Goal: Task Accomplishment & Management: Complete application form

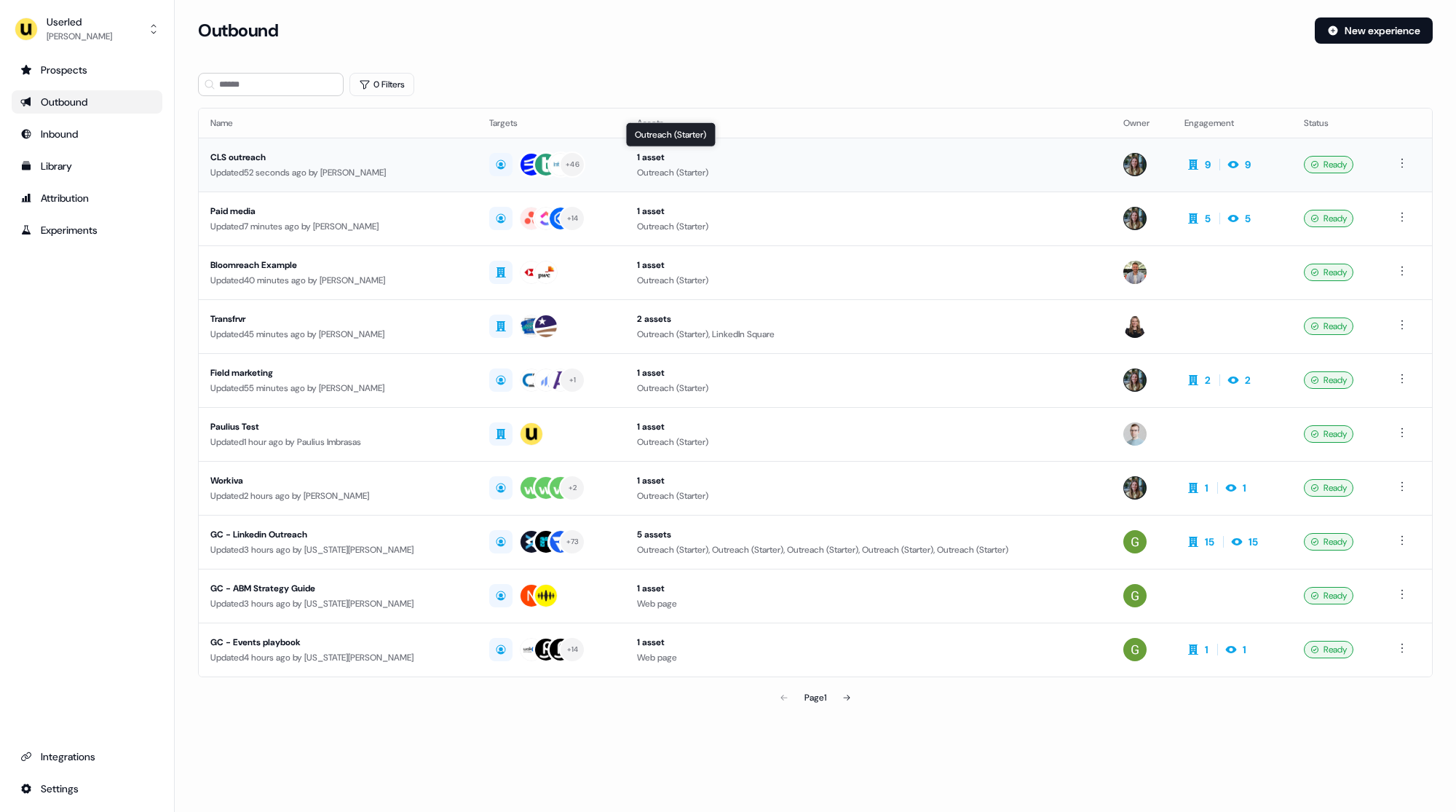
click at [811, 170] on div "Outreach (Starter)" at bounding box center [869, 172] width 464 height 14
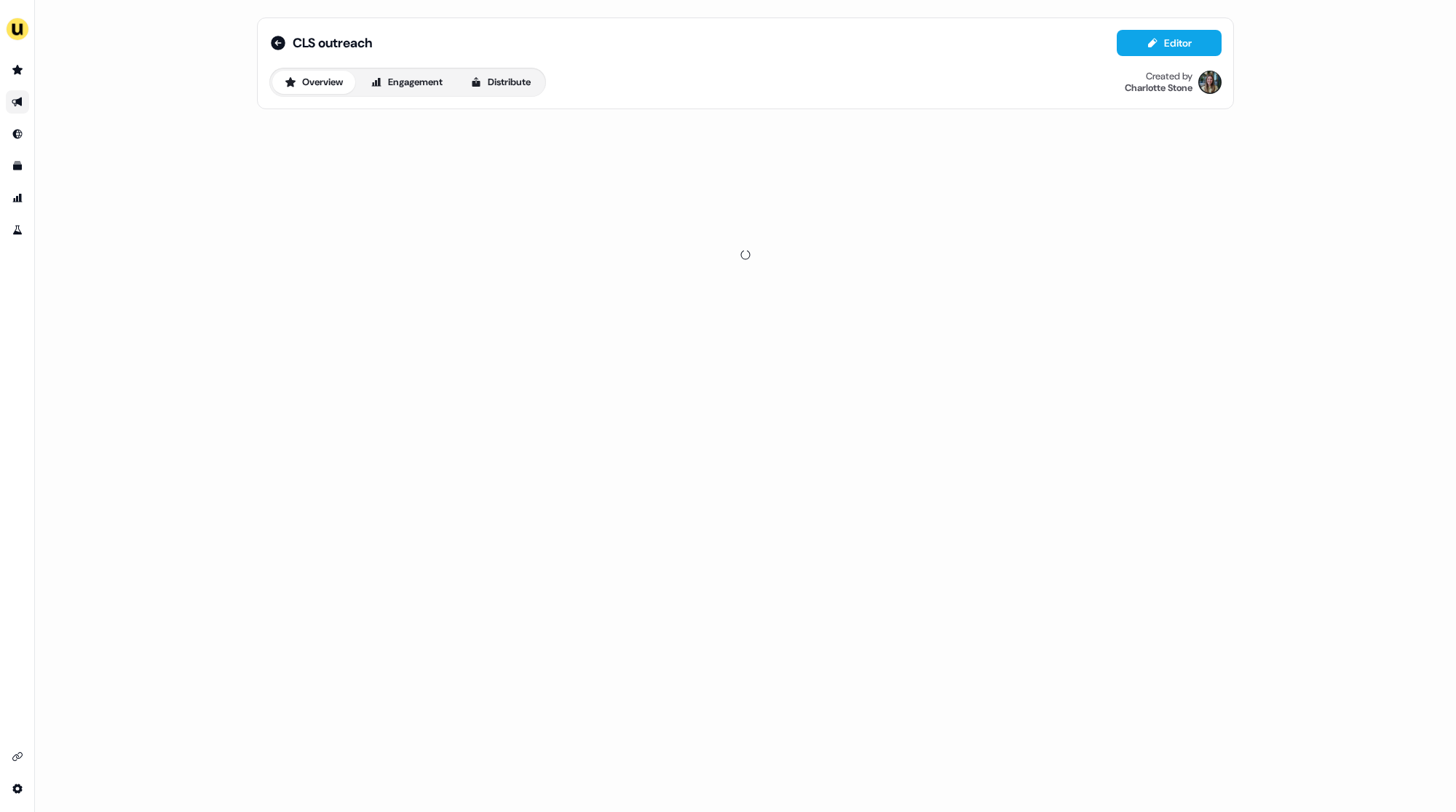
click at [527, 96] on div "Overview Engagement Distribute" at bounding box center [408, 82] width 277 height 29
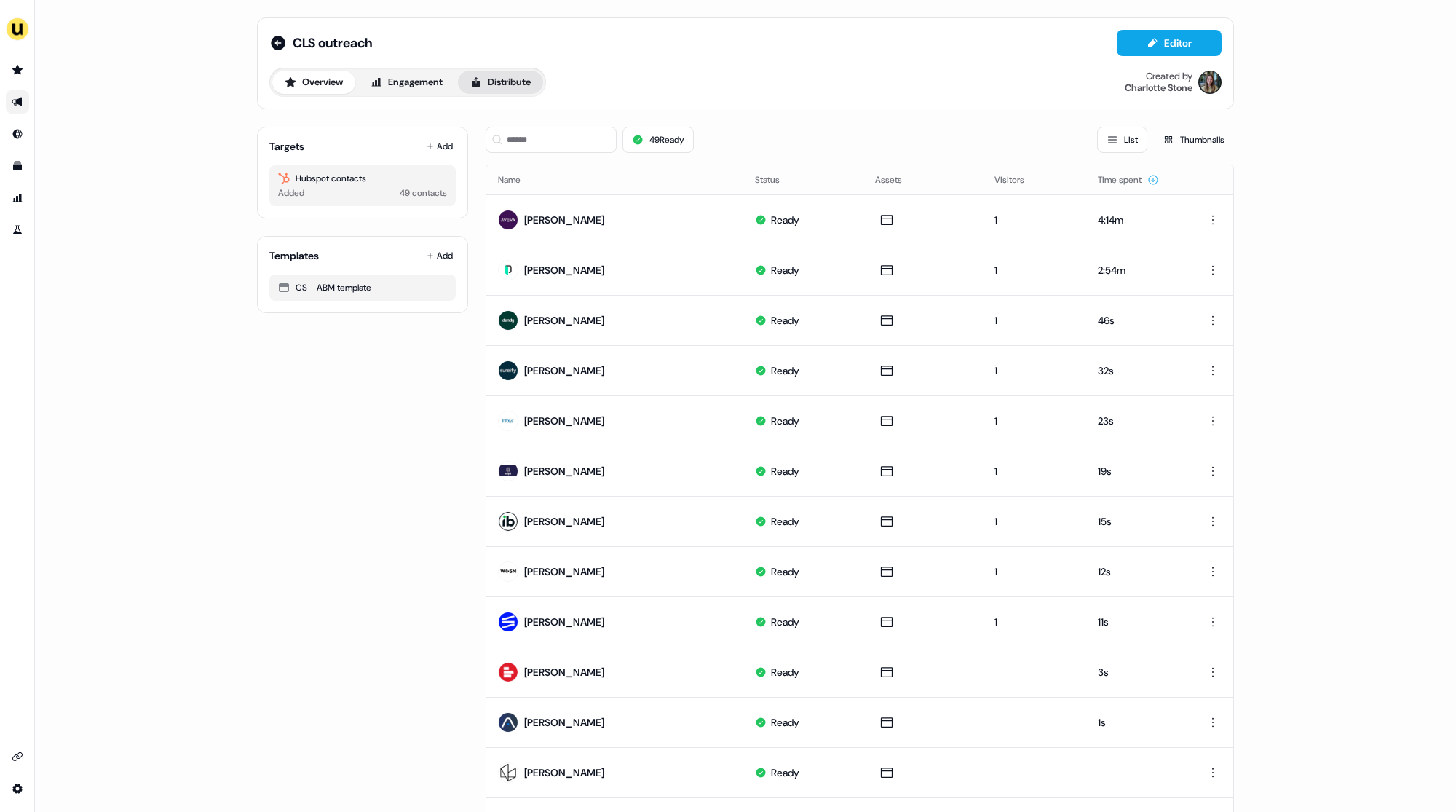
click at [506, 84] on button "Distribute" at bounding box center [501, 82] width 85 height 23
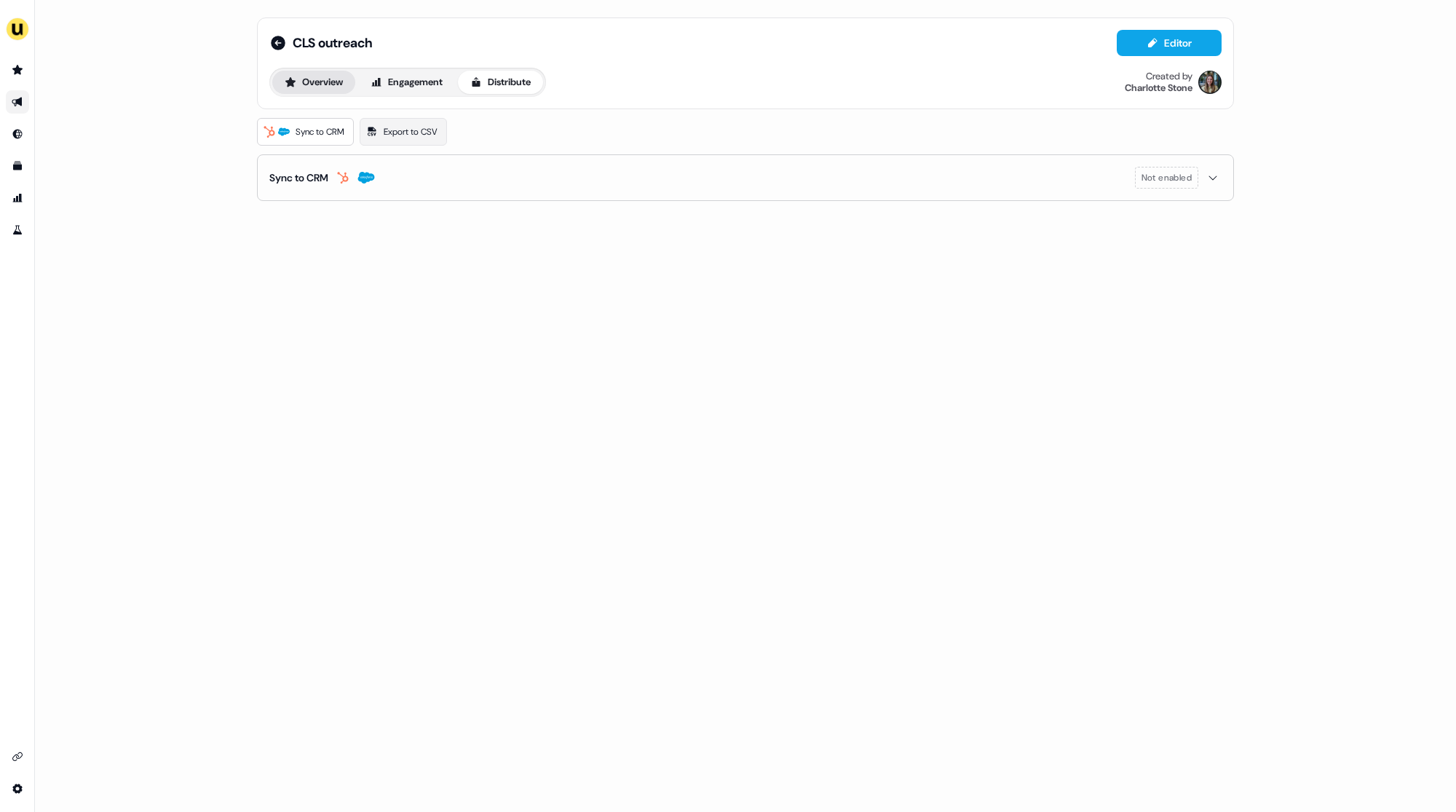
click at [331, 77] on button "Overview" at bounding box center [314, 82] width 83 height 23
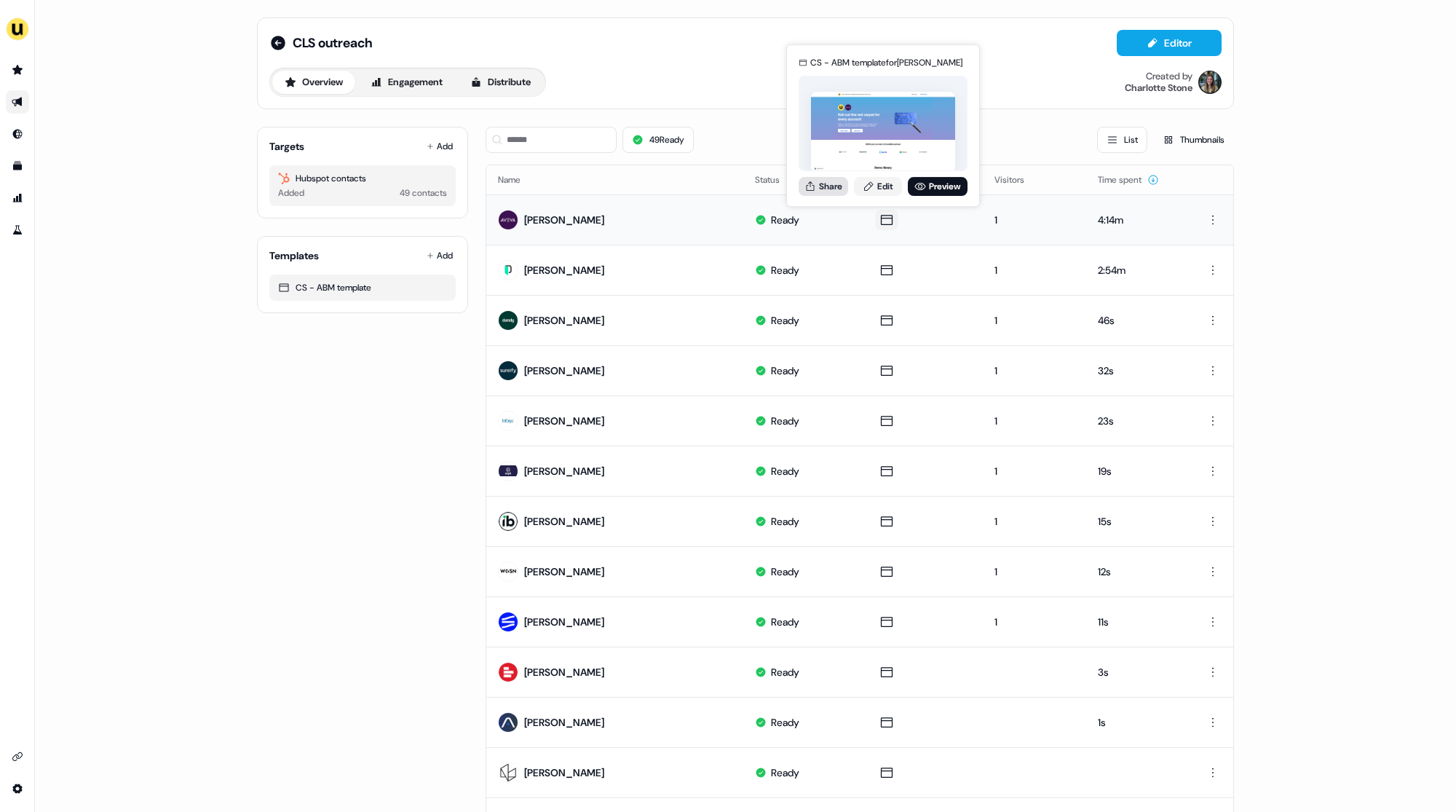
click at [817, 183] on button "Share" at bounding box center [824, 186] width 50 height 19
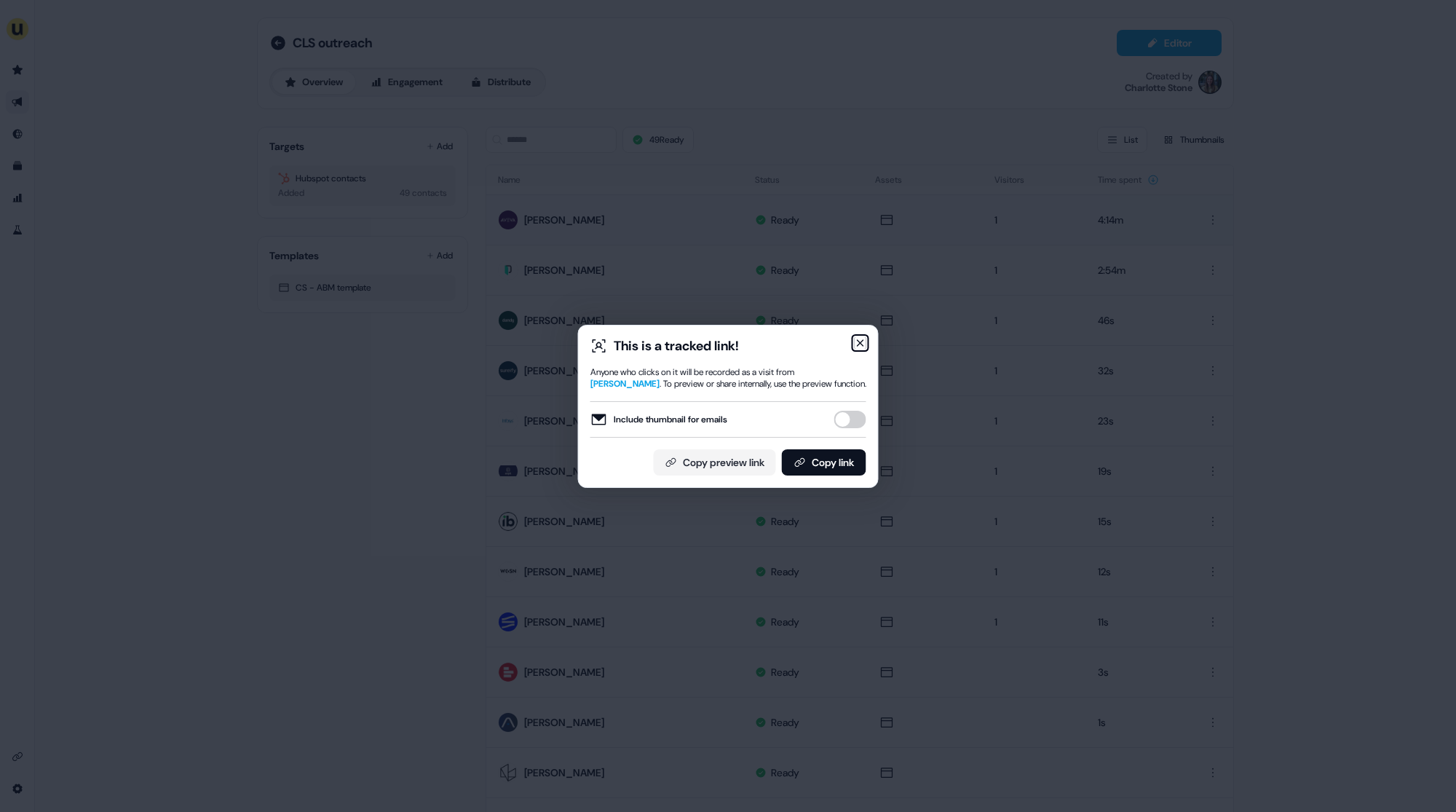
click at [858, 342] on icon "button" at bounding box center [860, 342] width 11 height 11
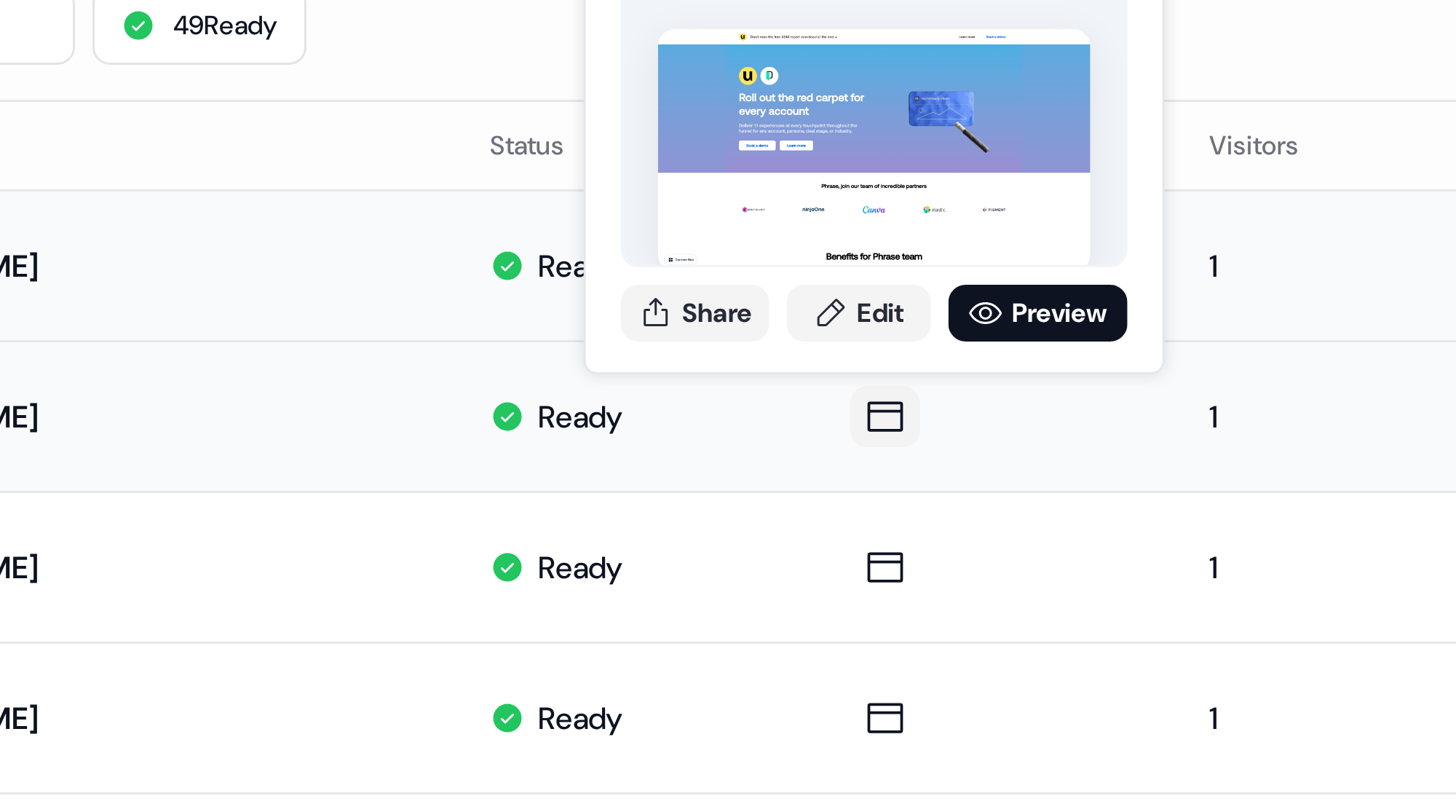
scroll to position [1, 0]
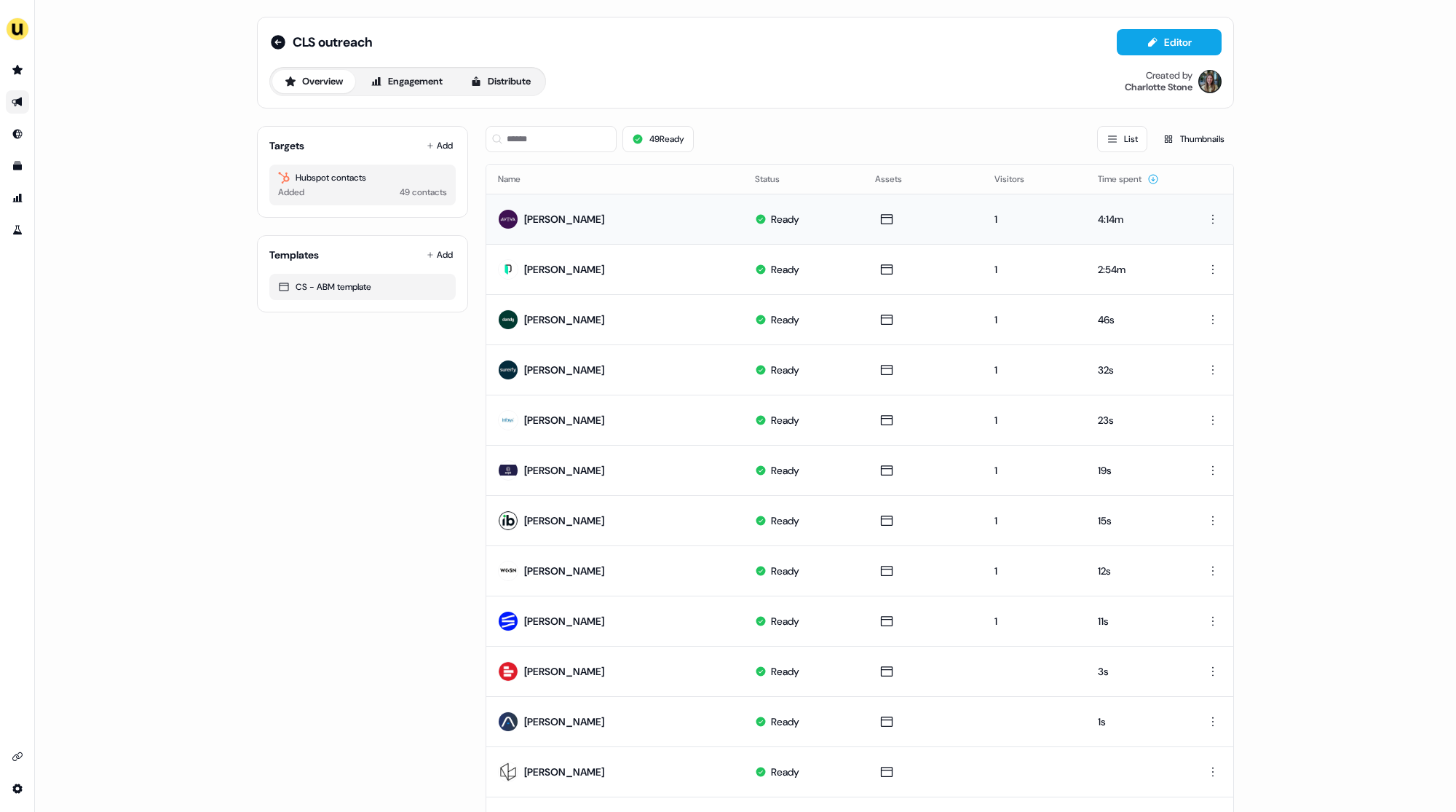
click at [600, 73] on div "Overview Engagement Distribute Created by Charlotte Stone" at bounding box center [746, 81] width 953 height 29
click at [19, 165] on icon "Go to templates" at bounding box center [18, 166] width 9 height 9
click at [20, 161] on icon "Go to templates" at bounding box center [17, 165] width 11 height 11
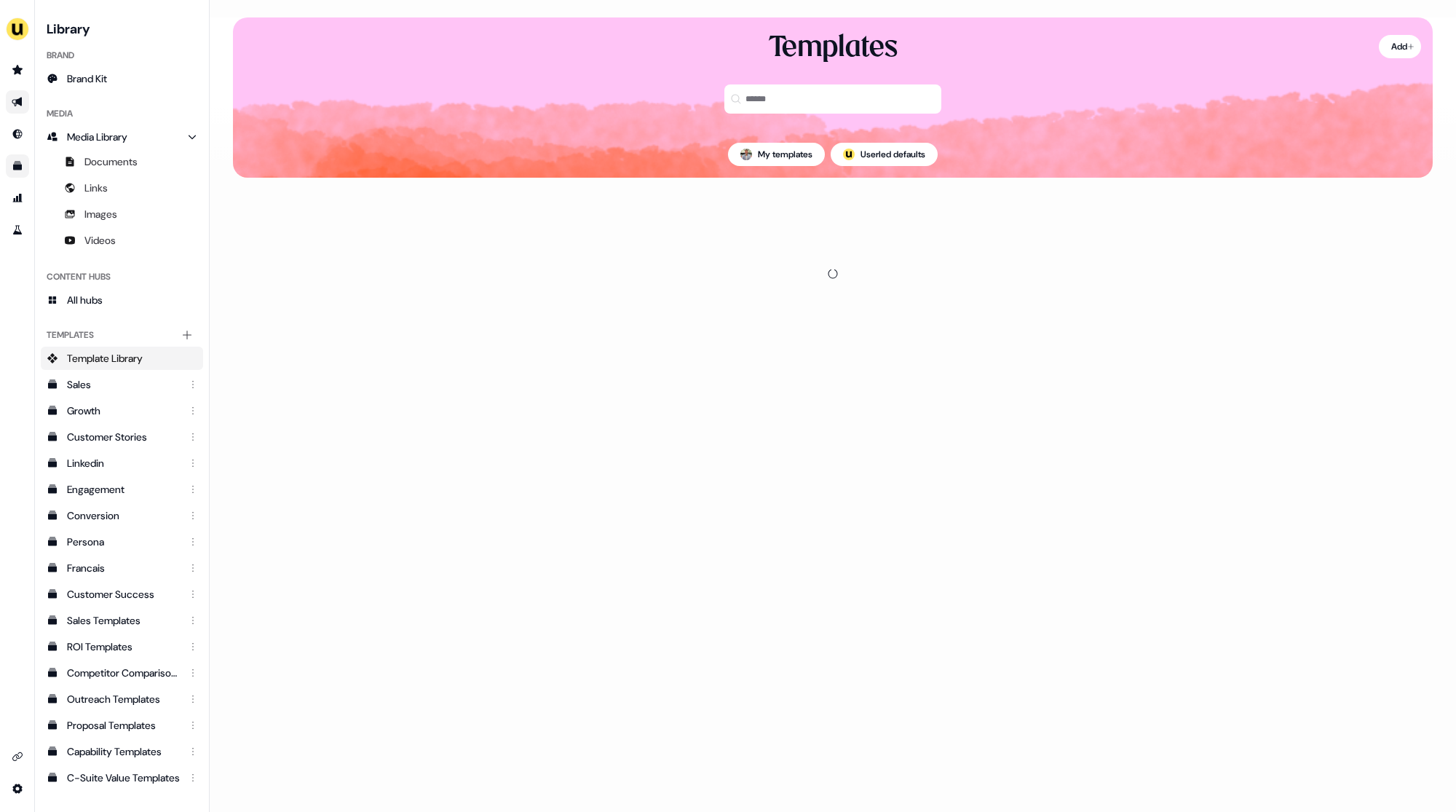
click at [24, 101] on link "Go to outbound experience" at bounding box center [18, 102] width 23 height 23
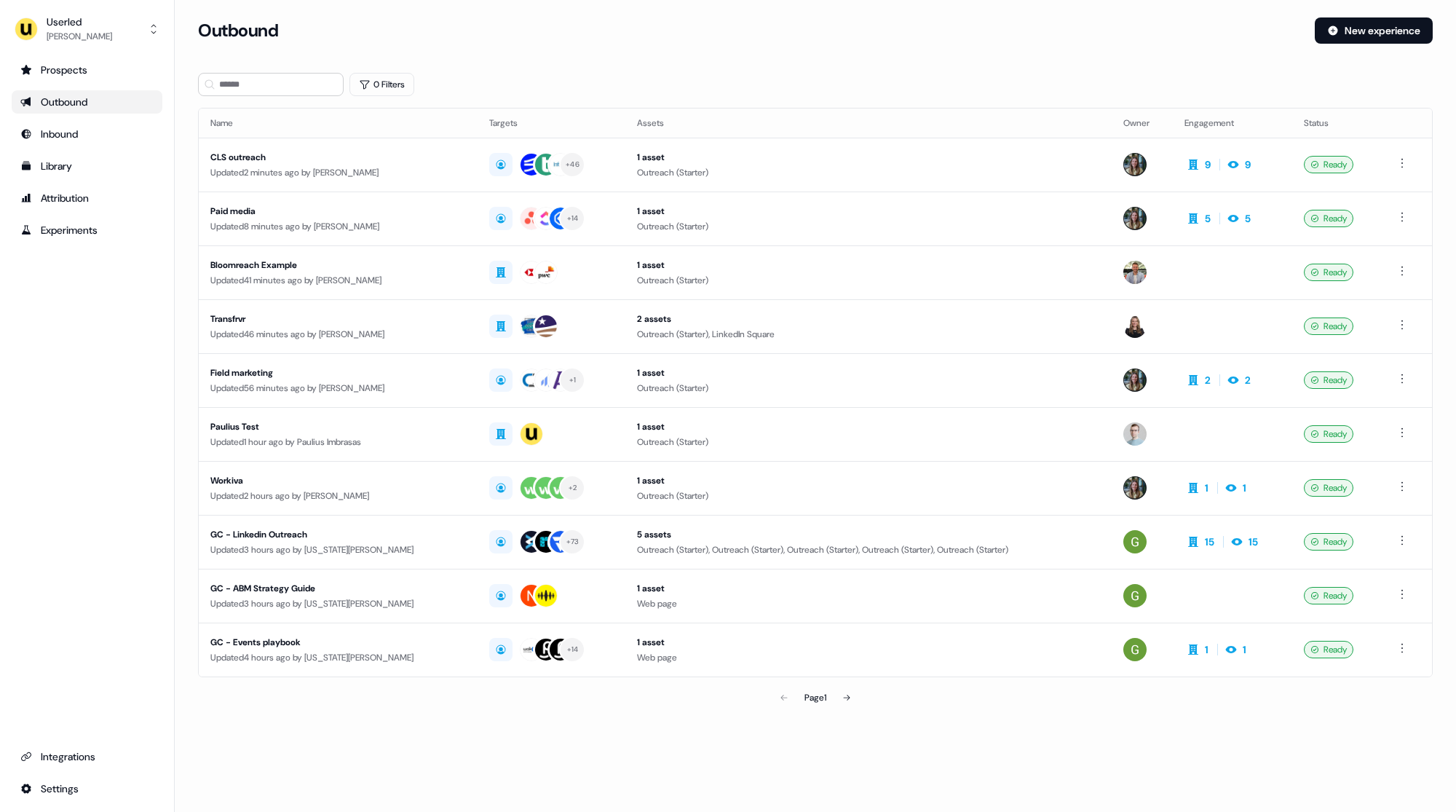
click at [70, 111] on link "Outbound" at bounding box center [87, 102] width 150 height 23
click at [799, 158] on div "1 asset" at bounding box center [869, 157] width 464 height 14
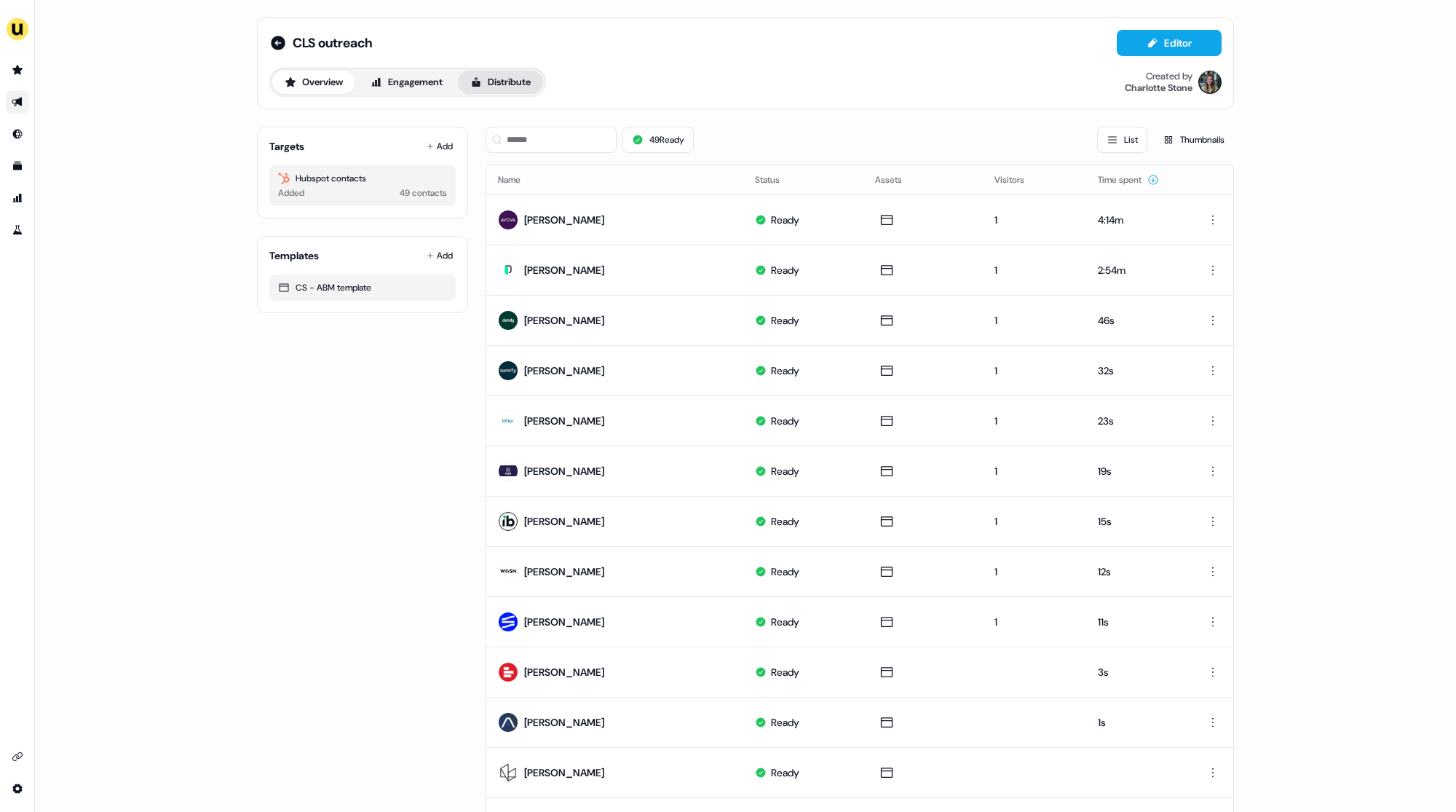
click at [510, 89] on button "Distribute" at bounding box center [501, 82] width 85 height 23
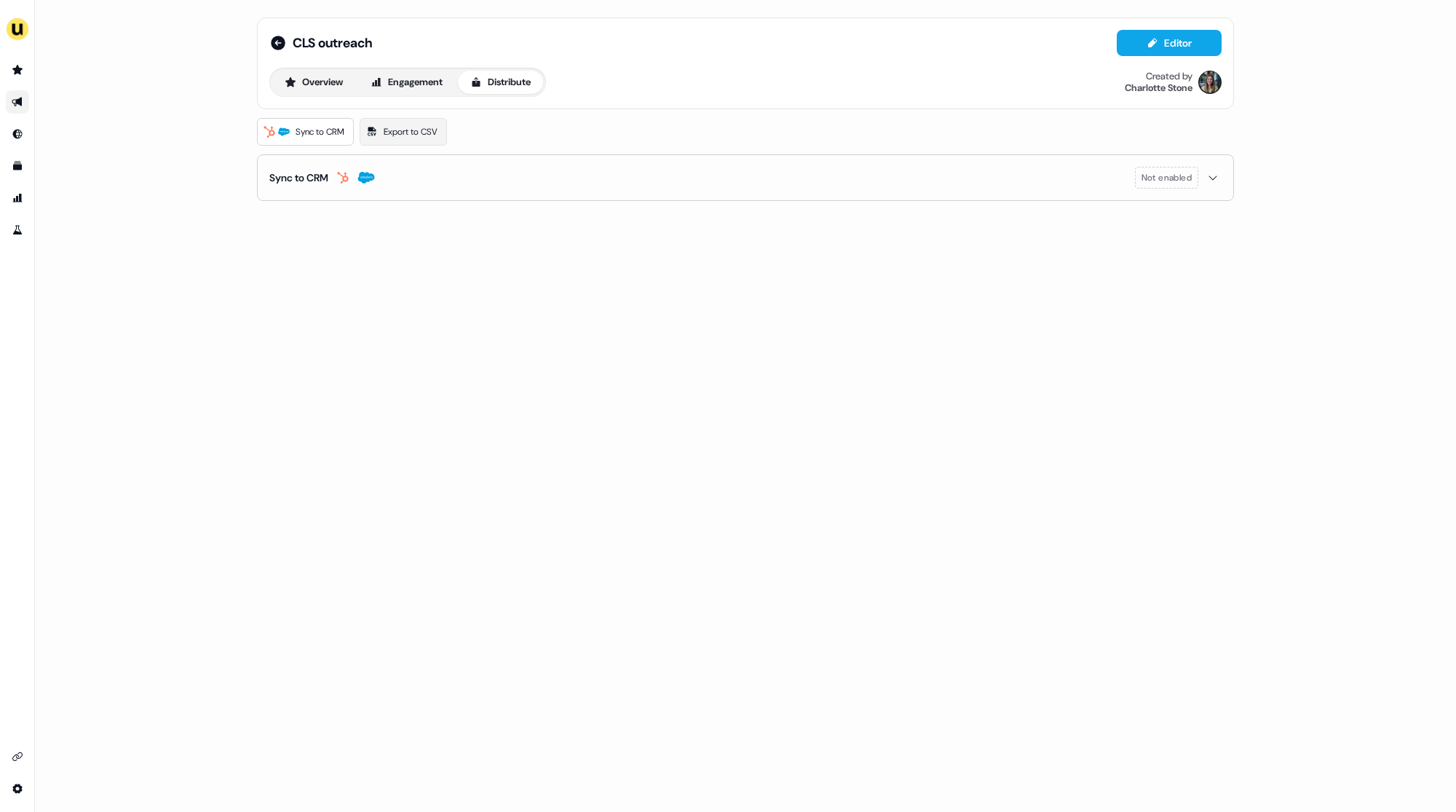
click at [318, 171] on div "Sync to CRM" at bounding box center [299, 178] width 59 height 14
click at [286, 208] on button "enable-crm-asset-sync" at bounding box center [283, 215] width 27 height 14
click at [278, 215] on button "enable-crm-asset-sync" at bounding box center [283, 215] width 27 height 14
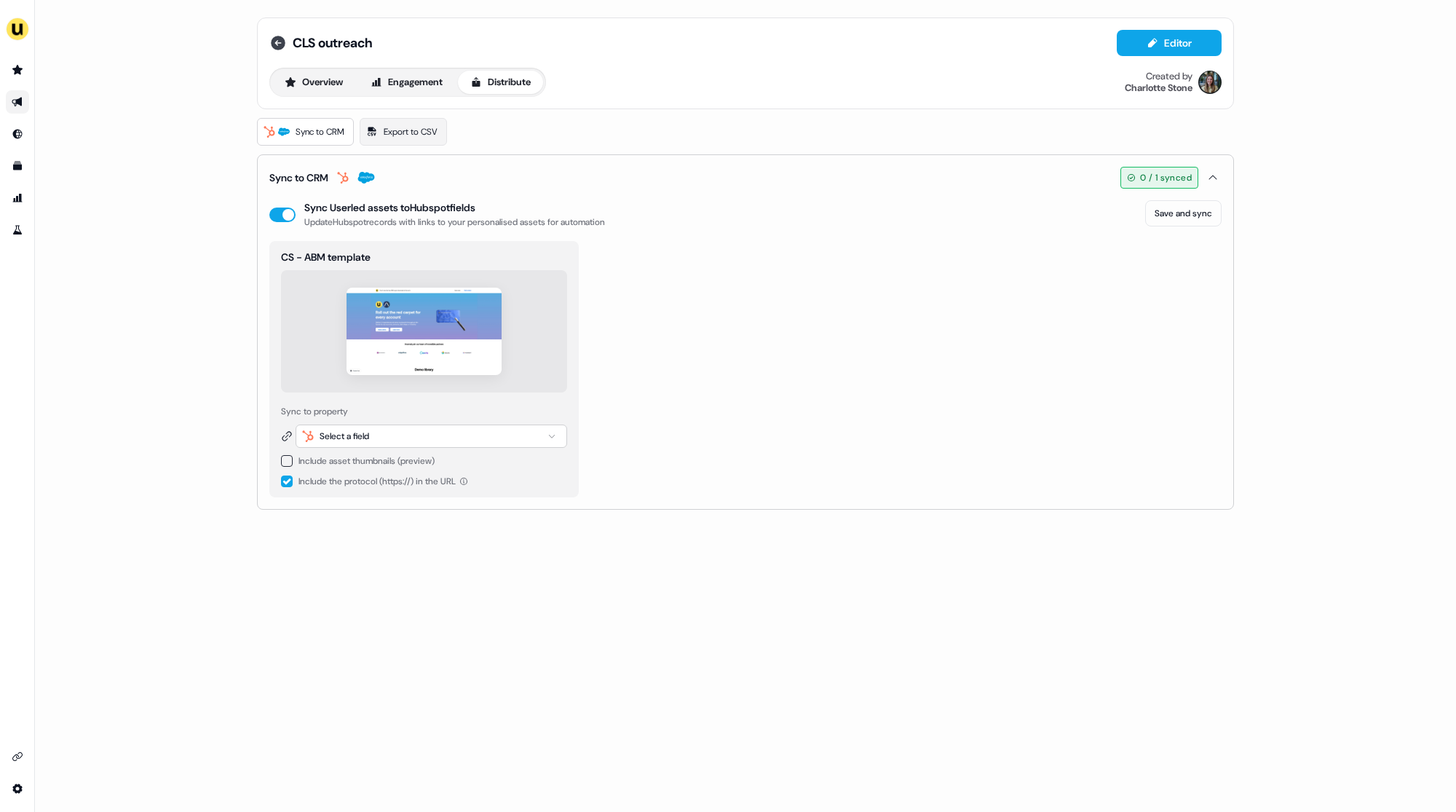
click at [285, 44] on icon at bounding box center [279, 43] width 18 height 18
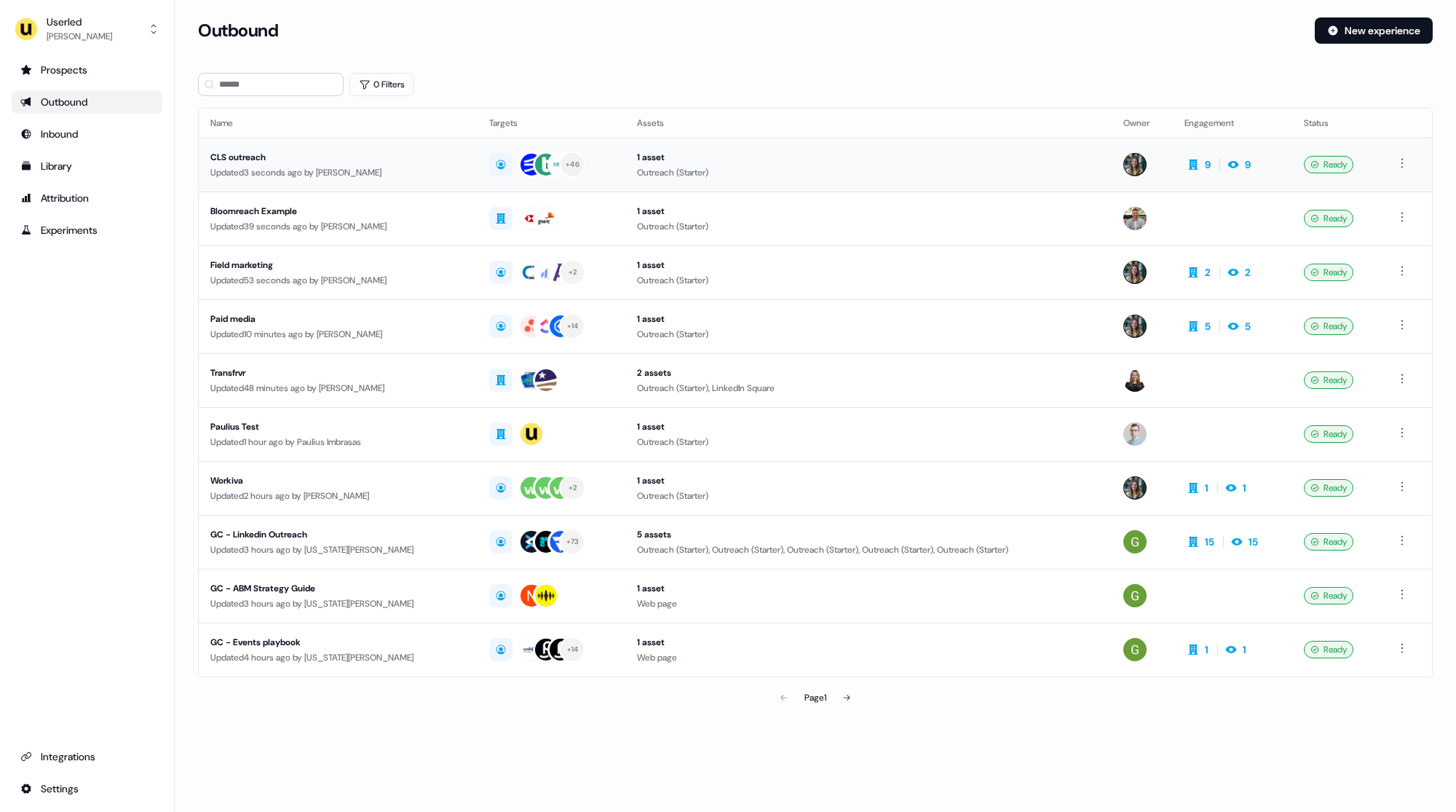
click at [415, 163] on div "CLS outreach" at bounding box center [338, 157] width 256 height 14
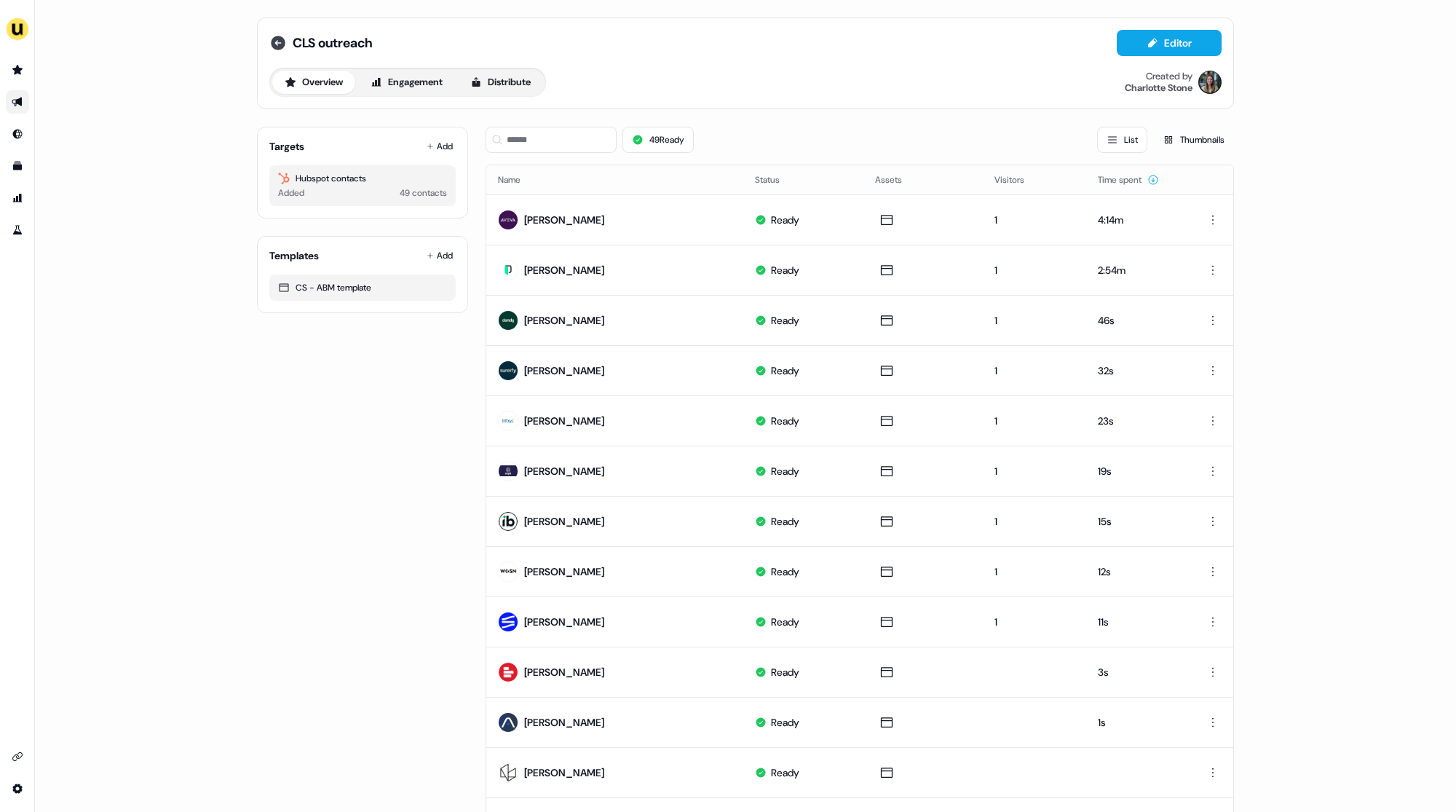
click at [272, 42] on icon at bounding box center [278, 42] width 14 height 14
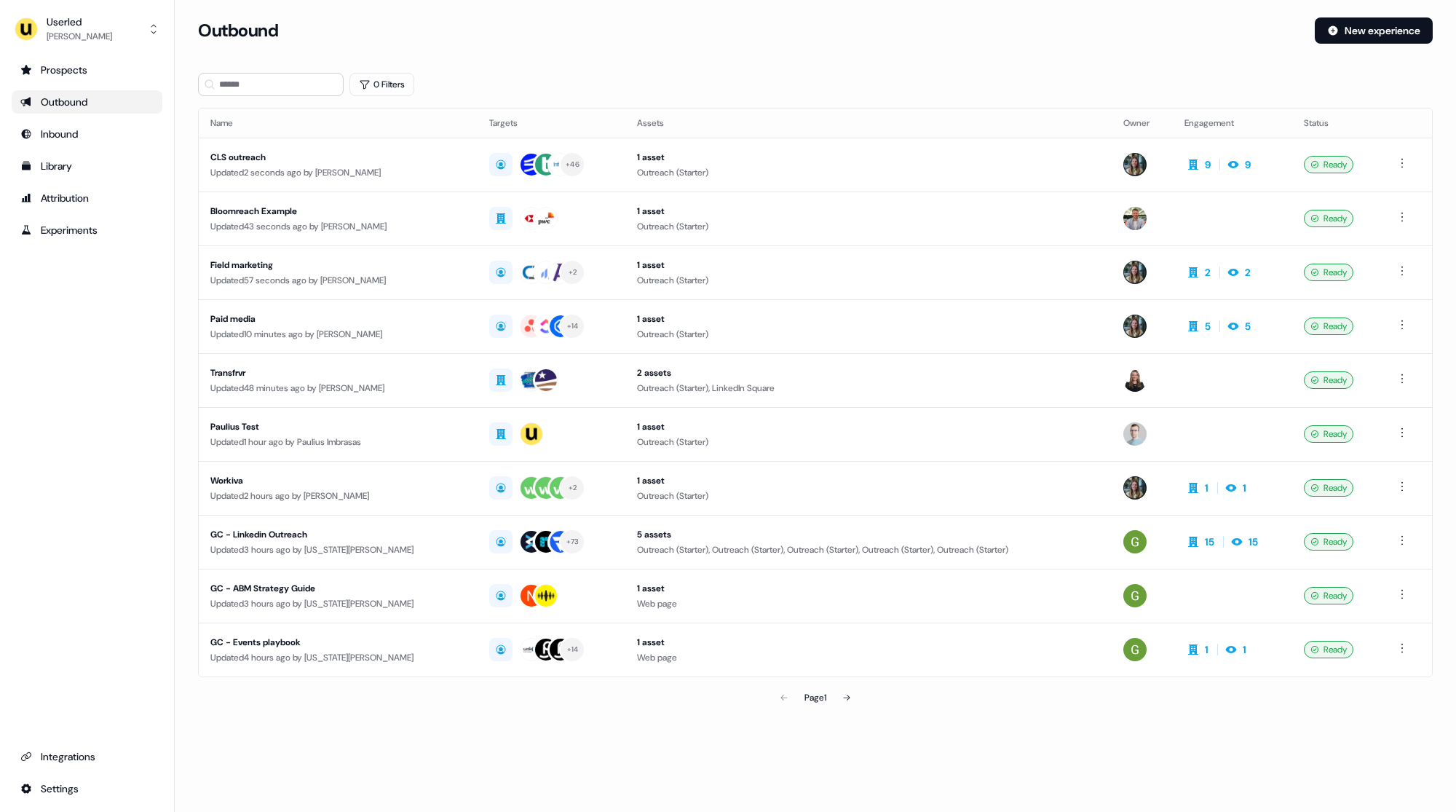
click at [844, 118] on th "Assets" at bounding box center [869, 123] width 487 height 29
click at [797, 92] on div "0 Filters" at bounding box center [816, 84] width 1235 height 23
click at [711, 83] on div "0 Filters" at bounding box center [816, 84] width 1235 height 23
click at [762, 0] on div "Loading... Outbound New experience 0 Filters Name Targets Assets Owner Engageme…" at bounding box center [816, 376] width 1282 height 753
click at [82, 164] on div "Library" at bounding box center [87, 165] width 134 height 14
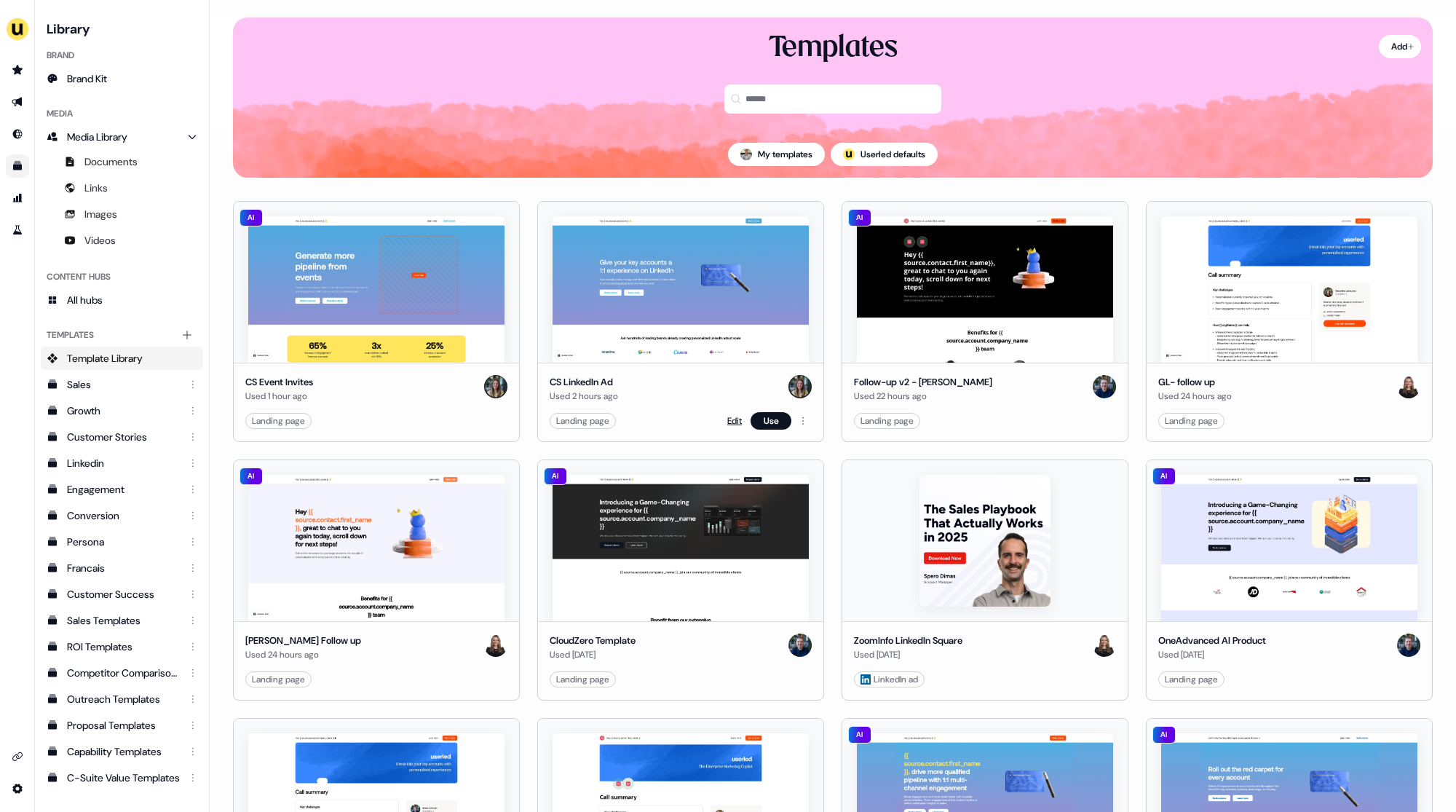
click at [730, 418] on link "Edit" at bounding box center [734, 421] width 14 height 14
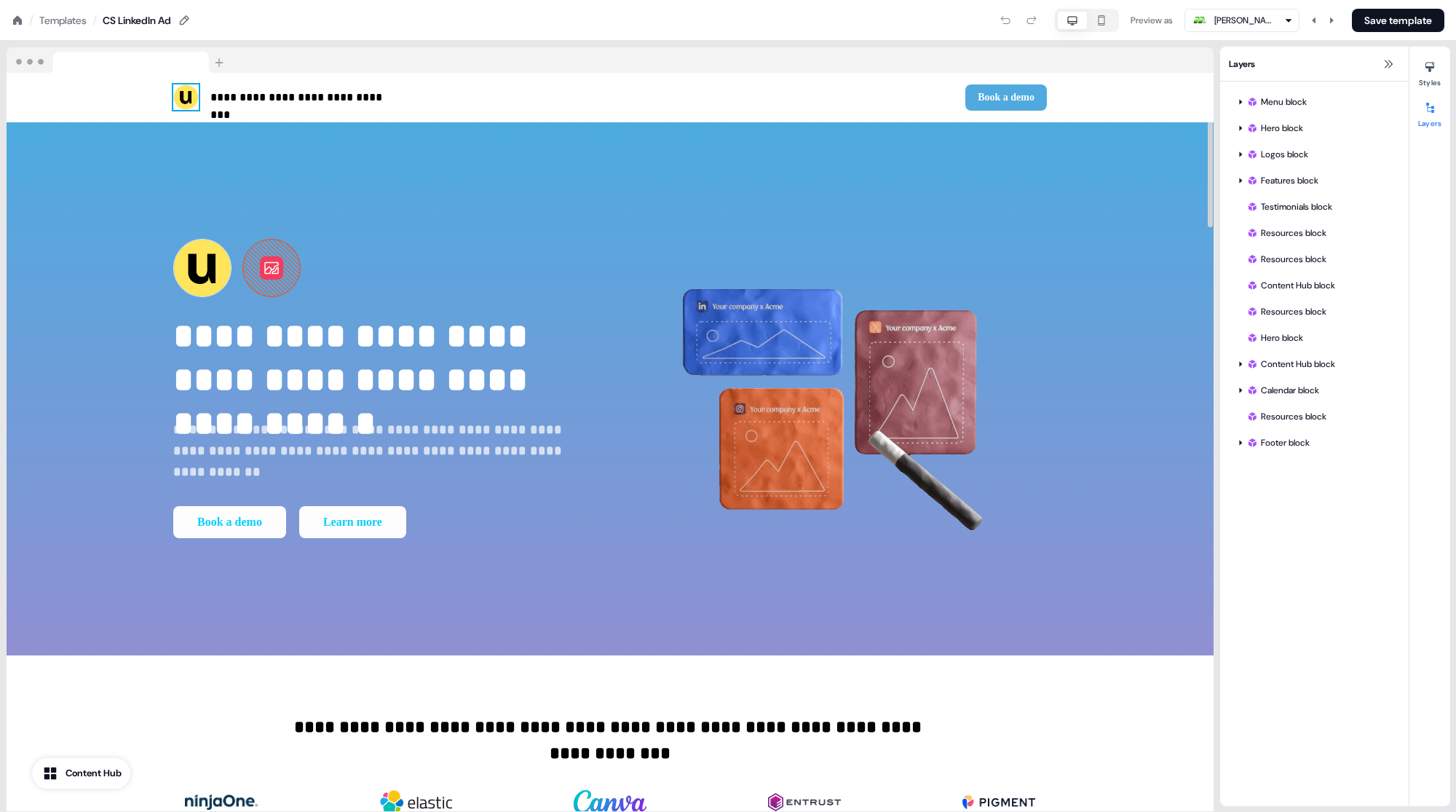
click at [190, 99] on img at bounding box center [186, 96] width 26 height 26
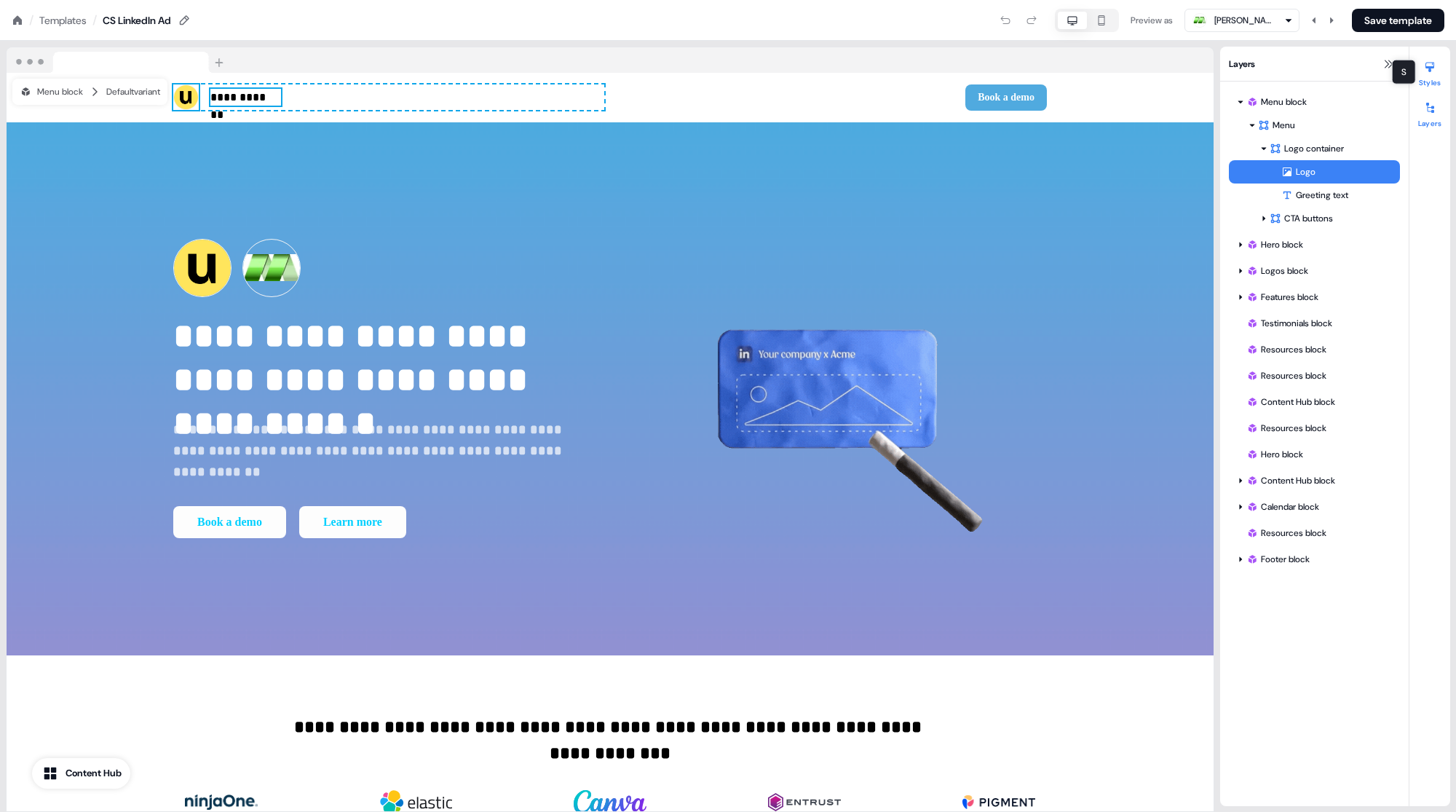
click at [1427, 68] on icon at bounding box center [1430, 68] width 9 height 11
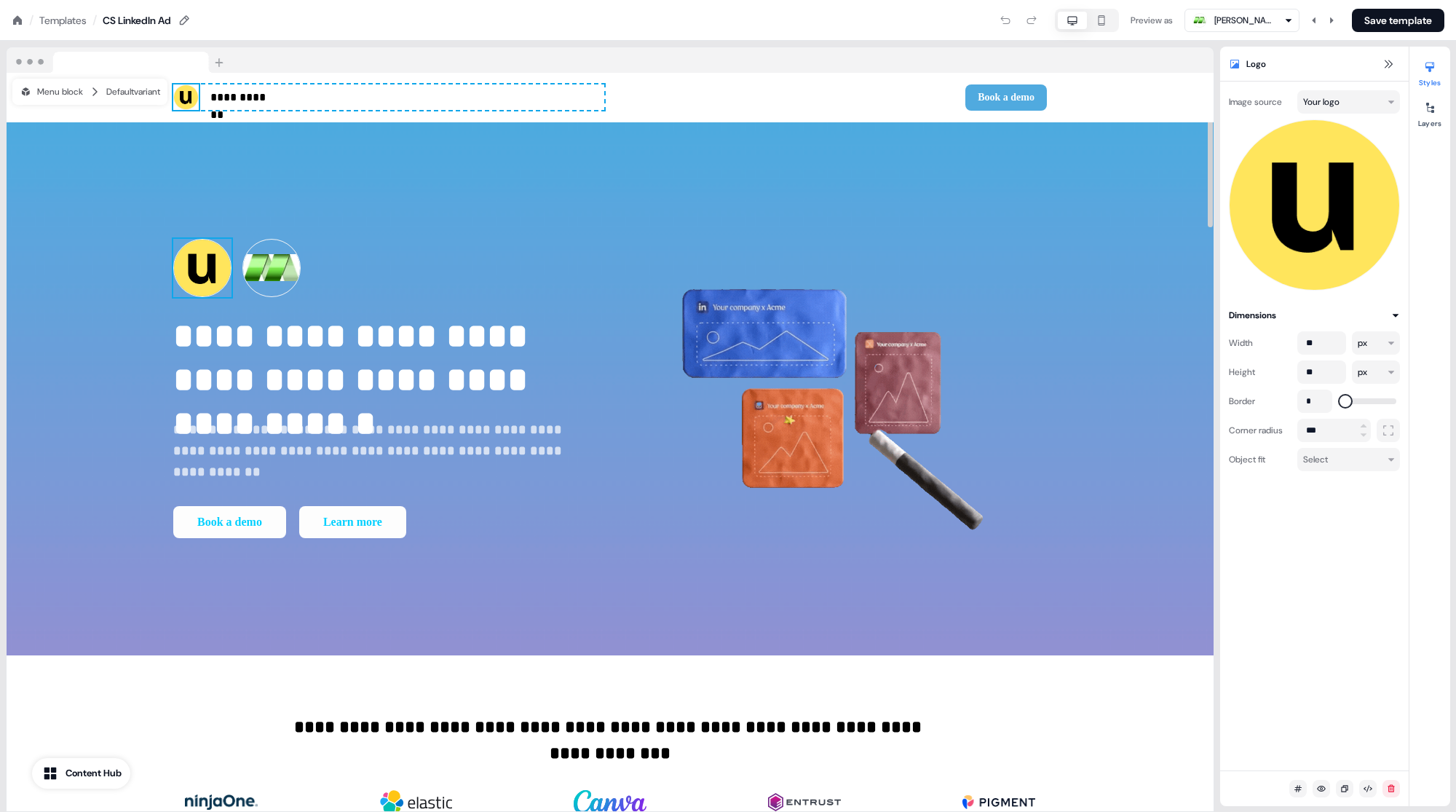
click at [209, 292] on img at bounding box center [203, 268] width 58 height 58
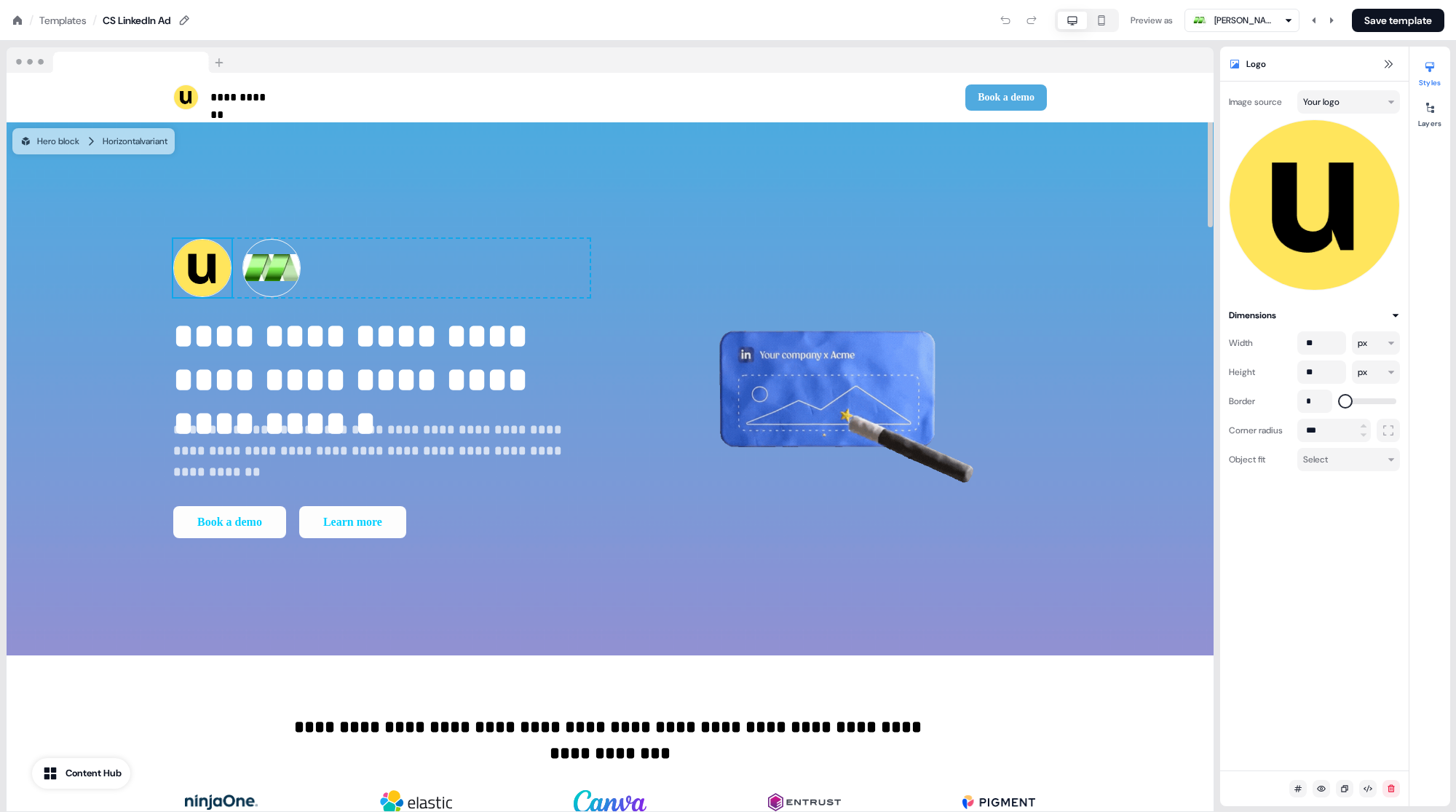
click at [212, 274] on img at bounding box center [203, 268] width 58 height 58
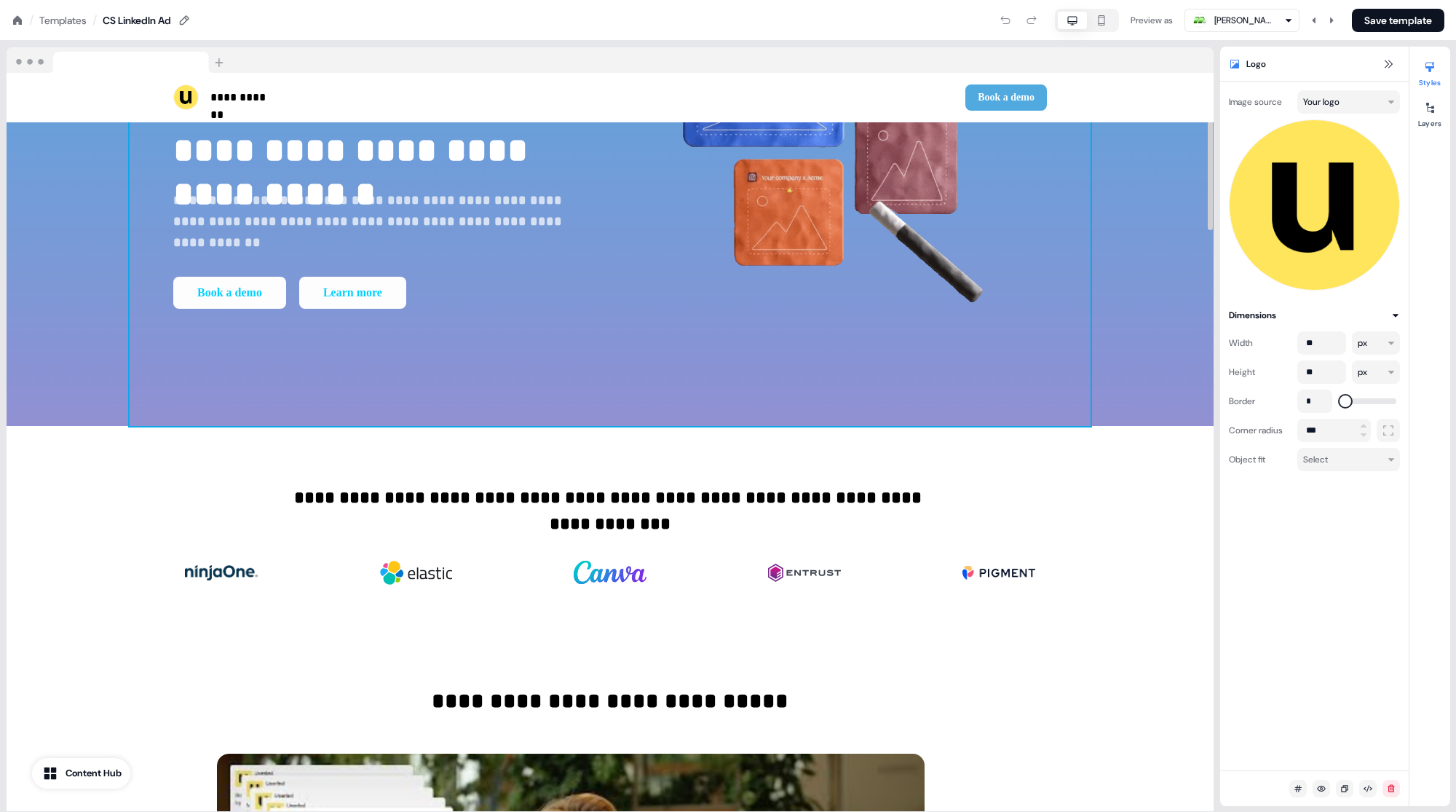
scroll to position [231, 0]
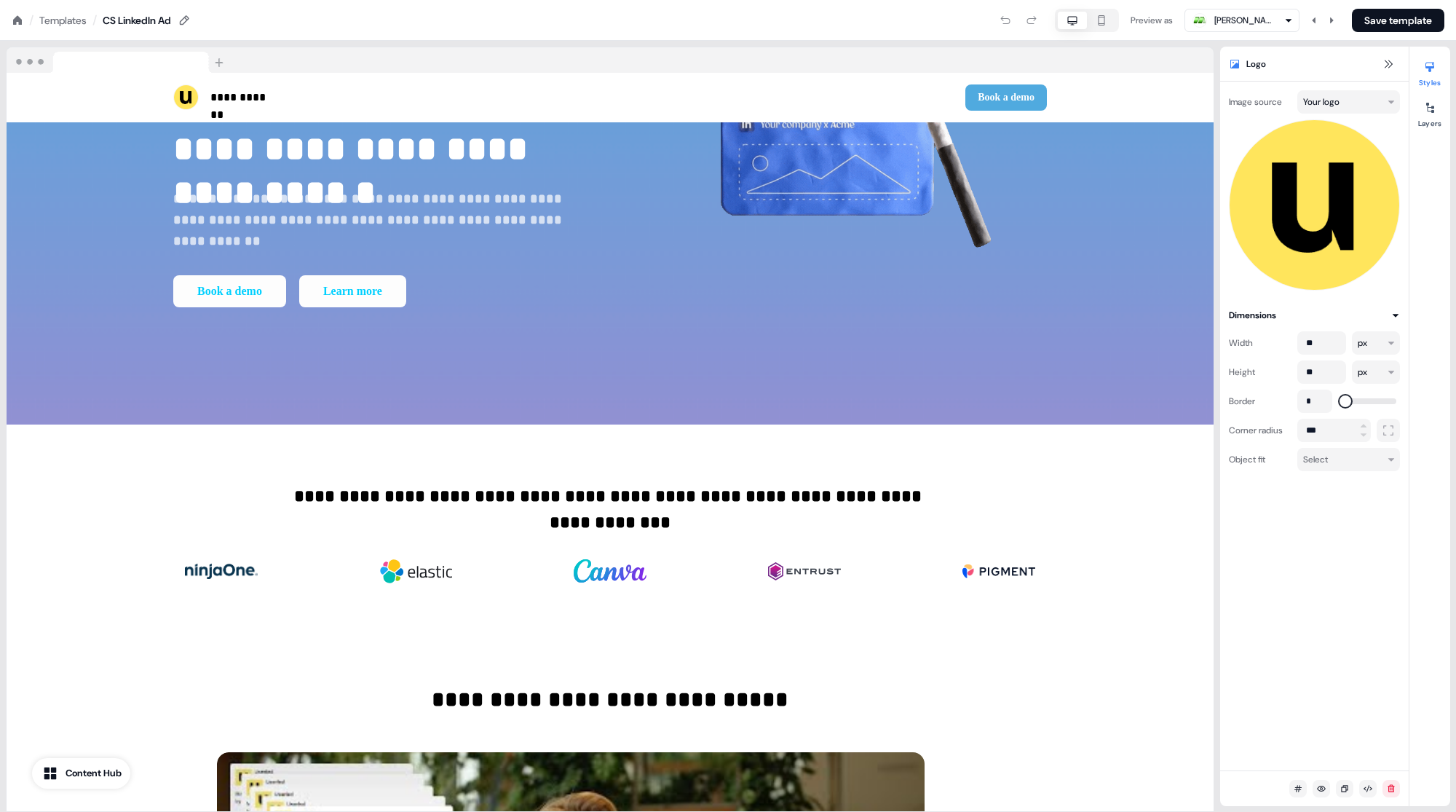
click at [695, 27] on div "Preview as Morse Canada Save template" at bounding box center [818, 20] width 1253 height 23
click at [695, 33] on nav "/ Templates / CS LinkedIn Ad Preview as Morse Canada Save template" at bounding box center [728, 20] width 1456 height 41
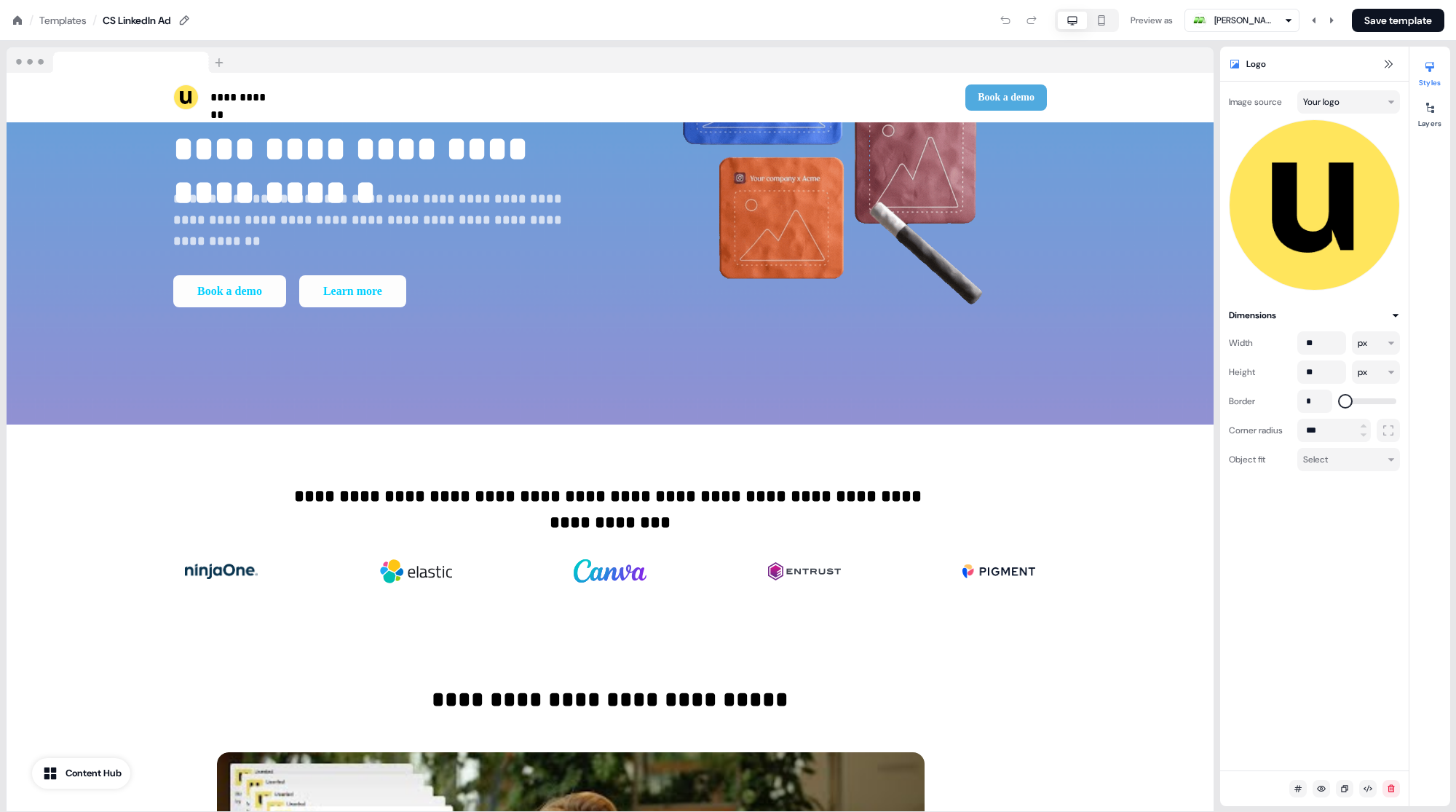
click at [747, 35] on nav "/ Templates / CS LinkedIn Ad Preview as Morse Canada Save template" at bounding box center [728, 20] width 1456 height 41
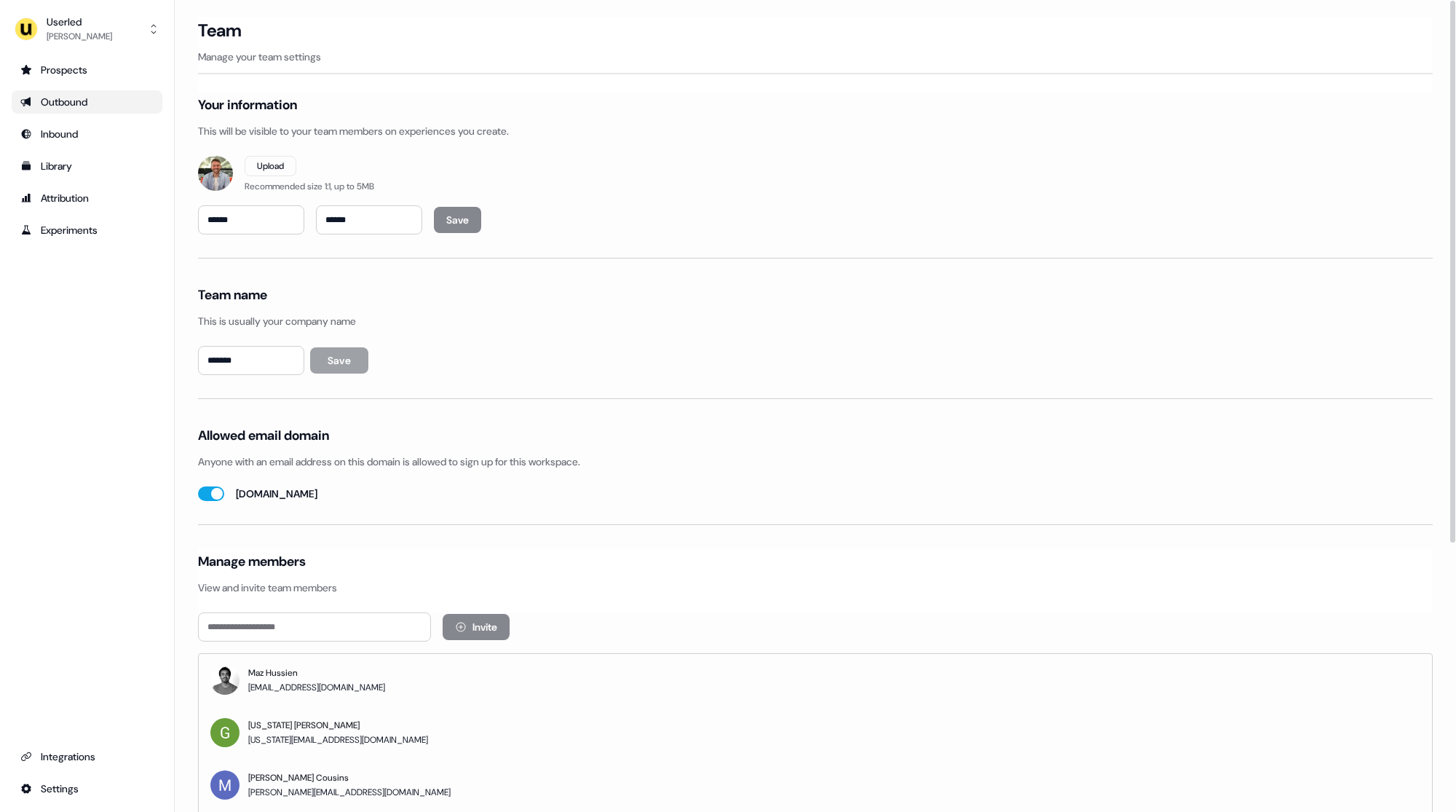
click at [50, 97] on div "Outbound" at bounding box center [87, 102] width 134 height 14
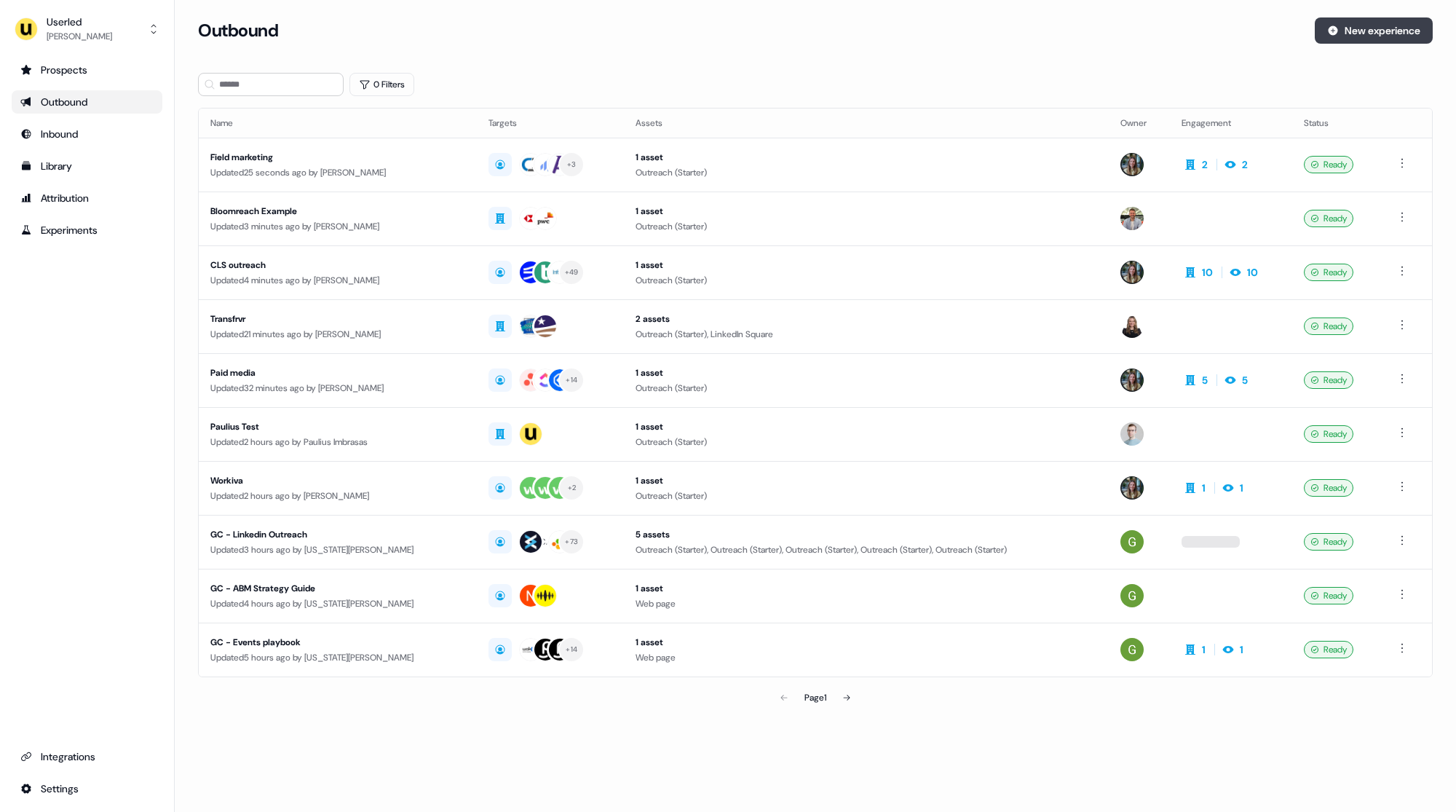
click at [1414, 25] on button "New experience" at bounding box center [1374, 31] width 118 height 27
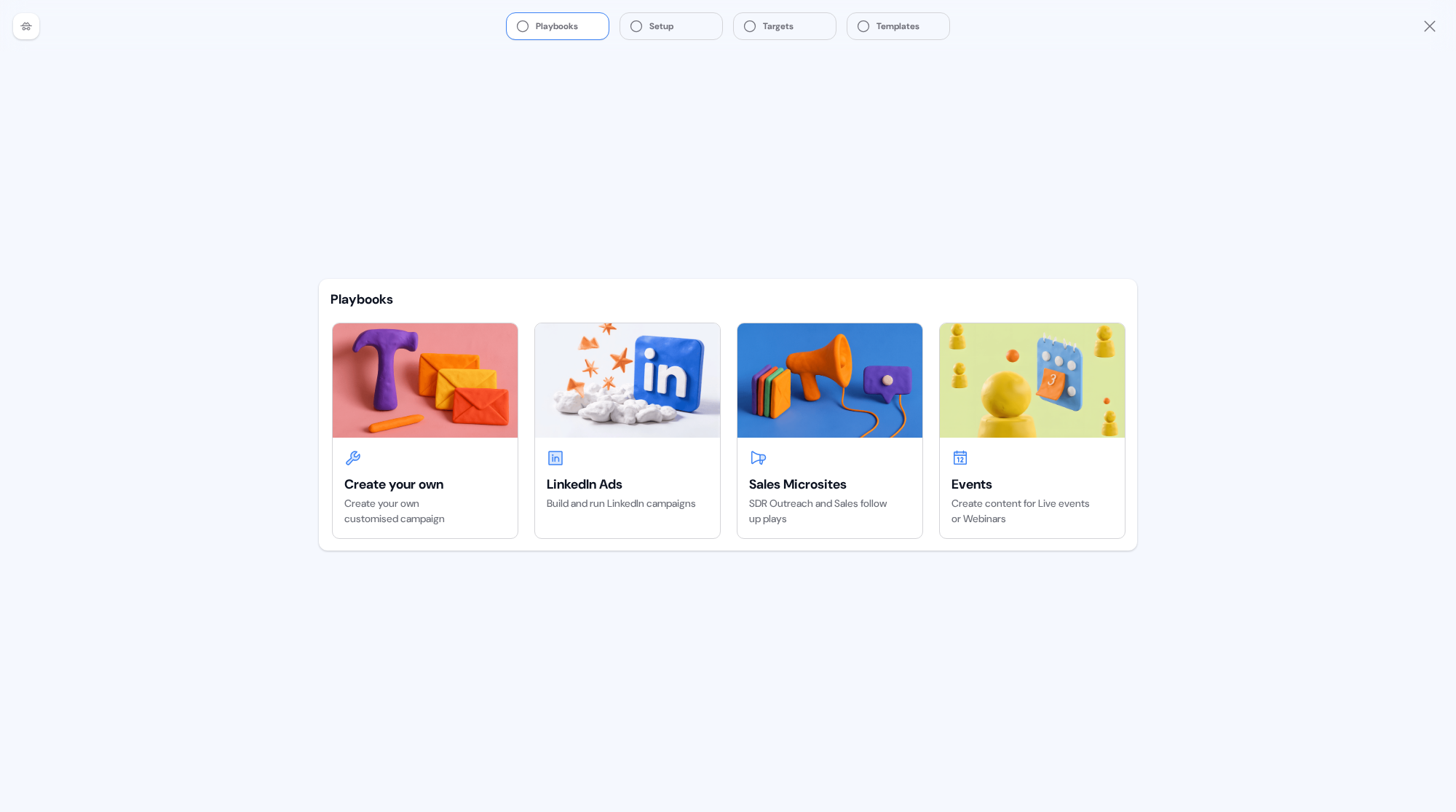
click at [614, 295] on div "Playbooks" at bounding box center [728, 299] width 795 height 18
click at [23, 31] on icon at bounding box center [26, 26] width 11 height 11
click at [1436, 27] on icon "Close" at bounding box center [1430, 27] width 18 height 18
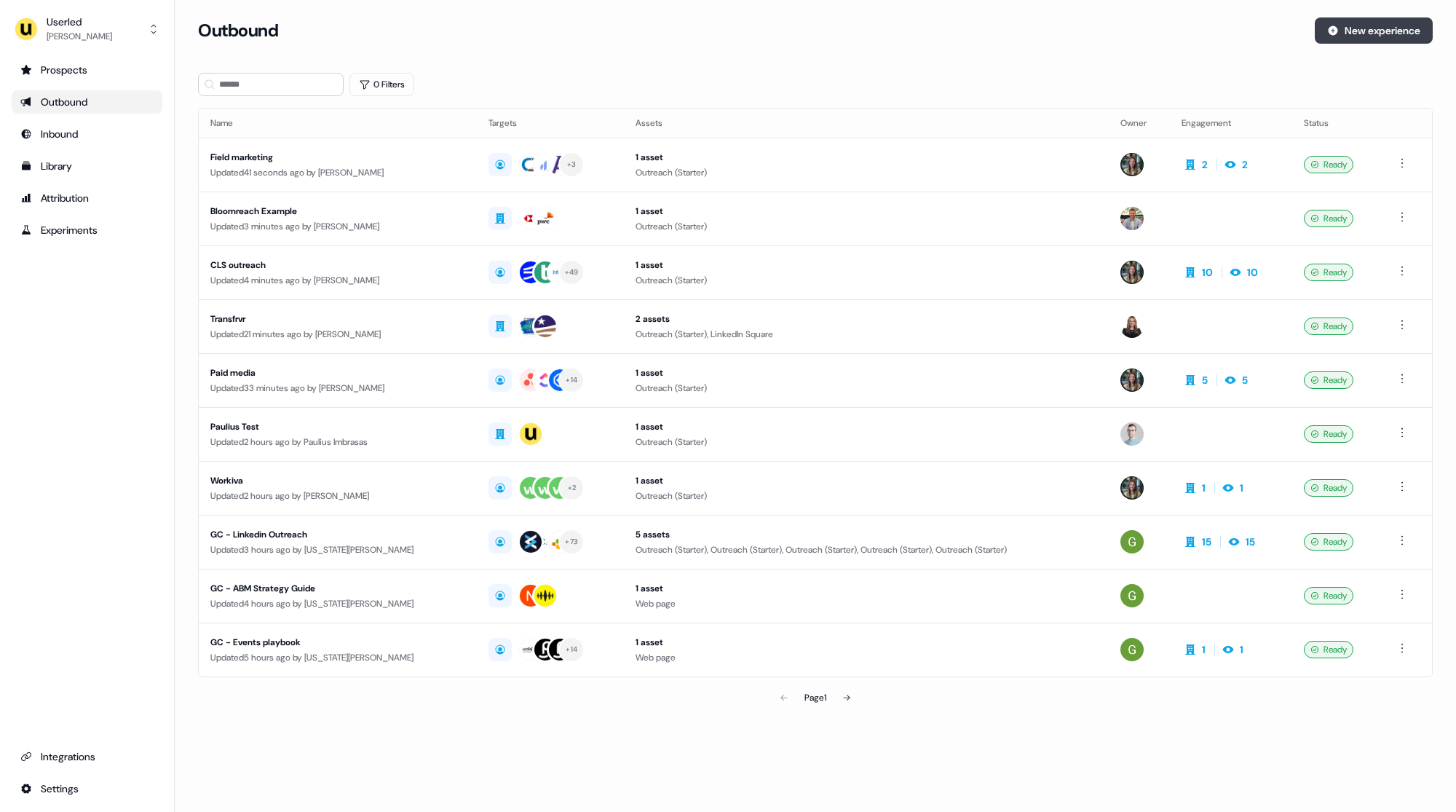
click at [1376, 28] on button "New experience" at bounding box center [1374, 31] width 118 height 27
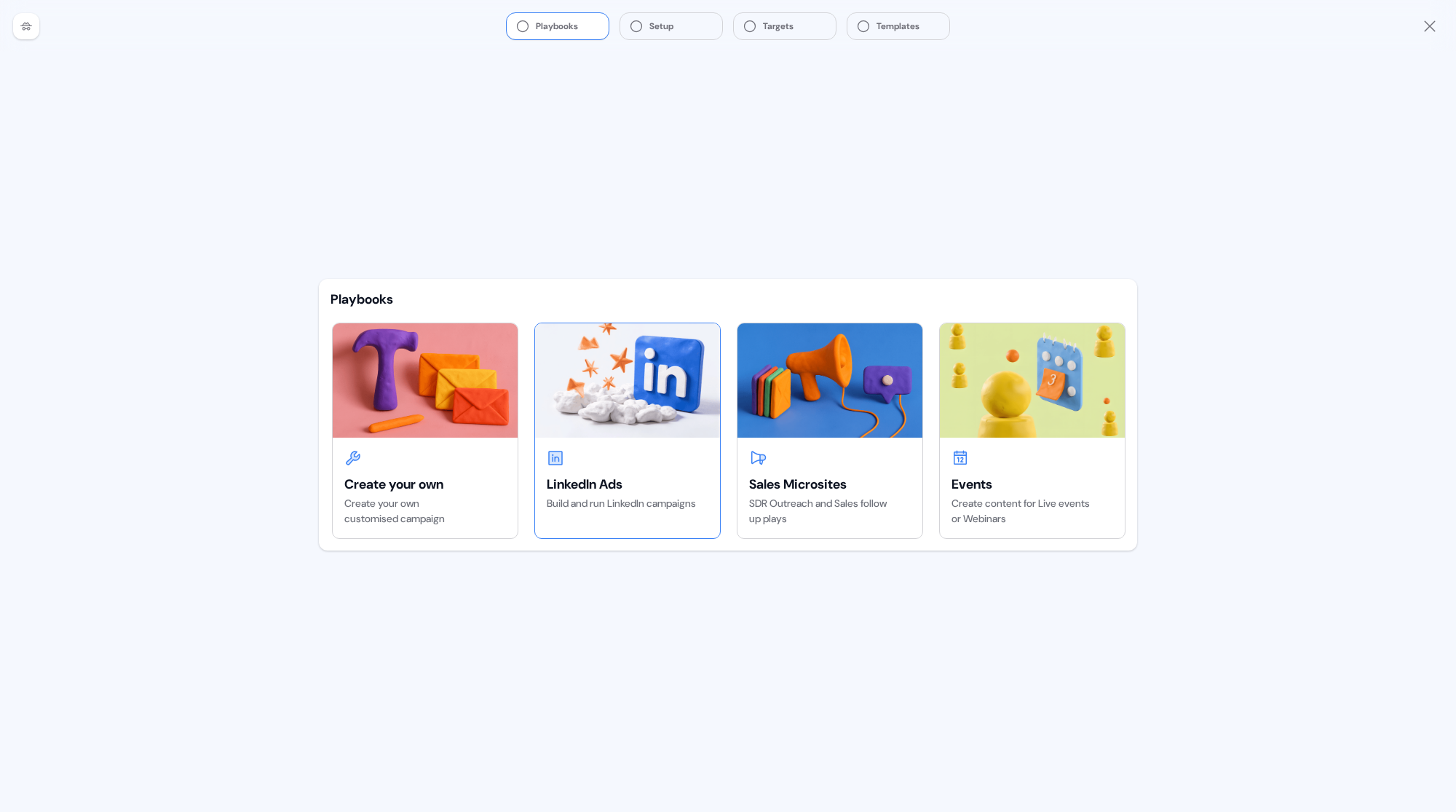
click at [632, 395] on img at bounding box center [627, 380] width 185 height 113
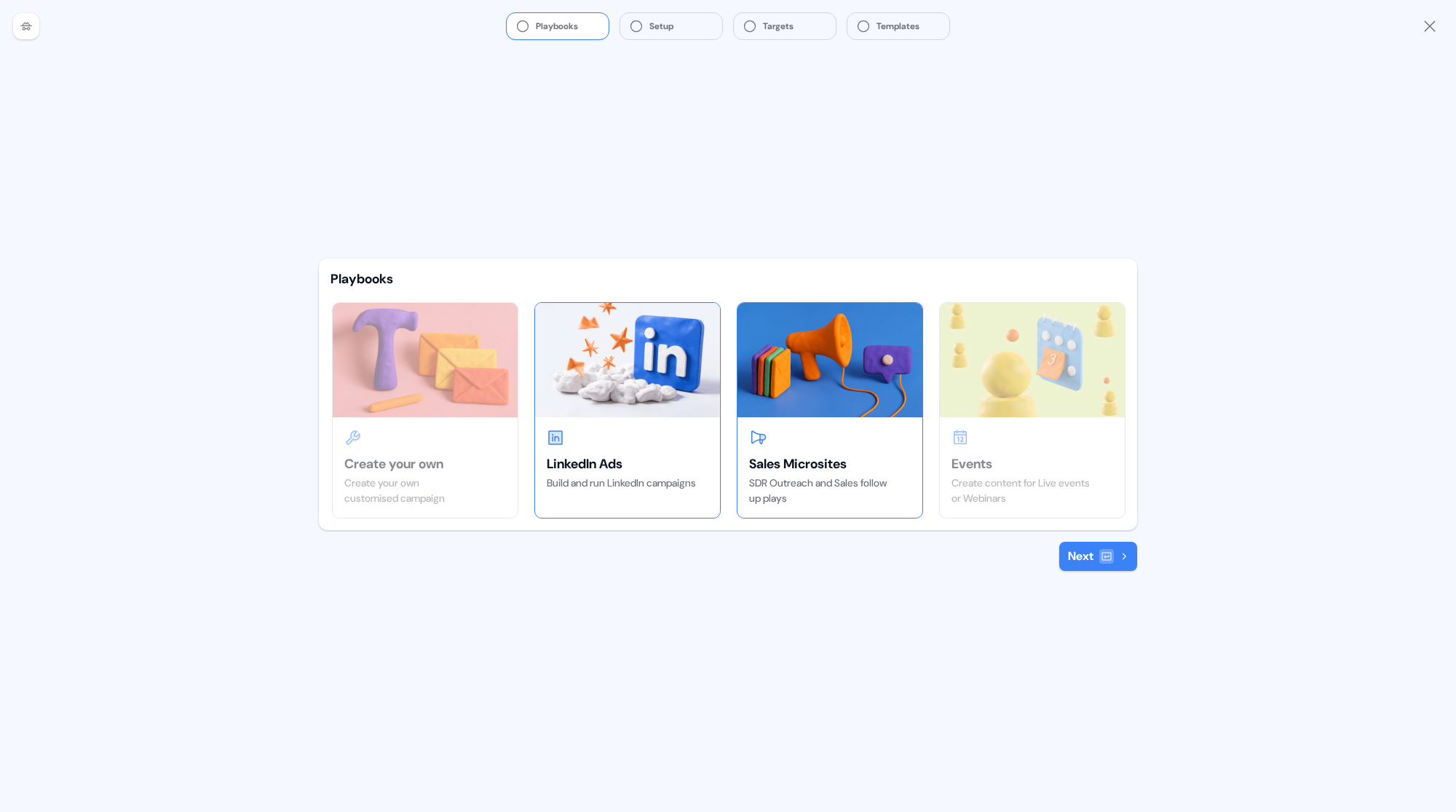
click at [831, 415] on img at bounding box center [830, 359] width 185 height 113
click at [645, 387] on img at bounding box center [627, 359] width 185 height 113
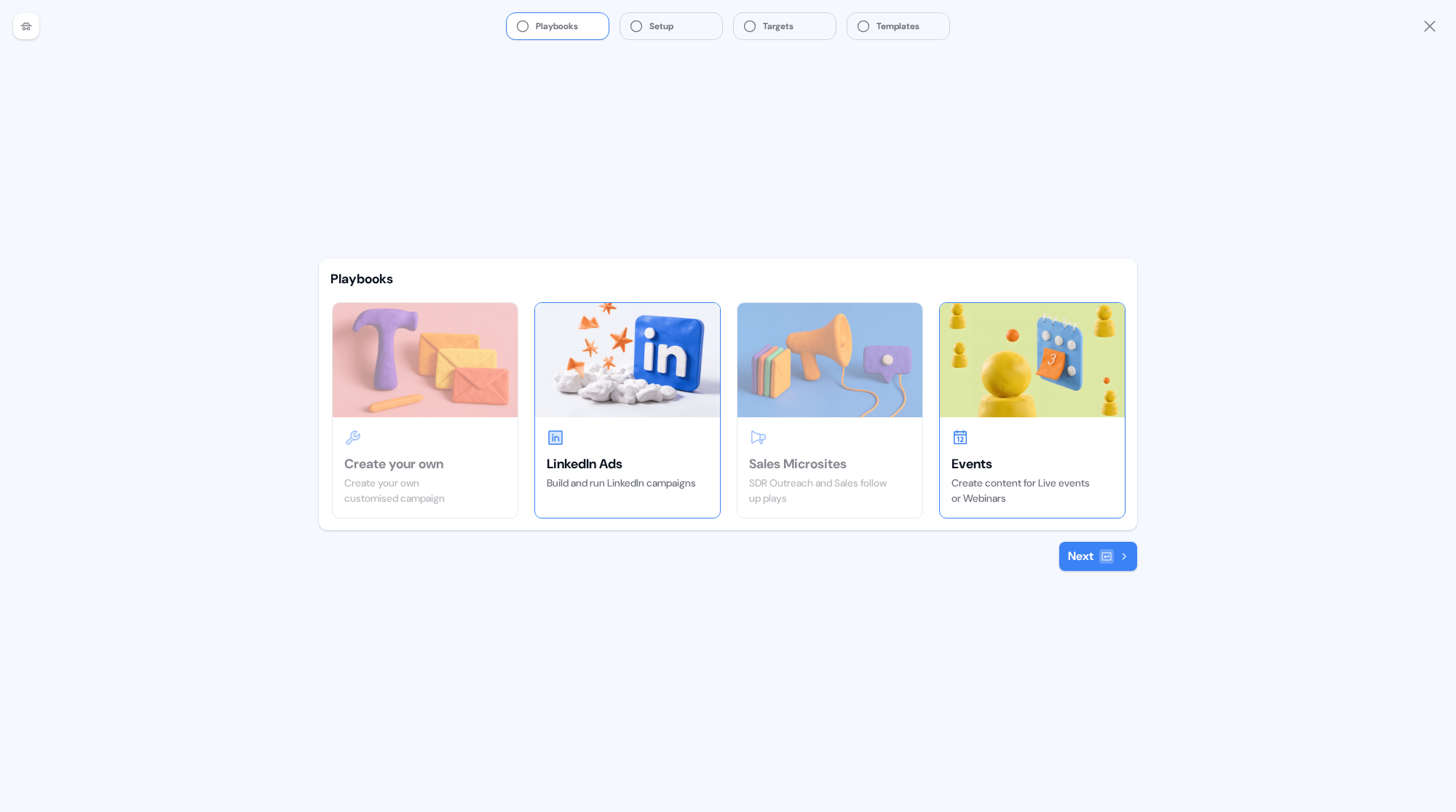
click at [1003, 391] on img at bounding box center [1032, 359] width 185 height 113
click at [651, 344] on img at bounding box center [627, 359] width 185 height 113
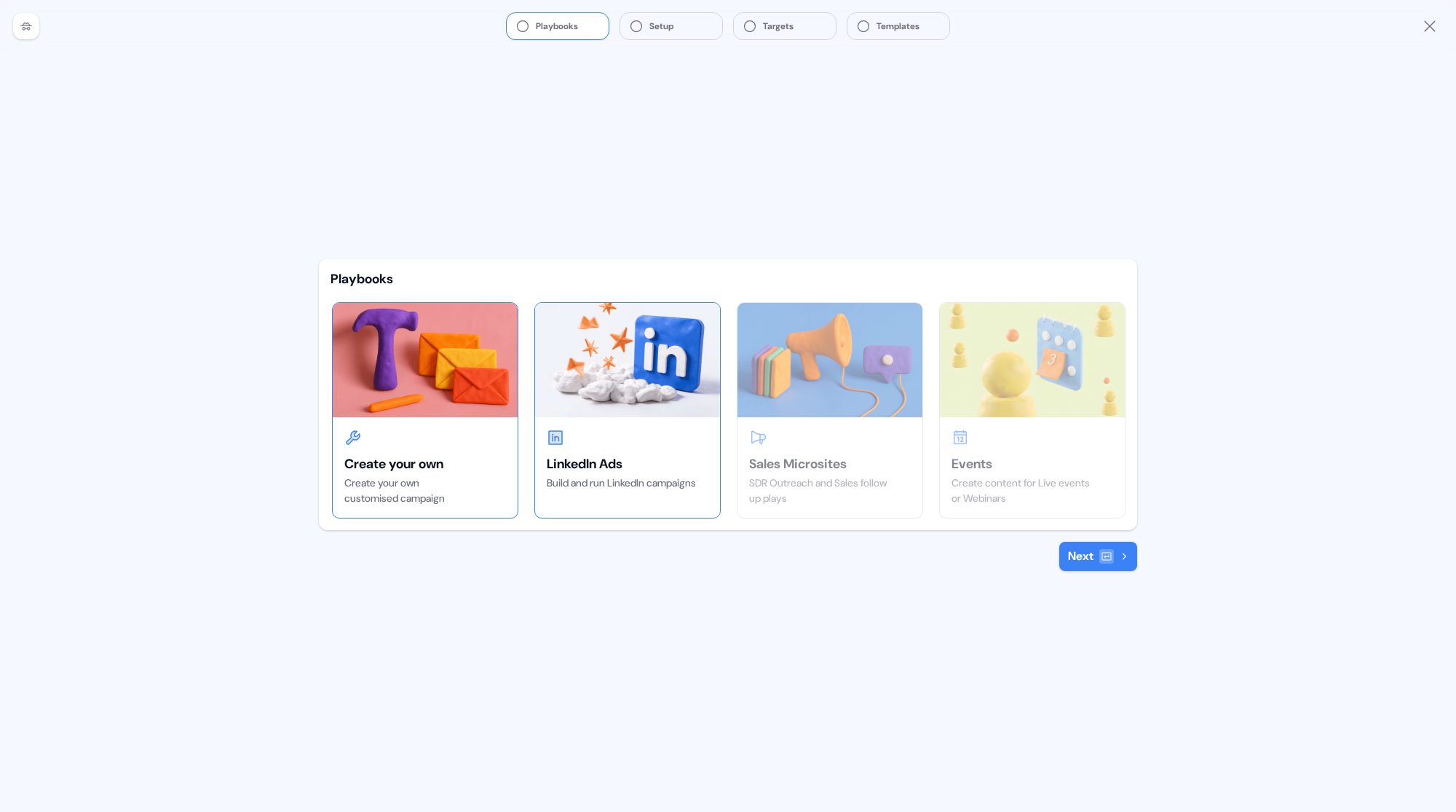
click at [472, 372] on img at bounding box center [425, 359] width 185 height 113
click at [678, 369] on img at bounding box center [627, 359] width 185 height 113
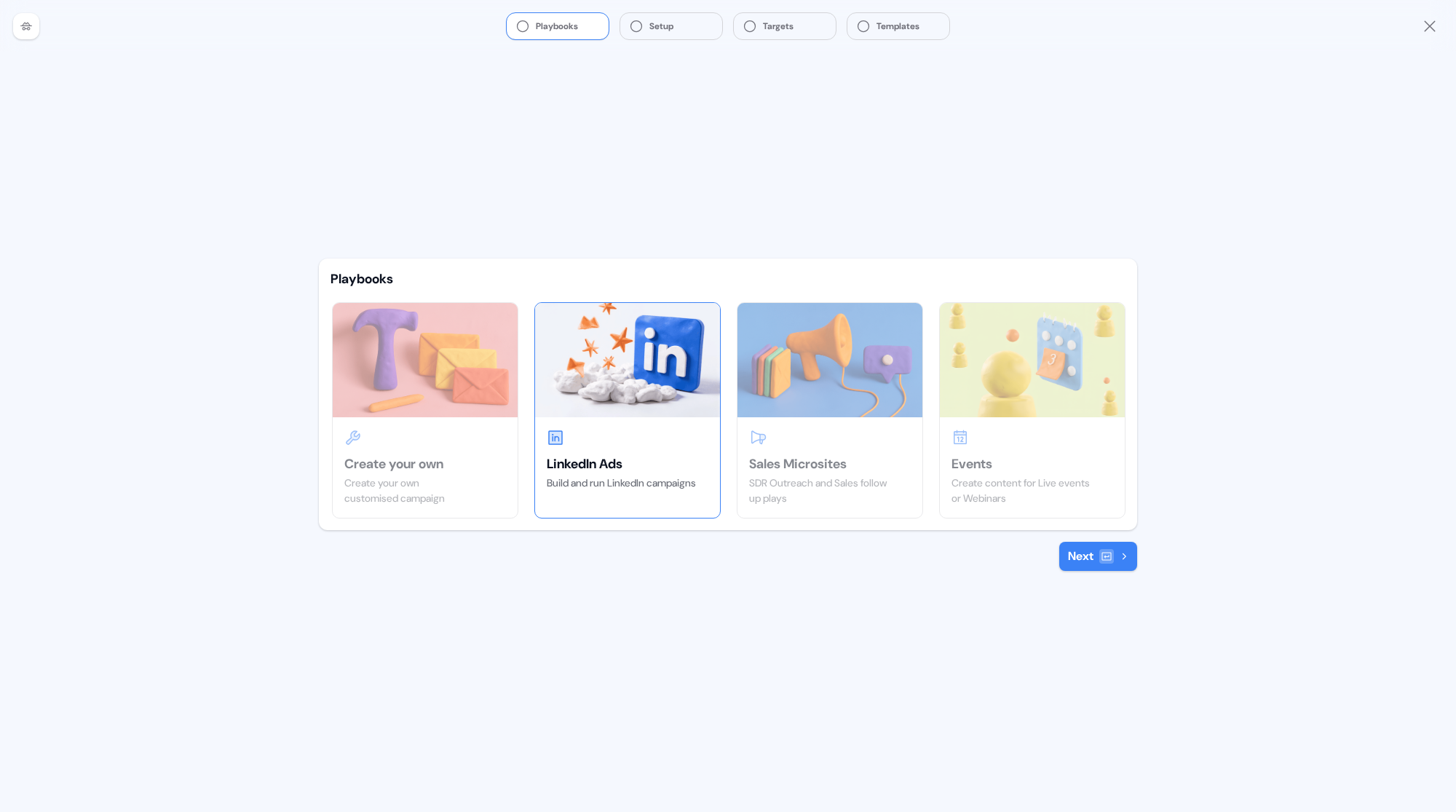
click at [678, 232] on div "Playbooks Create your own Create your own customised campaign LinkedIn Ads Buil…" at bounding box center [728, 432] width 842 height 760
click at [1085, 558] on button "Next" at bounding box center [1099, 555] width 78 height 29
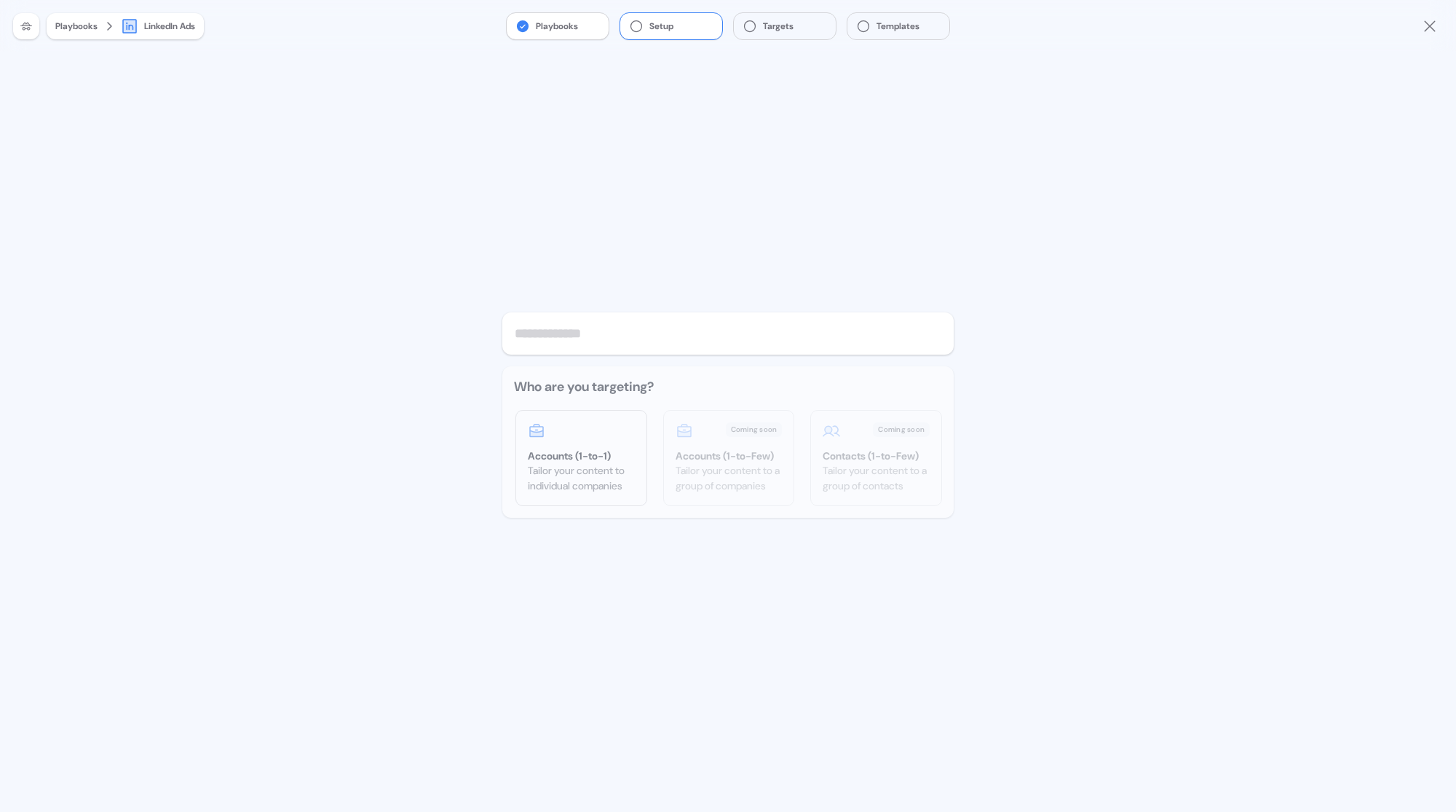
click at [553, 25] on button "Playbooks" at bounding box center [557, 27] width 102 height 27
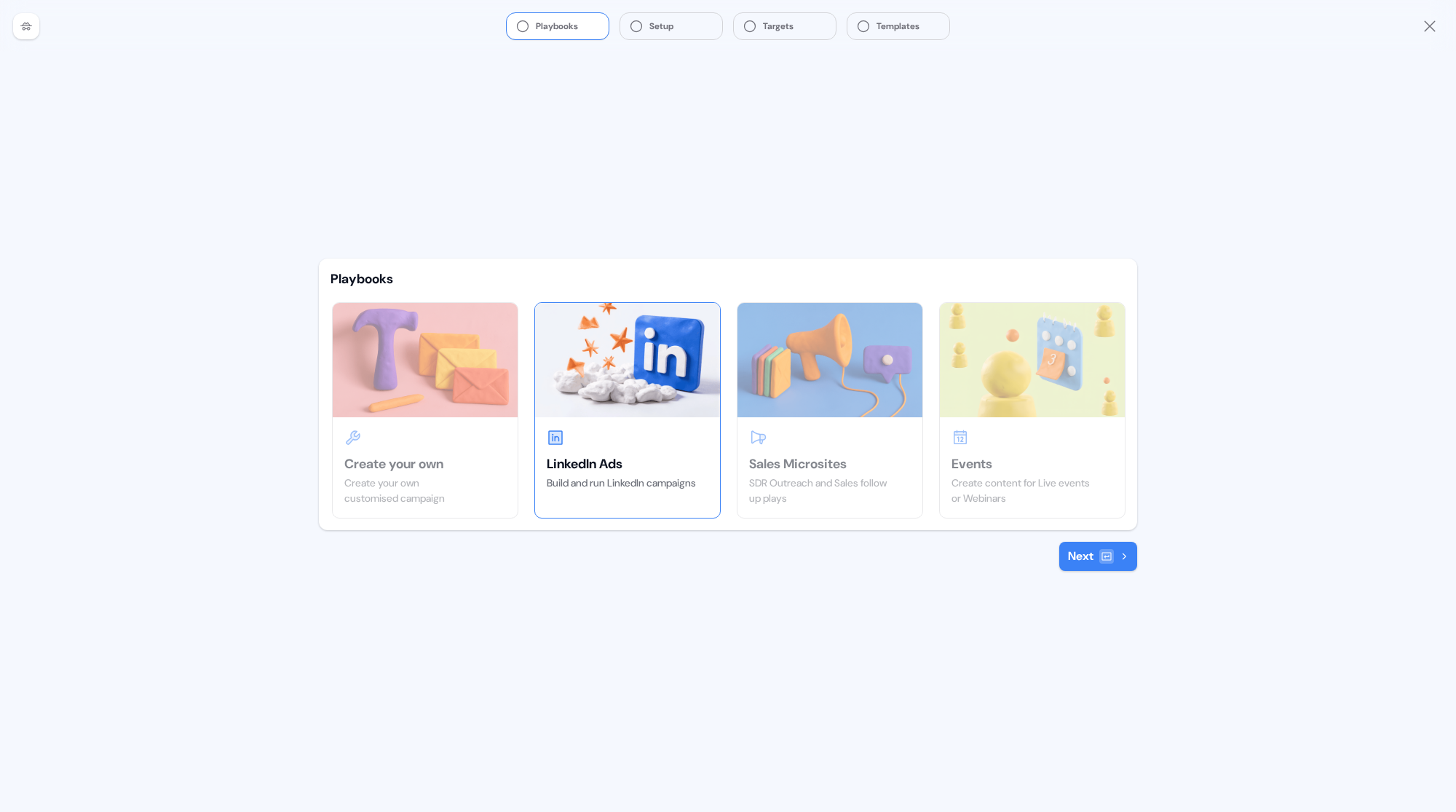
click at [694, 575] on div "Playbooks Create your own Create your own customised campaign LinkedIn Ads Buil…" at bounding box center [728, 432] width 842 height 760
click at [699, 408] on img at bounding box center [627, 359] width 185 height 113
click at [684, 529] on div "Playbooks Create your own Create your own customised campaign LinkedIn Ads Buil…" at bounding box center [728, 394] width 818 height 271
click at [1423, 16] on div "Playbooks Setup Targets Templates" at bounding box center [728, 26] width 1456 height 52
click at [1425, 20] on icon "Close" at bounding box center [1430, 27] width 18 height 18
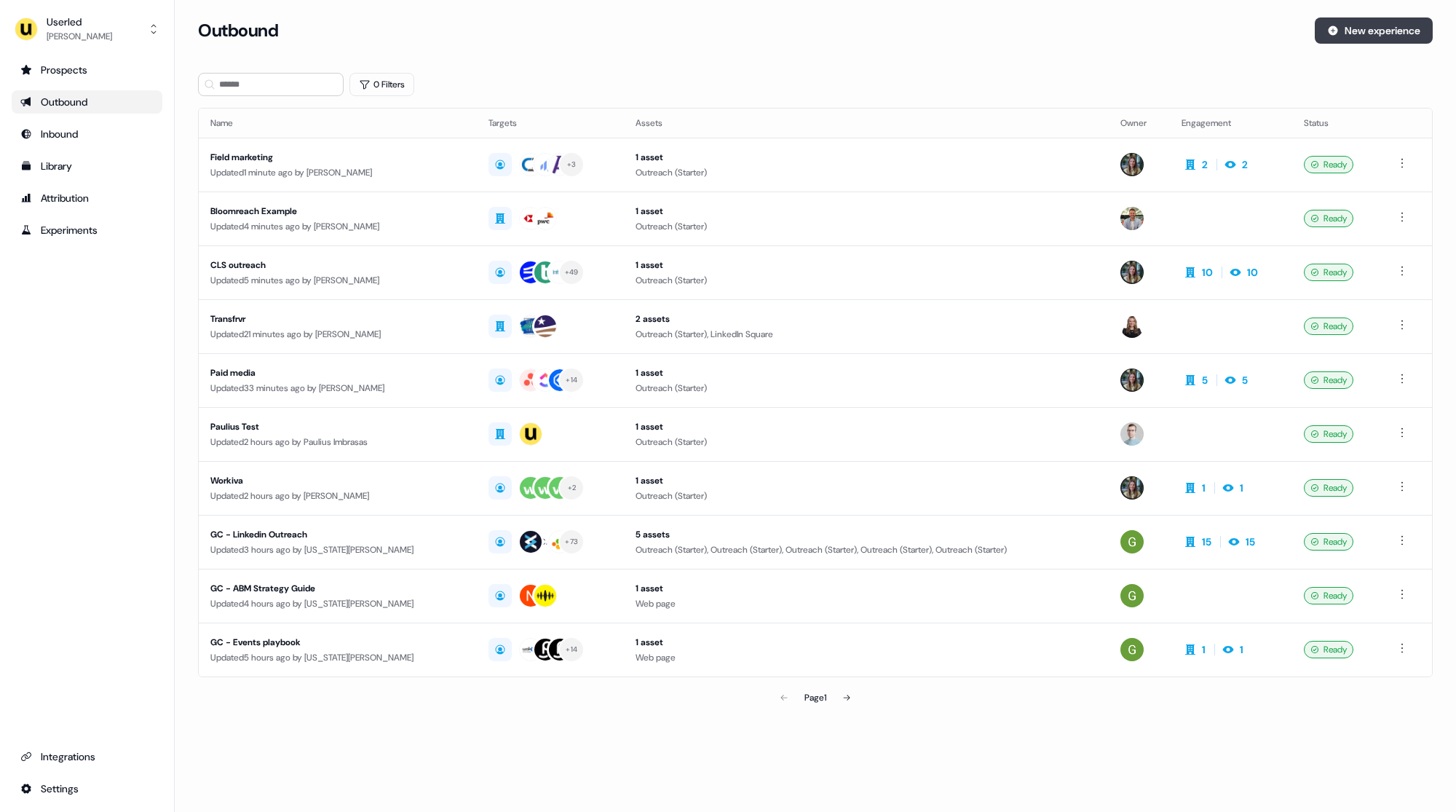
click at [1422, 24] on button "New experience" at bounding box center [1374, 31] width 118 height 27
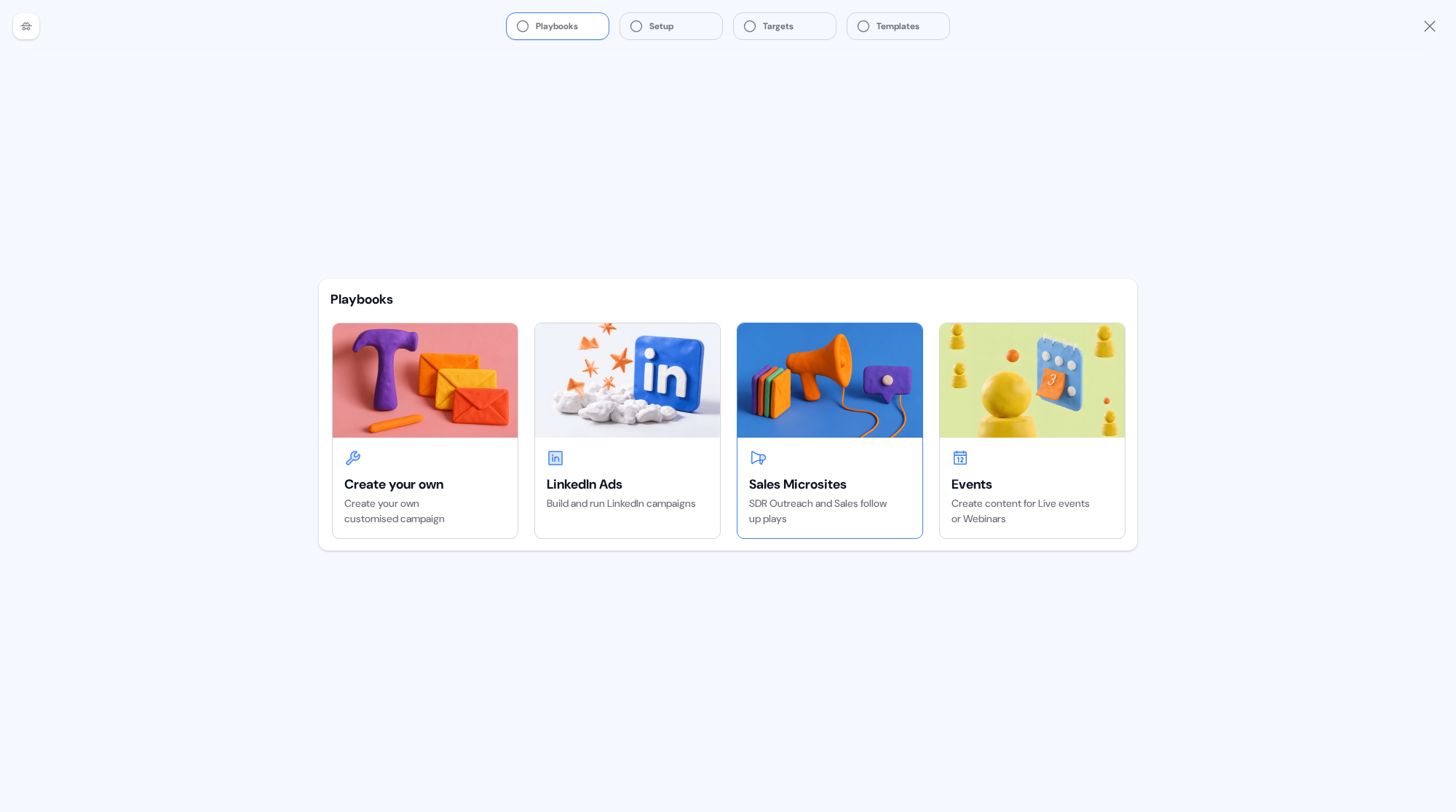
click at [824, 425] on img at bounding box center [830, 380] width 185 height 113
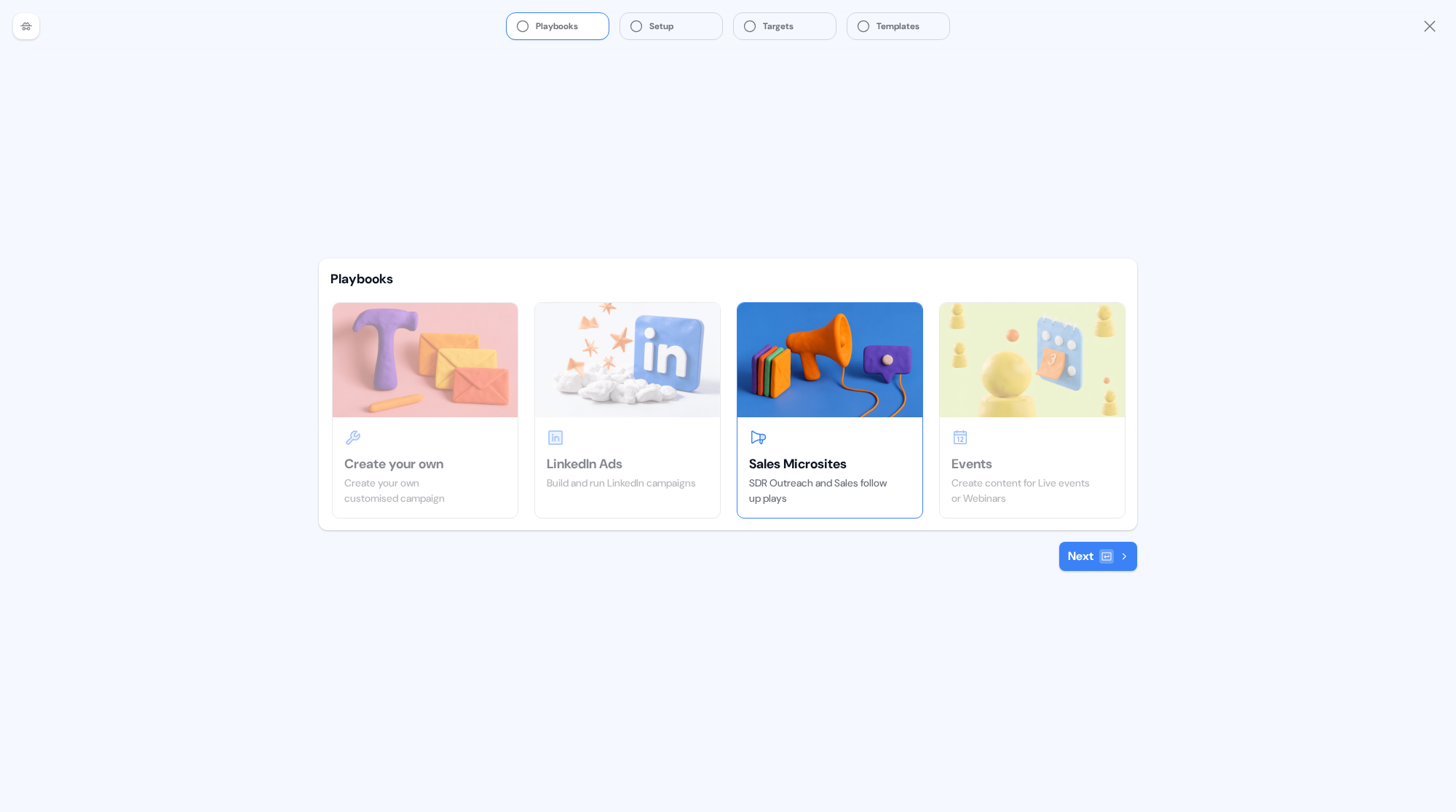
drag, startPoint x: 1114, startPoint y: 562, endPoint x: 990, endPoint y: 571, distance: 124.3
click at [989, 572] on div "Playbooks Create your own Create your own customised campaign LinkedIn Ads Buil…" at bounding box center [728, 432] width 842 height 760
click at [990, 571] on div "Playbooks Create your own Create your own customised campaign LinkedIn Ads Buil…" at bounding box center [728, 432] width 842 height 760
click at [1429, 23] on icon "Close" at bounding box center [1430, 27] width 18 height 18
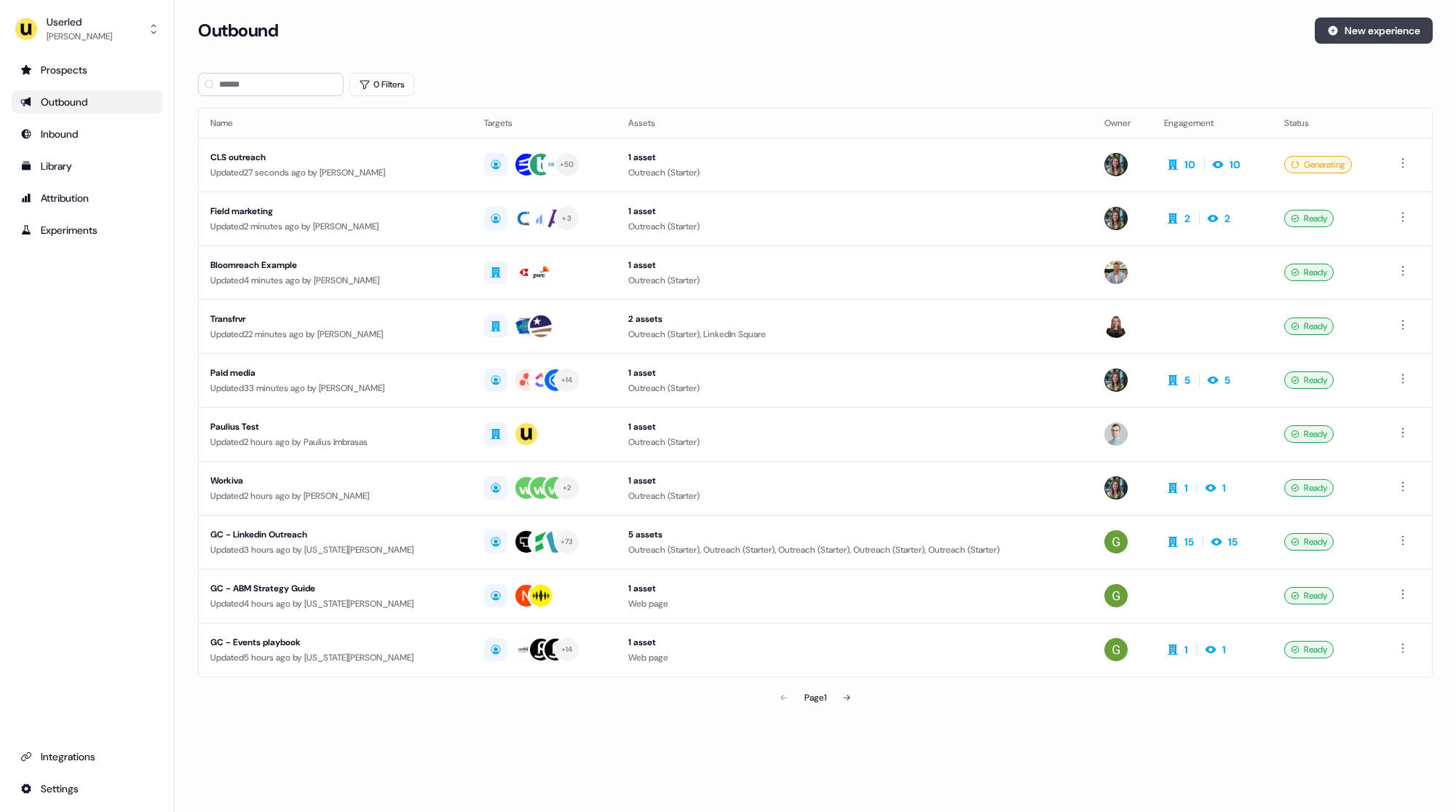
click at [1351, 29] on button "New experience" at bounding box center [1374, 31] width 118 height 27
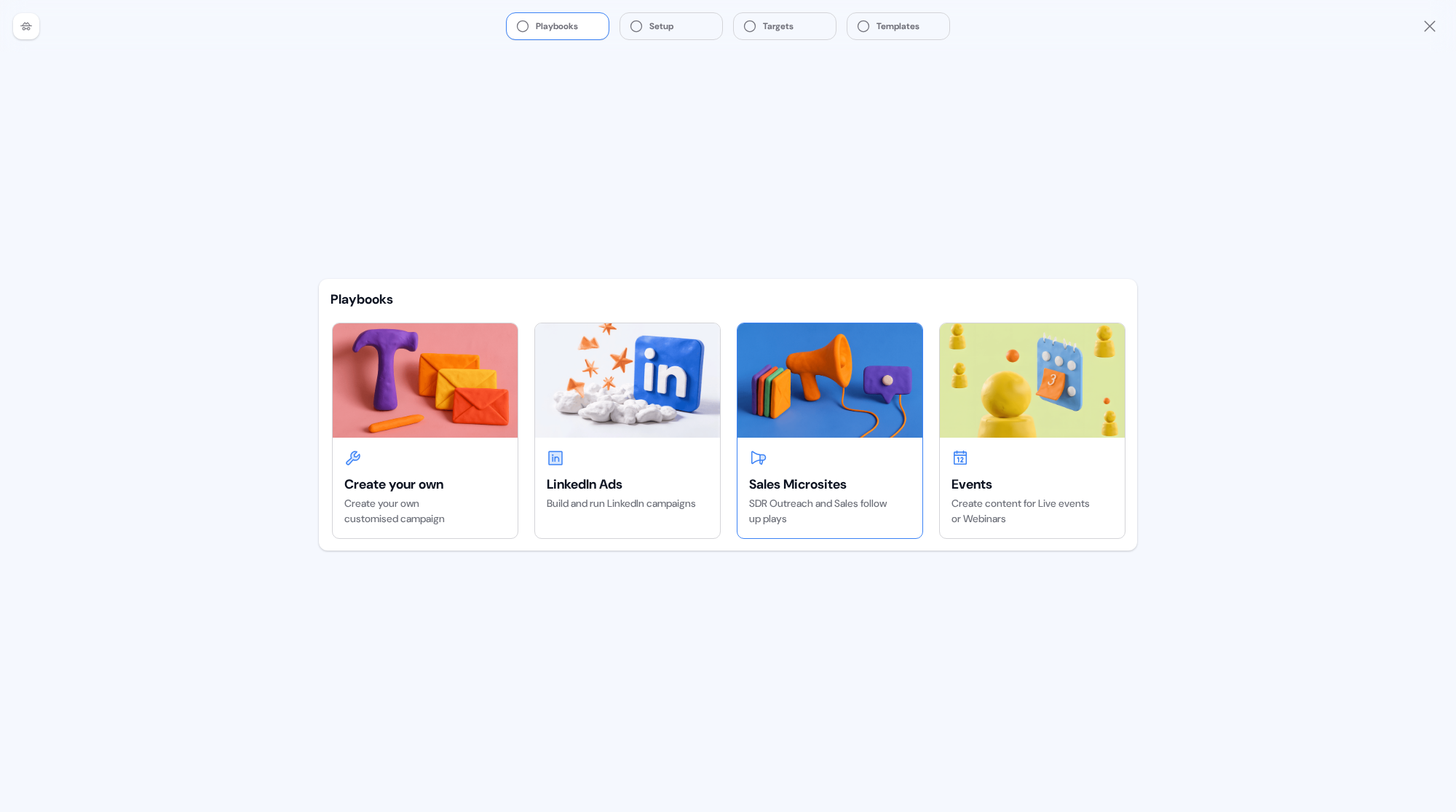
click at [828, 378] on img at bounding box center [830, 380] width 185 height 113
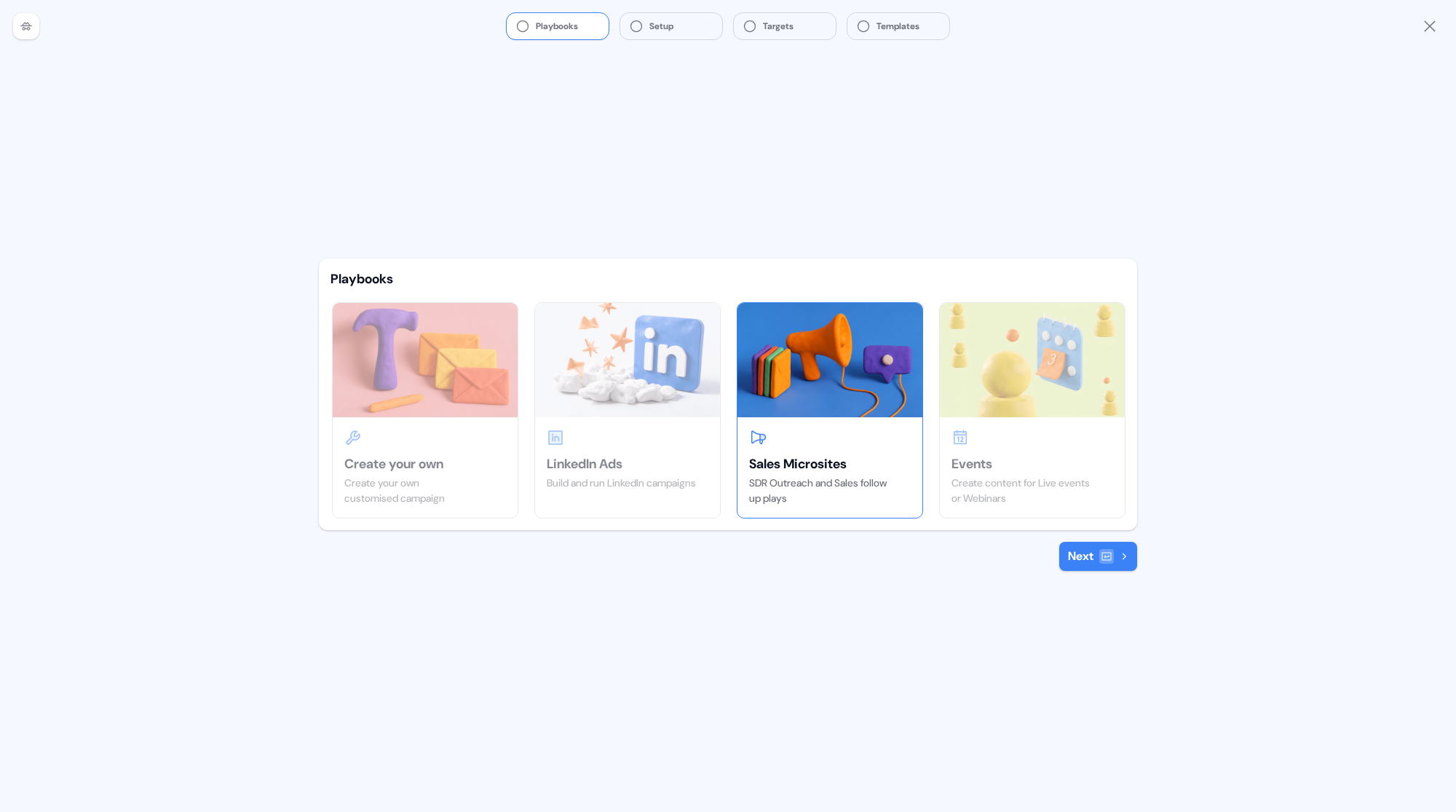
click at [1430, 27] on icon "Close" at bounding box center [1429, 26] width 11 height 11
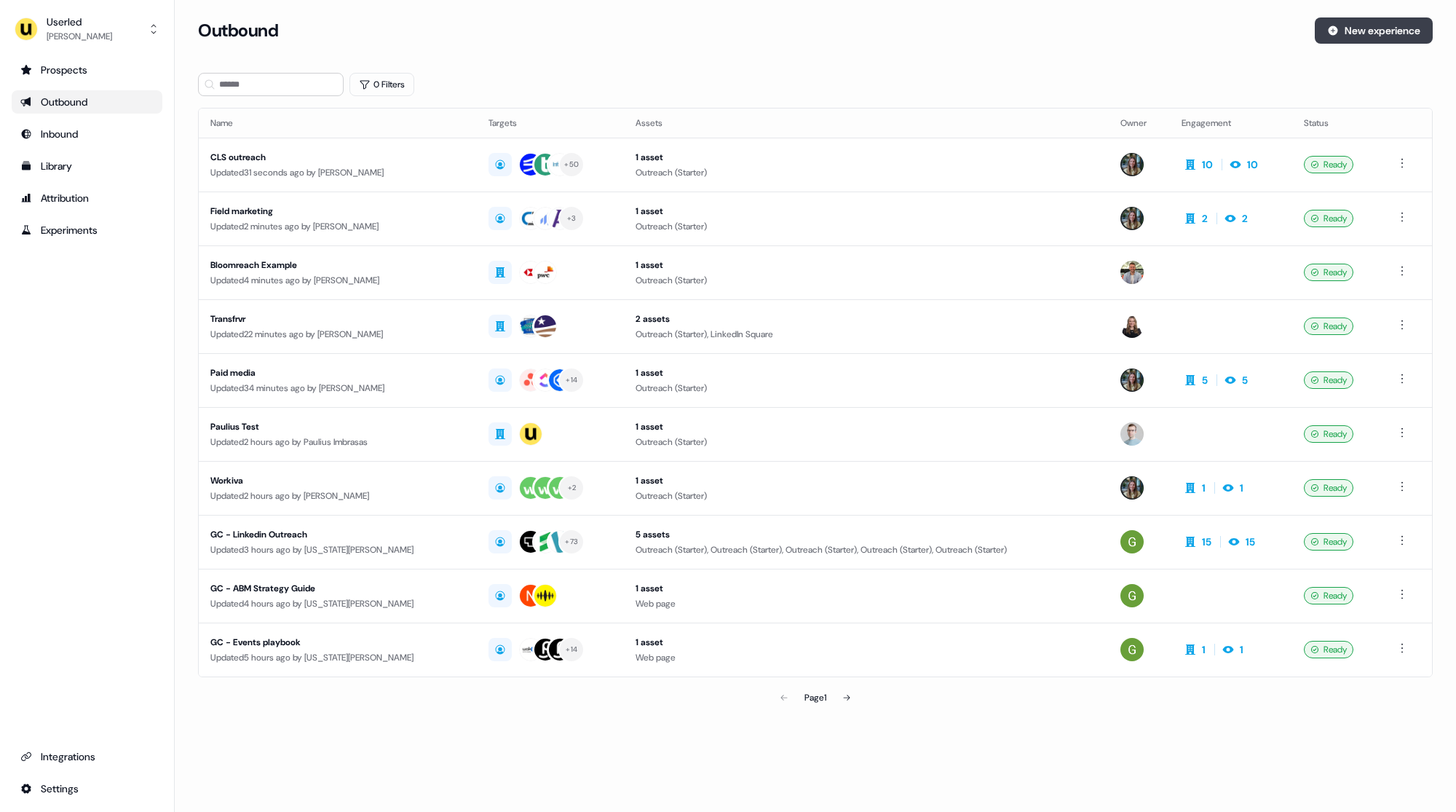
click at [1385, 28] on button "New experience" at bounding box center [1374, 31] width 118 height 27
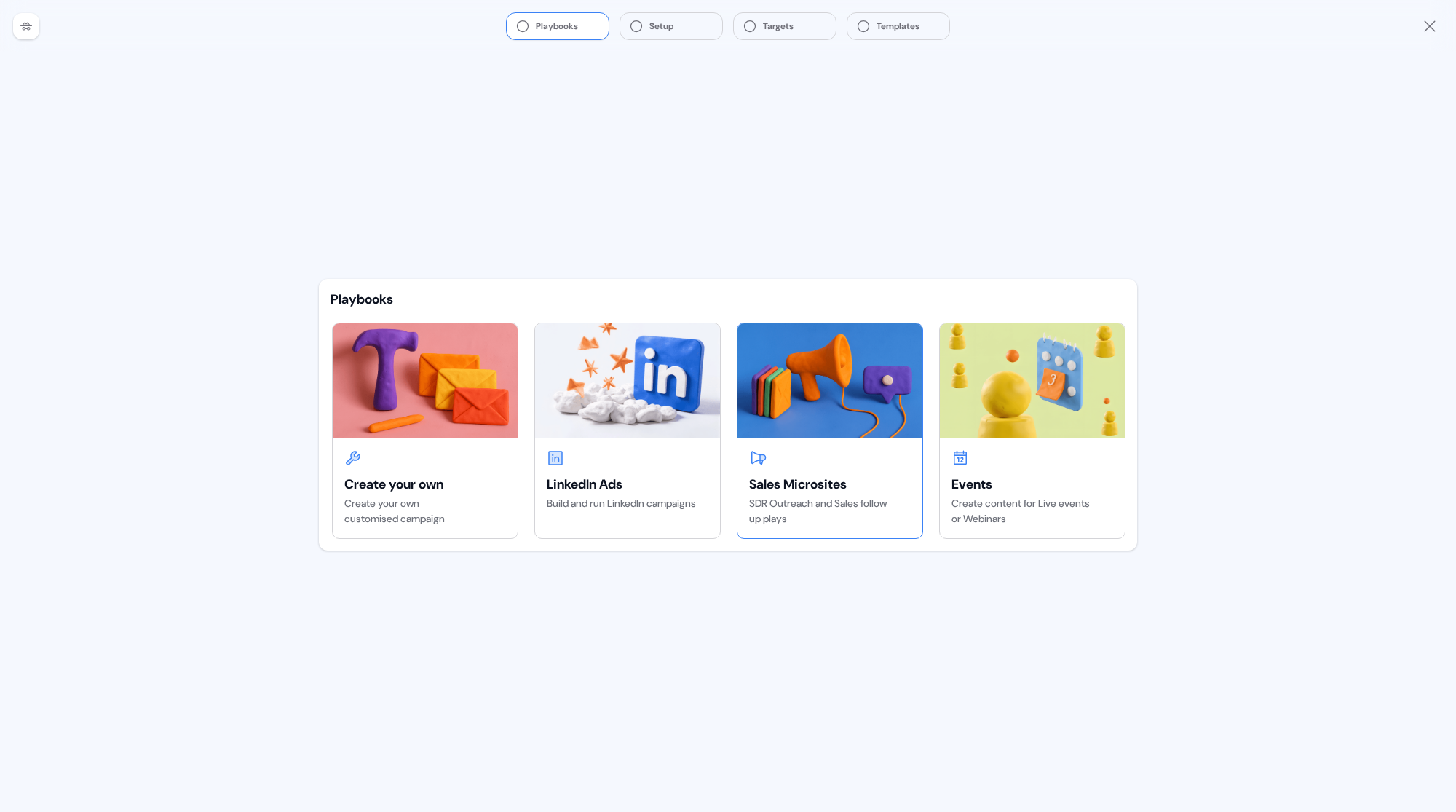
click at [847, 430] on img at bounding box center [830, 380] width 185 height 113
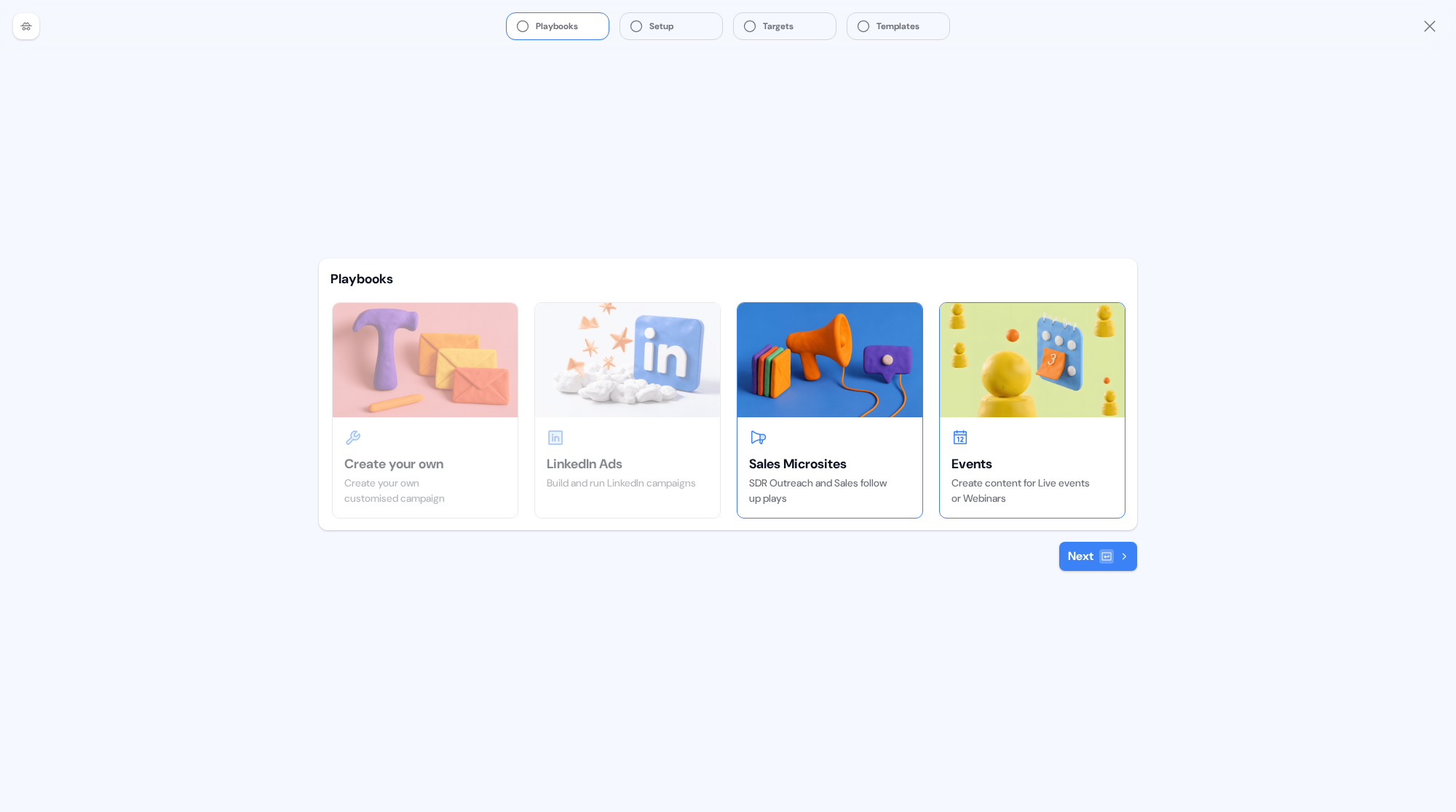
click at [955, 436] on icon at bounding box center [961, 438] width 18 height 18
click at [845, 429] on div at bounding box center [830, 438] width 162 height 18
click at [1015, 446] on div at bounding box center [1032, 438] width 162 height 18
click at [822, 440] on div at bounding box center [830, 438] width 162 height 18
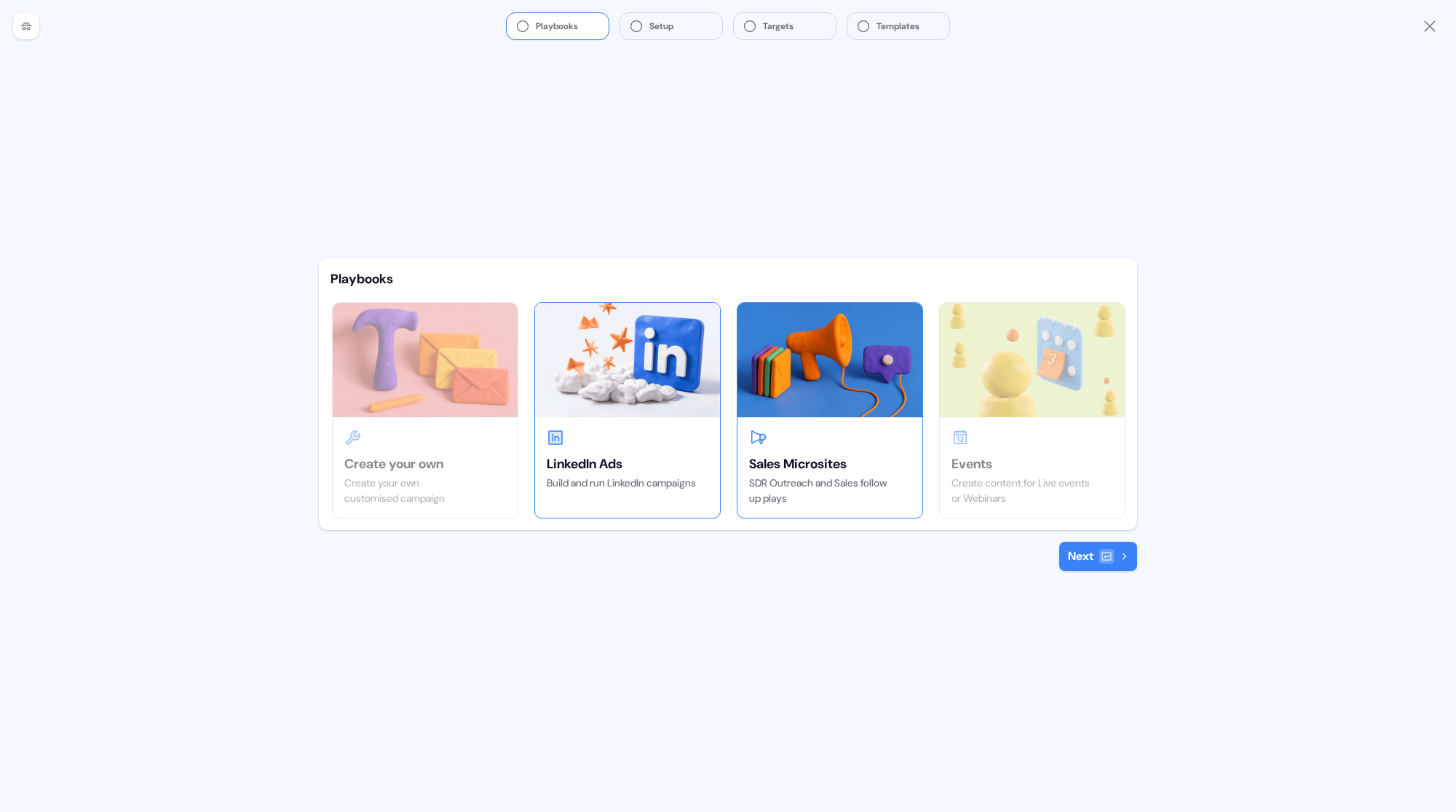
click at [638, 444] on div at bounding box center [627, 438] width 162 height 18
click at [821, 440] on div at bounding box center [830, 438] width 162 height 18
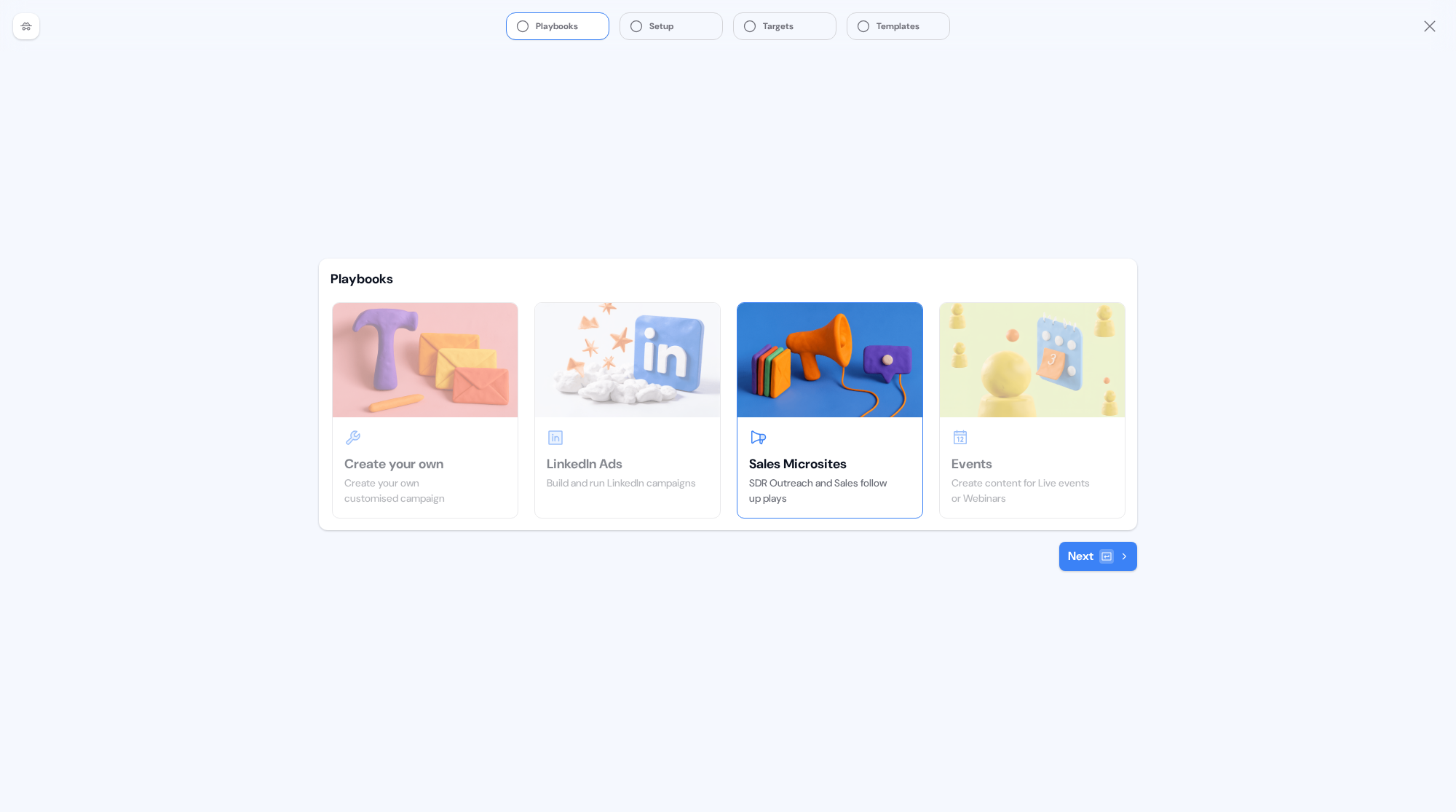
click at [1085, 554] on button "Next" at bounding box center [1099, 555] width 78 height 29
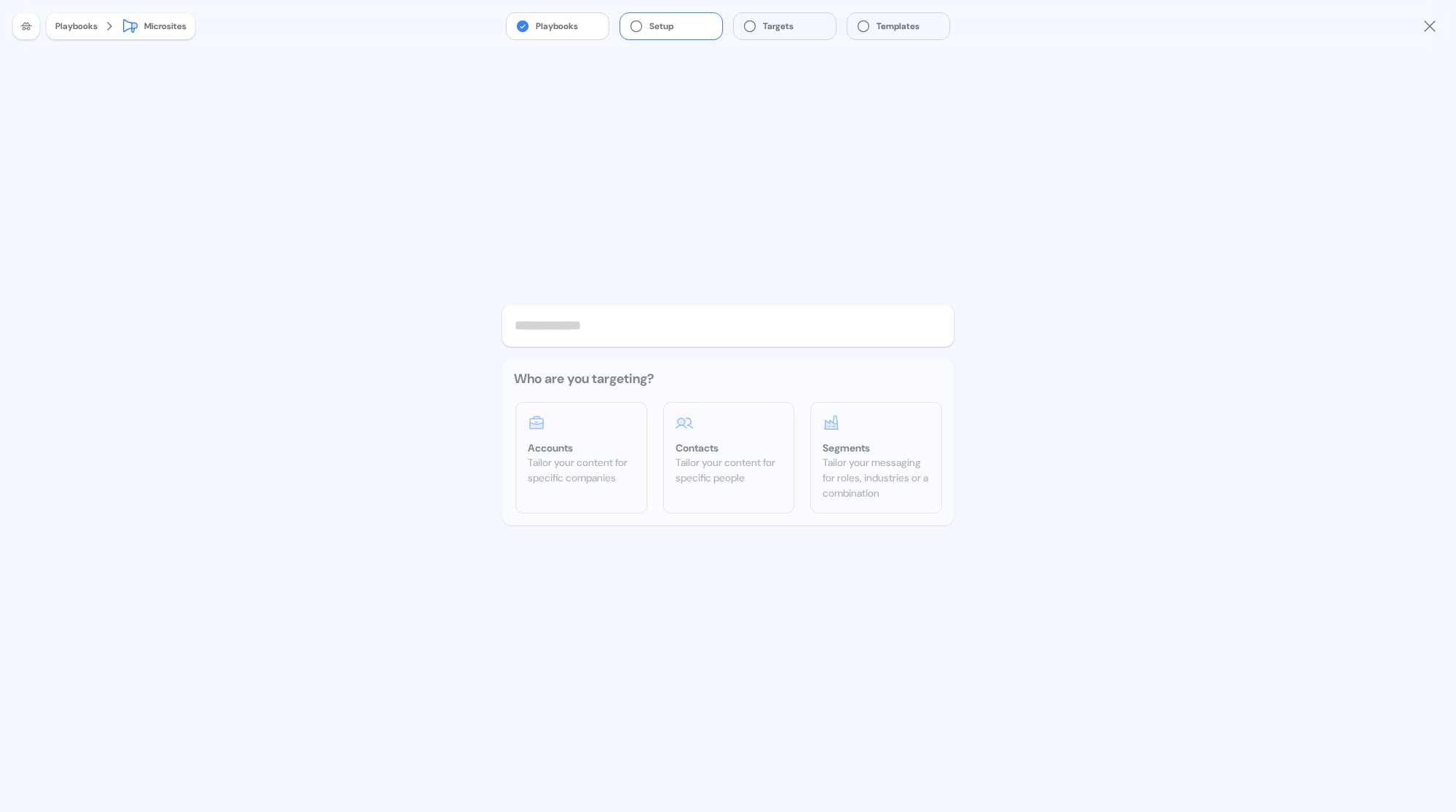
click at [541, 329] on input "text" at bounding box center [728, 326] width 451 height 42
click at [619, 448] on div "Accounts" at bounding box center [581, 448] width 107 height 14
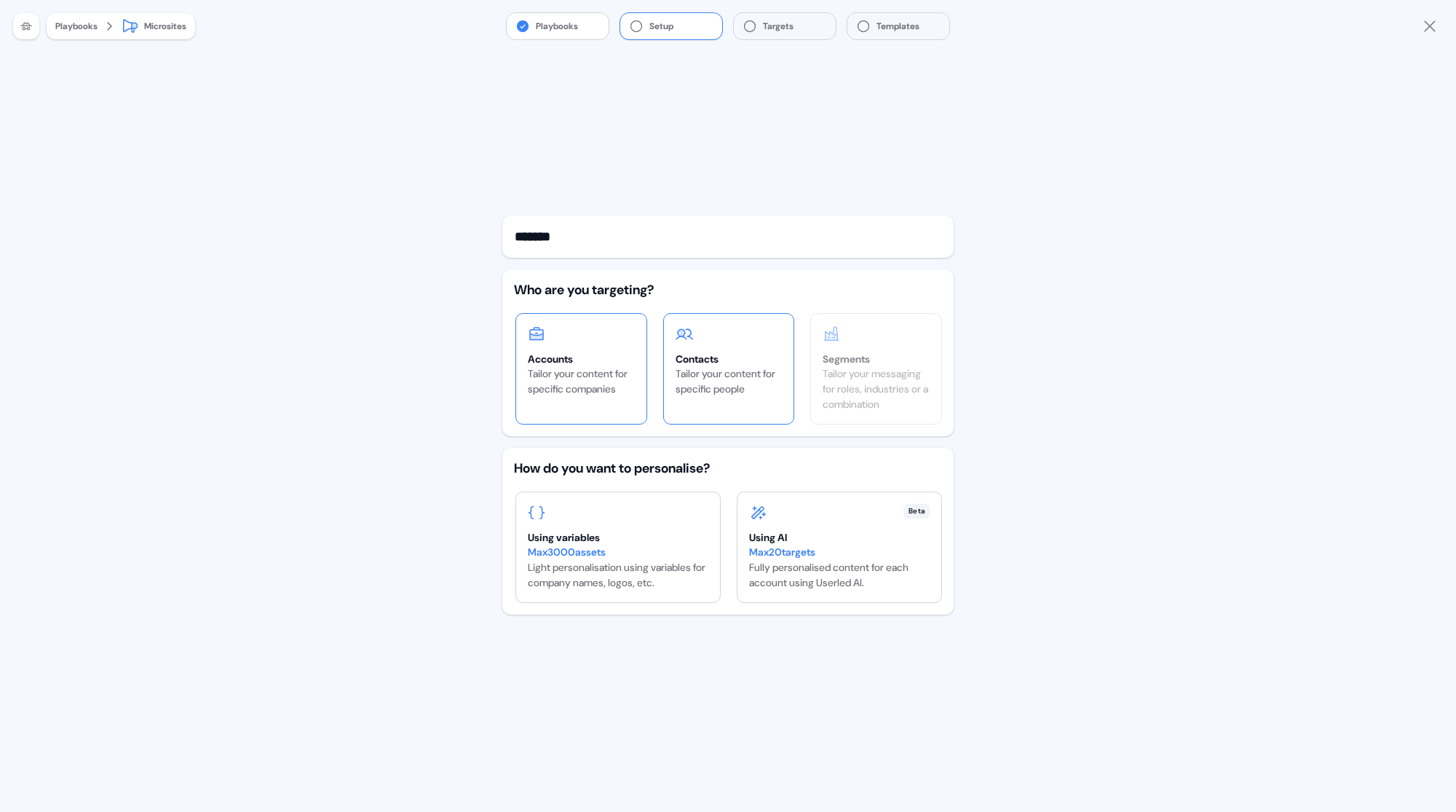
click at [730, 393] on div "Tailor your content for specific people" at bounding box center [729, 381] width 107 height 31
click at [900, 375] on div "Tailor your messaging for roles, industries or a combination" at bounding box center [876, 389] width 107 height 46
click at [570, 347] on div "Accounts Tailor your content for specific companies" at bounding box center [581, 361] width 130 height 95
click at [707, 376] on div "Tailor your content for specific people" at bounding box center [729, 381] width 107 height 31
click at [595, 371] on div "Tailor your content for specific companies" at bounding box center [581, 381] width 107 height 31
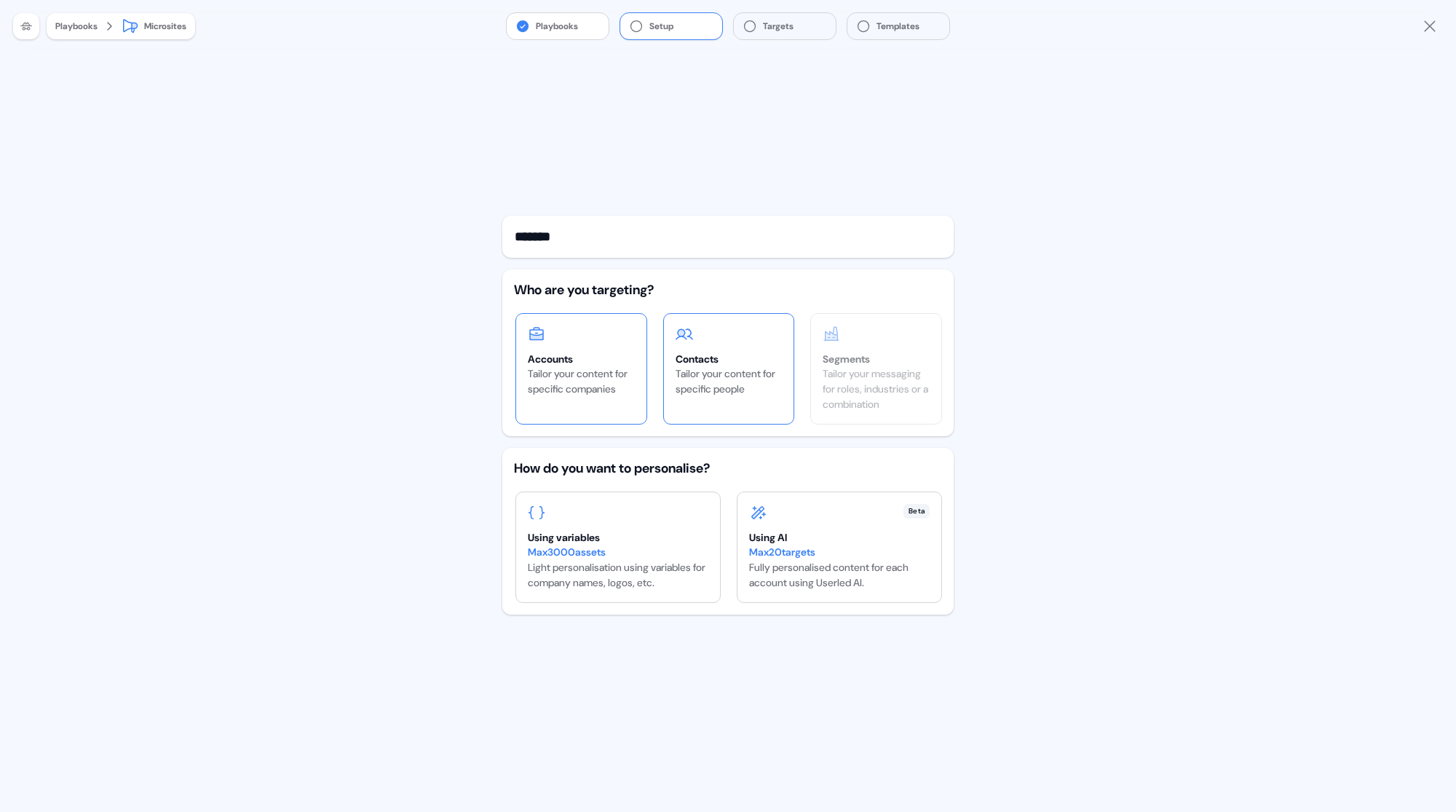
click at [737, 356] on div "Contacts" at bounding box center [729, 359] width 107 height 14
click at [904, 374] on div "Tailor your messaging for roles, industries or a combination" at bounding box center [876, 389] width 107 height 46
click at [587, 366] on div "Tailor your content for specific companies" at bounding box center [581, 381] width 107 height 31
click at [721, 376] on div "Tailor your content for specific people" at bounding box center [729, 381] width 107 height 31
click at [595, 257] on input "*******" at bounding box center [728, 237] width 451 height 42
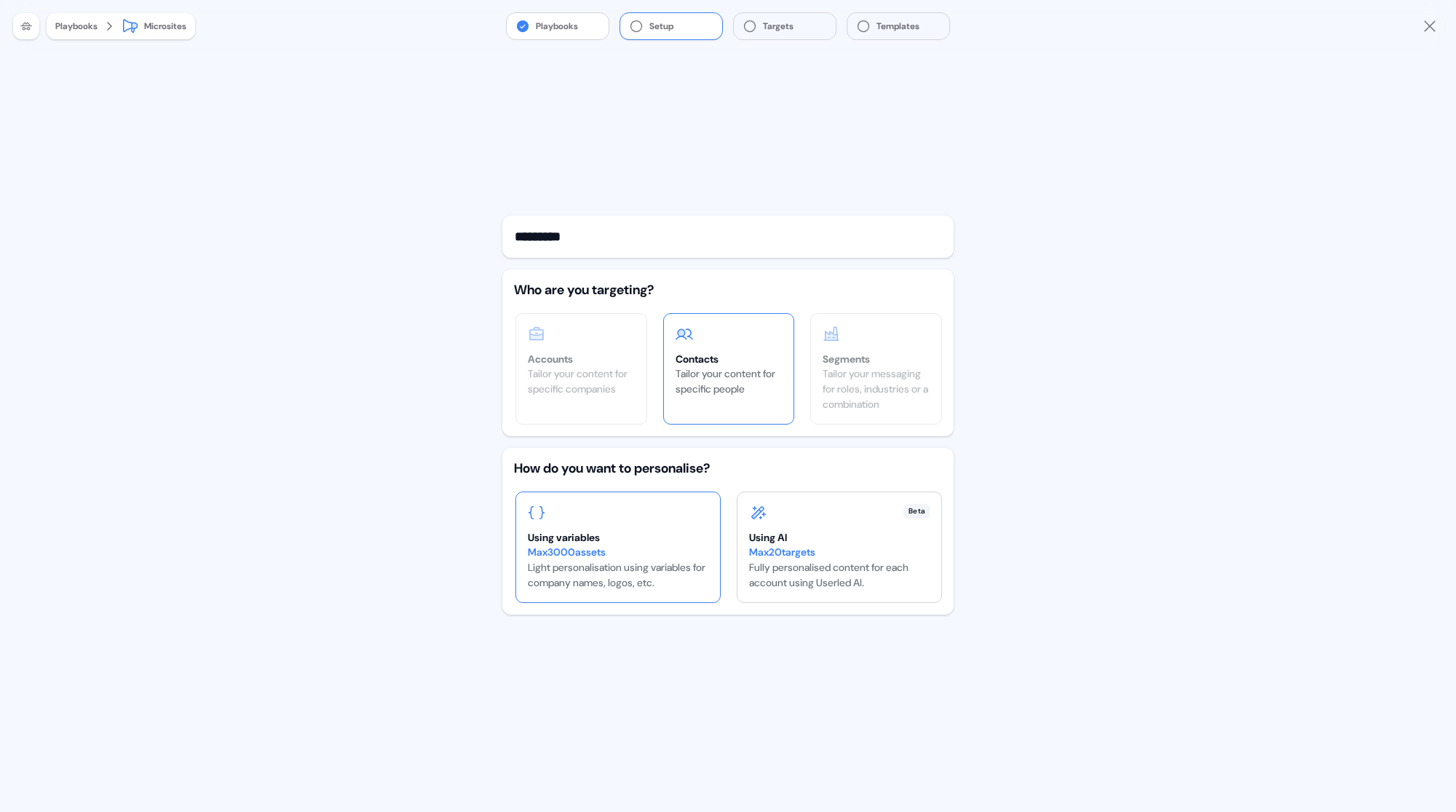
type input "*********"
click at [655, 545] on div "Max 3000 assets" at bounding box center [618, 552] width 180 height 15
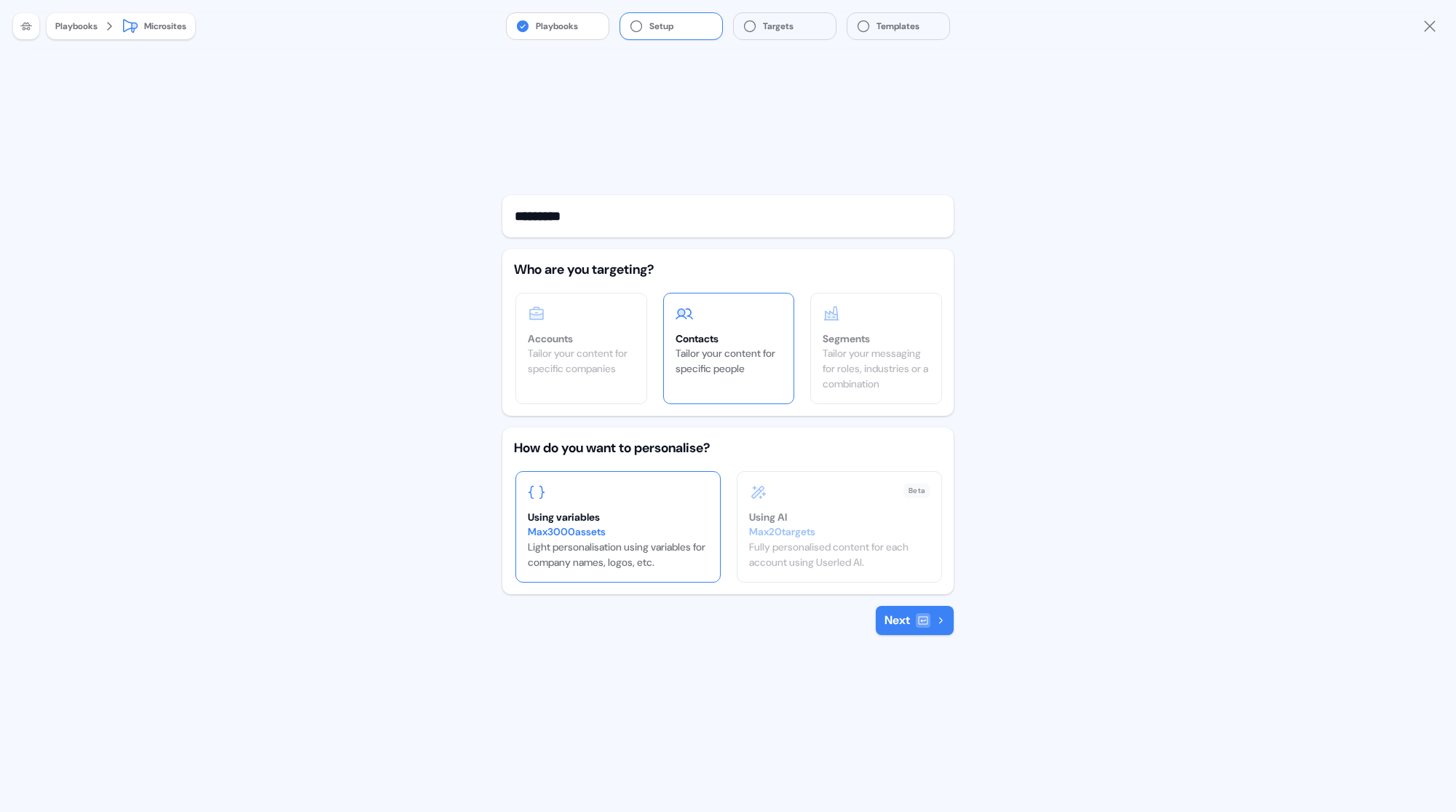
click at [893, 621] on button "Next" at bounding box center [915, 620] width 78 height 29
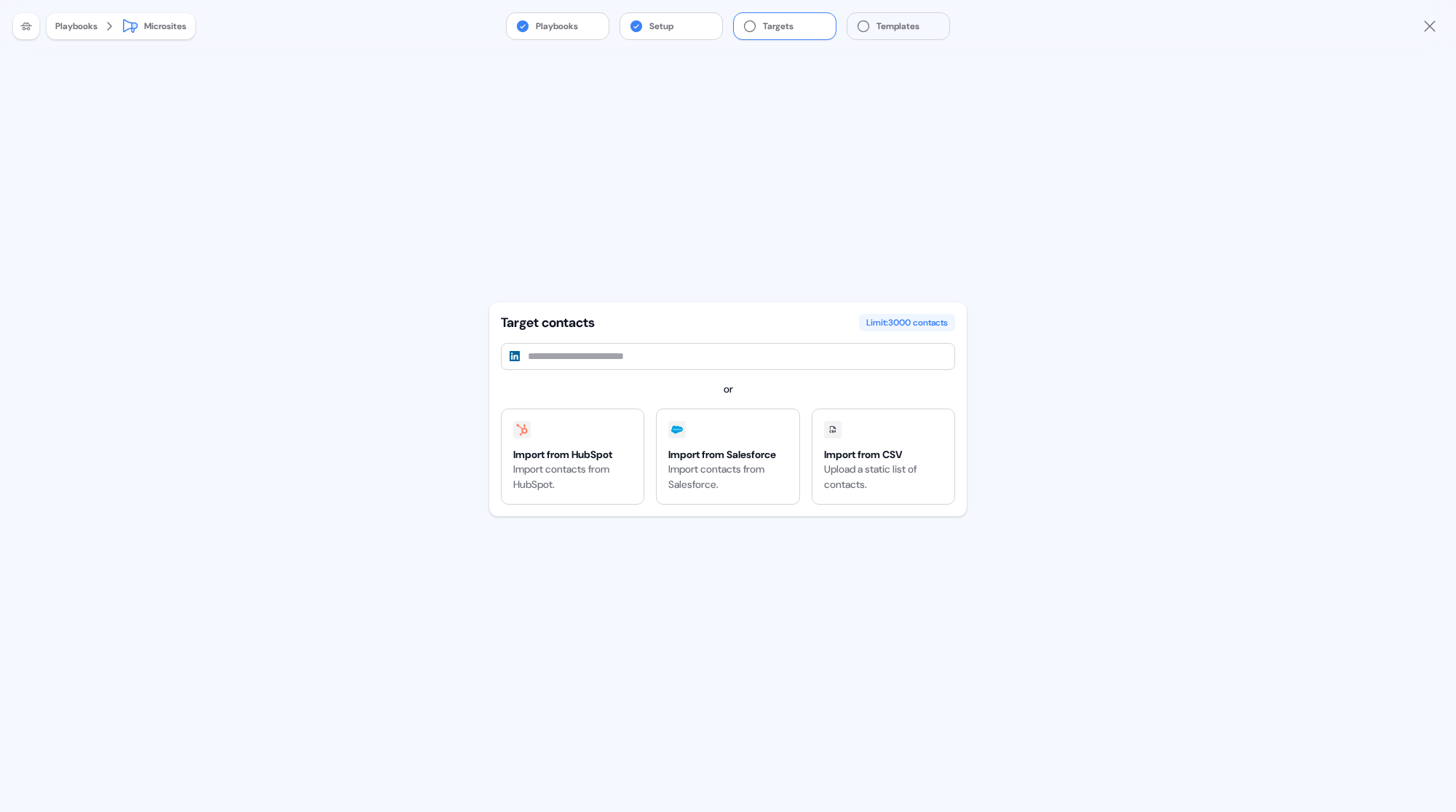
click at [891, 317] on div "Limit: 3000 contacts" at bounding box center [907, 323] width 96 height 18
click at [587, 448] on div "Import from HubSpot" at bounding box center [572, 454] width 119 height 14
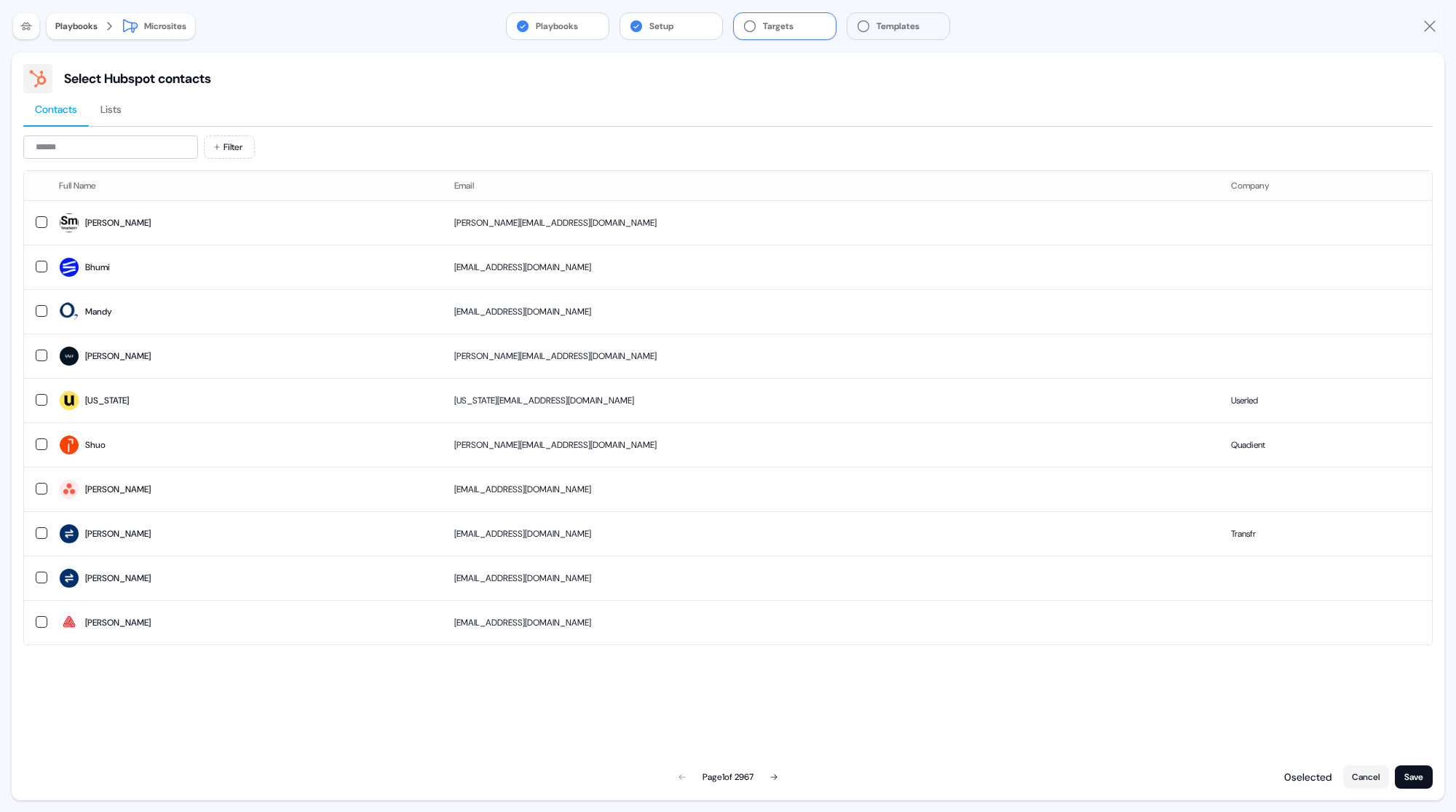
click at [84, 27] on div "Playbooks" at bounding box center [77, 26] width 42 height 14
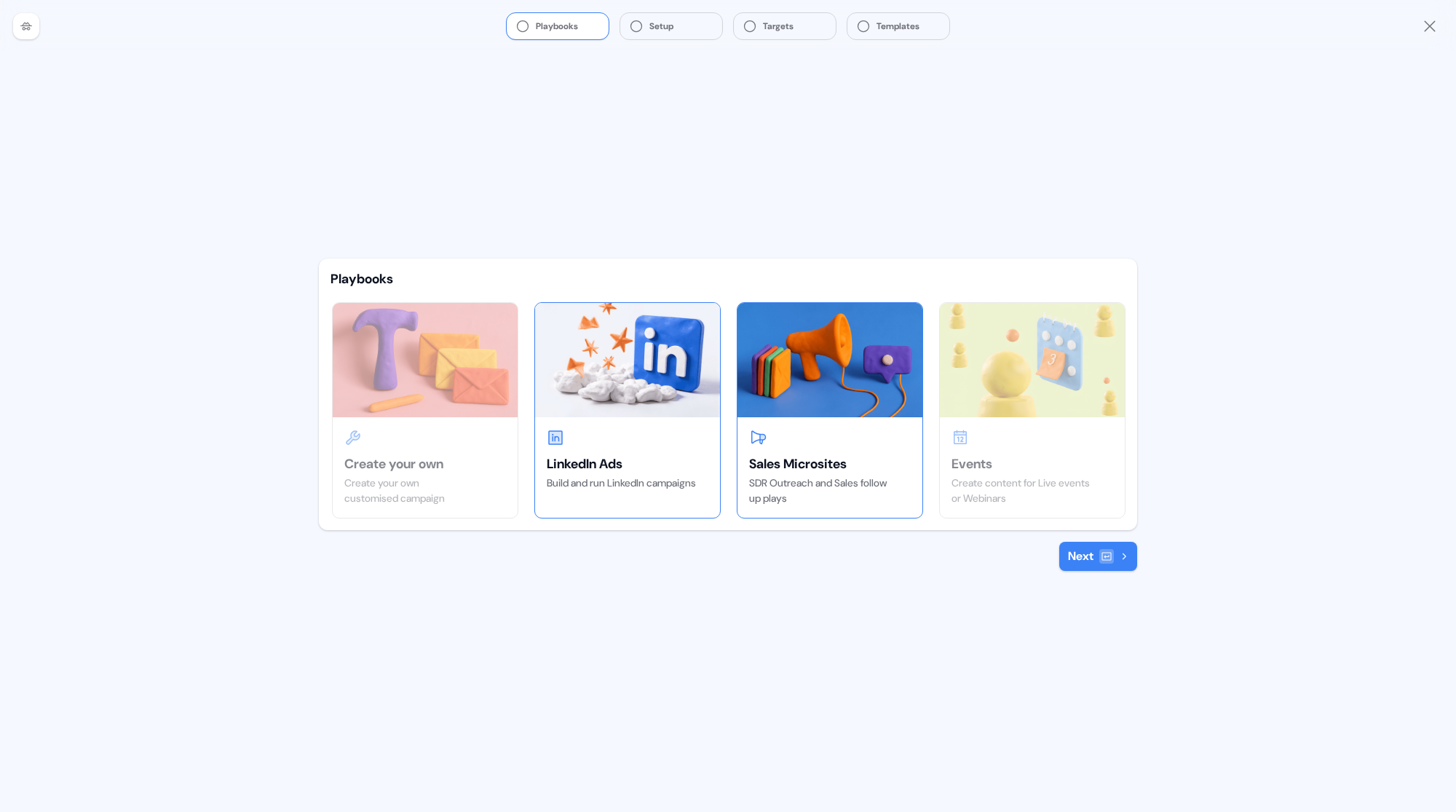
click at [632, 392] on img at bounding box center [627, 359] width 185 height 113
click at [769, 352] on img at bounding box center [830, 359] width 185 height 113
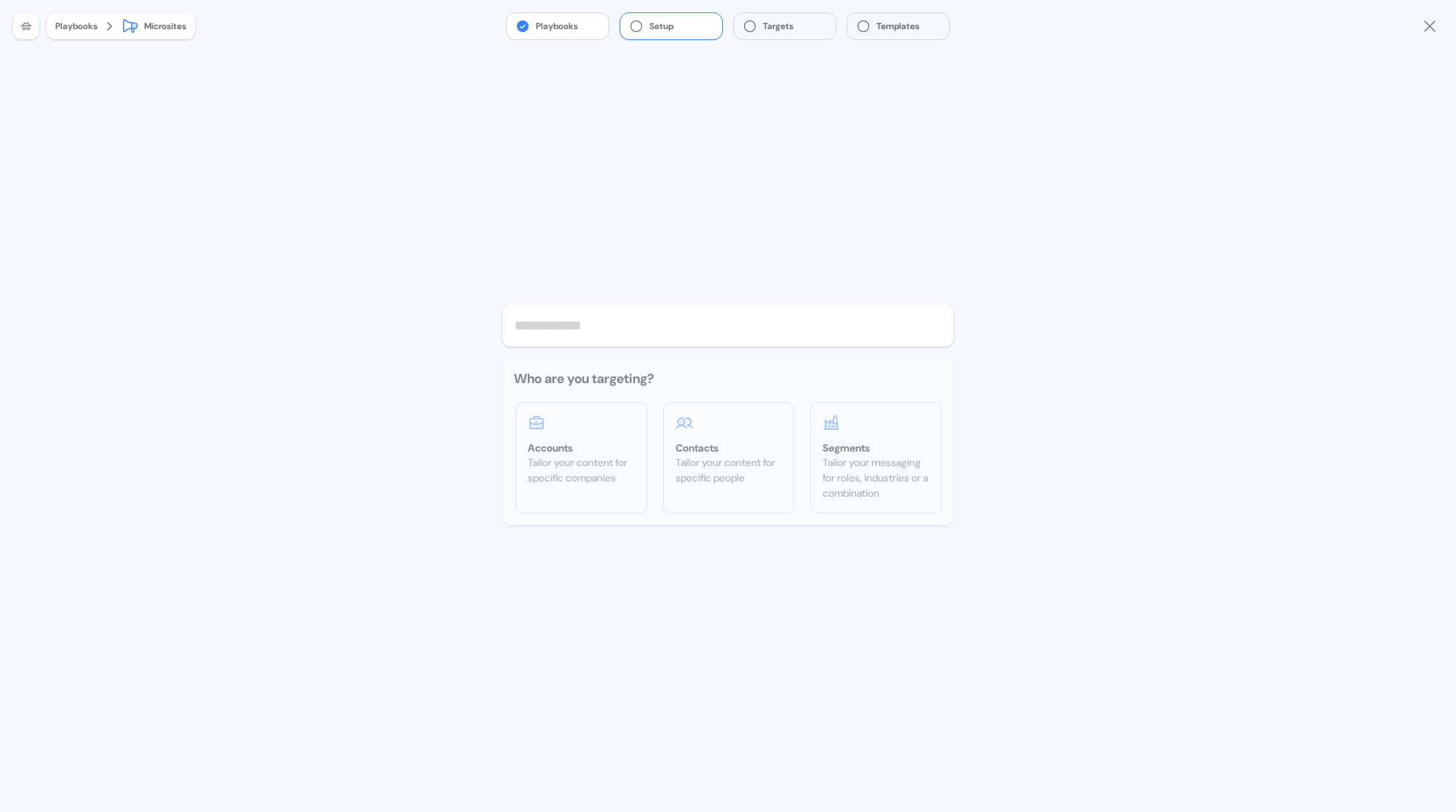
click at [632, 321] on input "text" at bounding box center [728, 326] width 451 height 42
type input "*"
type input "********"
click at [621, 440] on div "Accounts Tailor your content for specific companies" at bounding box center [581, 449] width 130 height 95
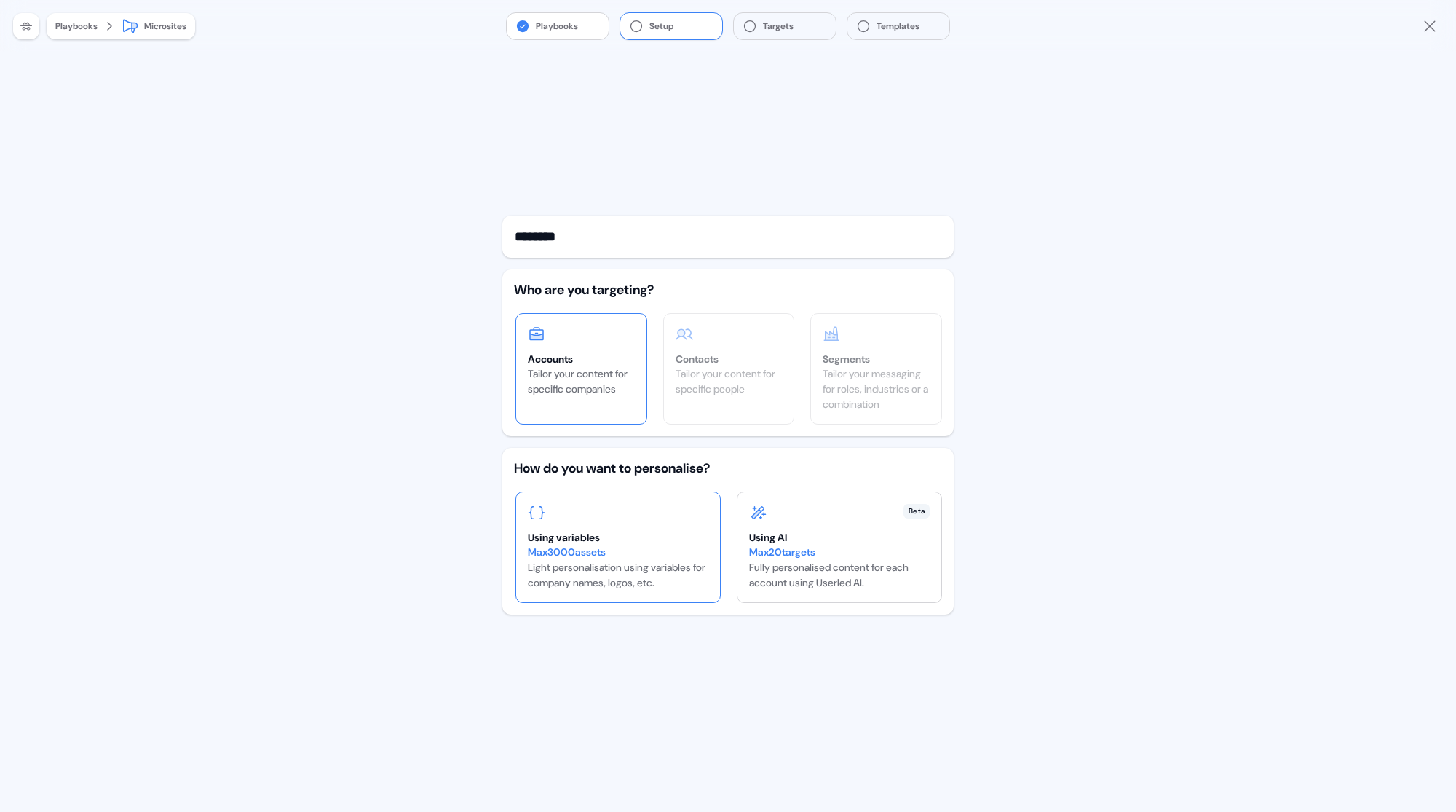
click at [631, 520] on div at bounding box center [618, 513] width 180 height 18
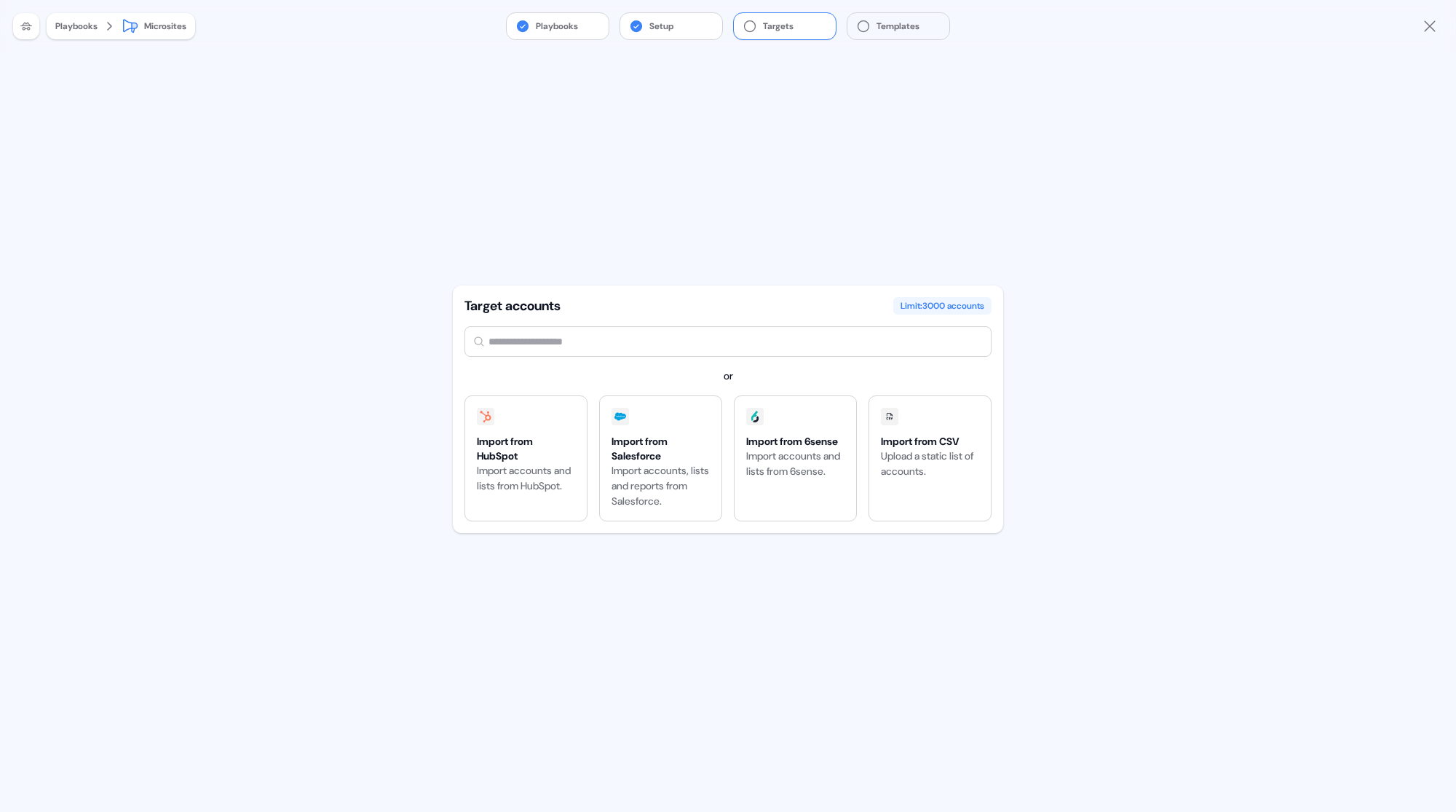
click at [577, 329] on input "text" at bounding box center [728, 341] width 527 height 31
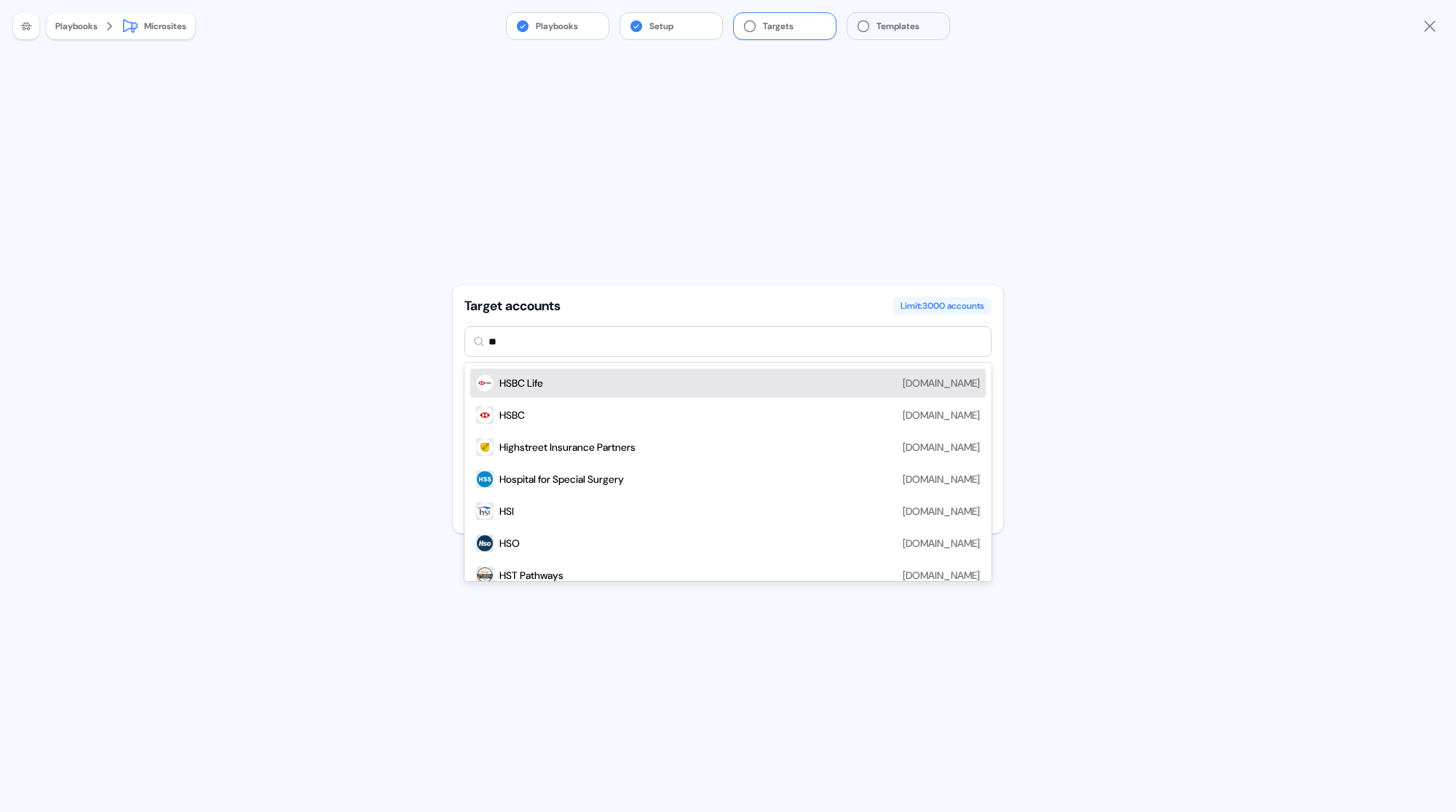
type input "***"
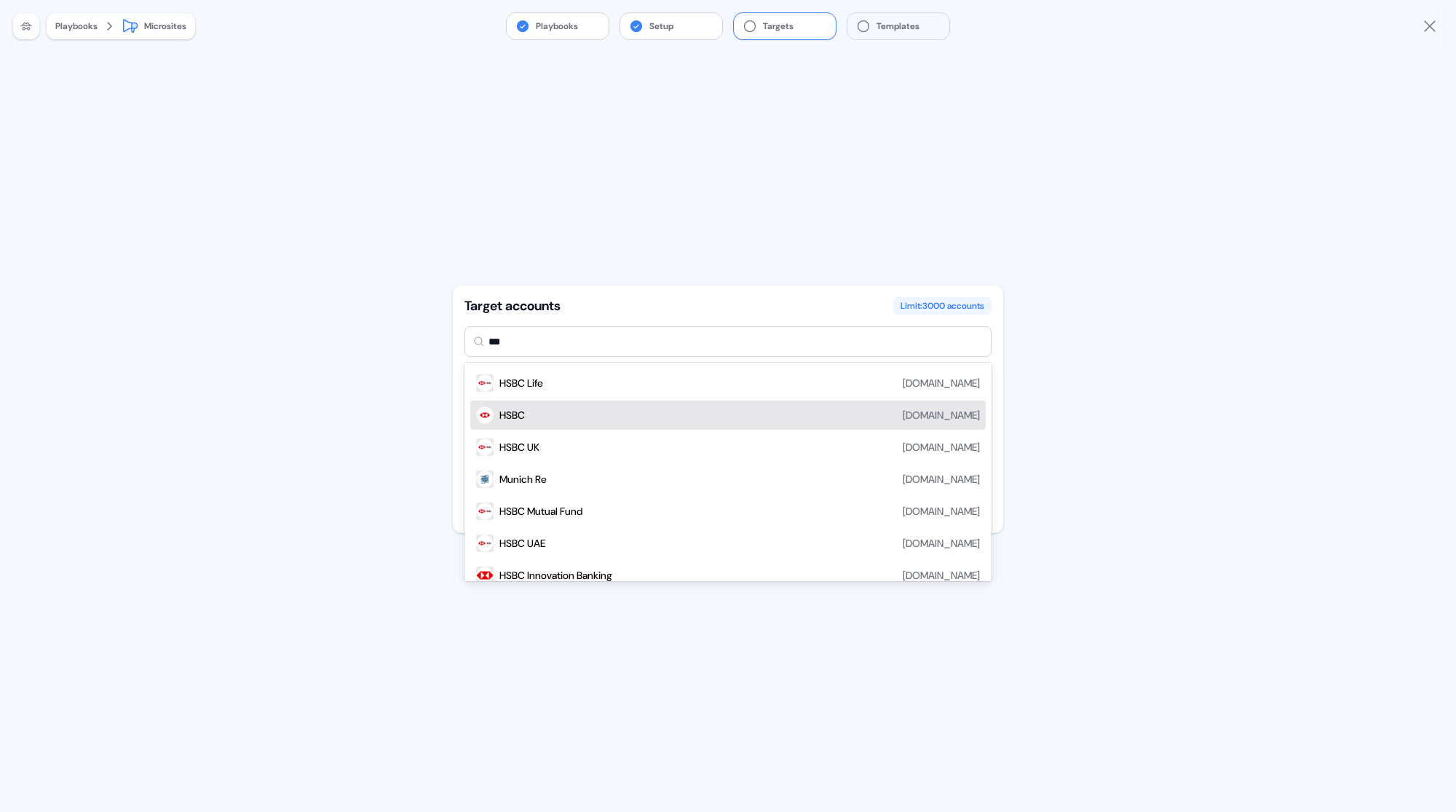
click at [557, 419] on div "HSBC hsbc.com" at bounding box center [739, 415] width 480 height 18
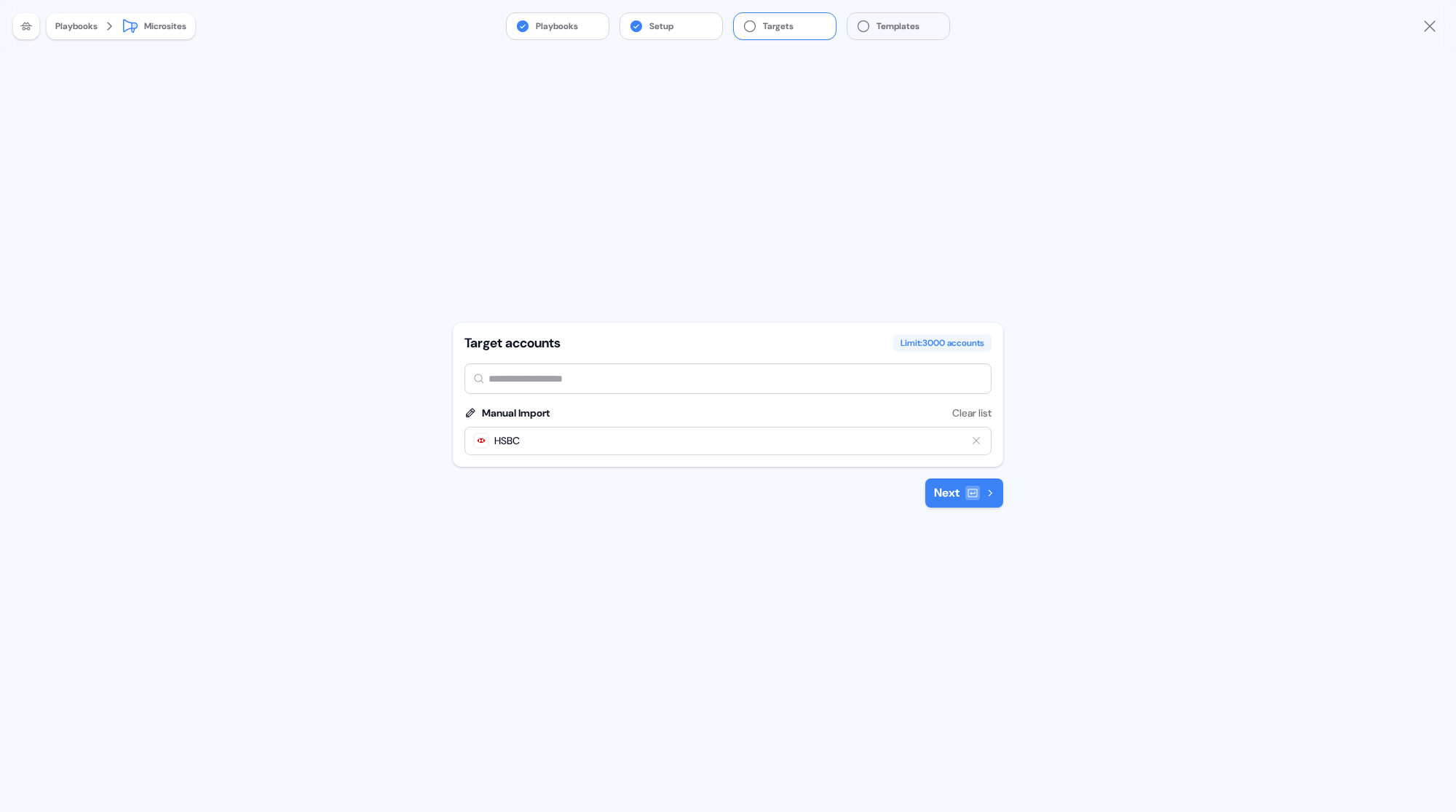
click at [962, 495] on button "Next" at bounding box center [964, 493] width 78 height 29
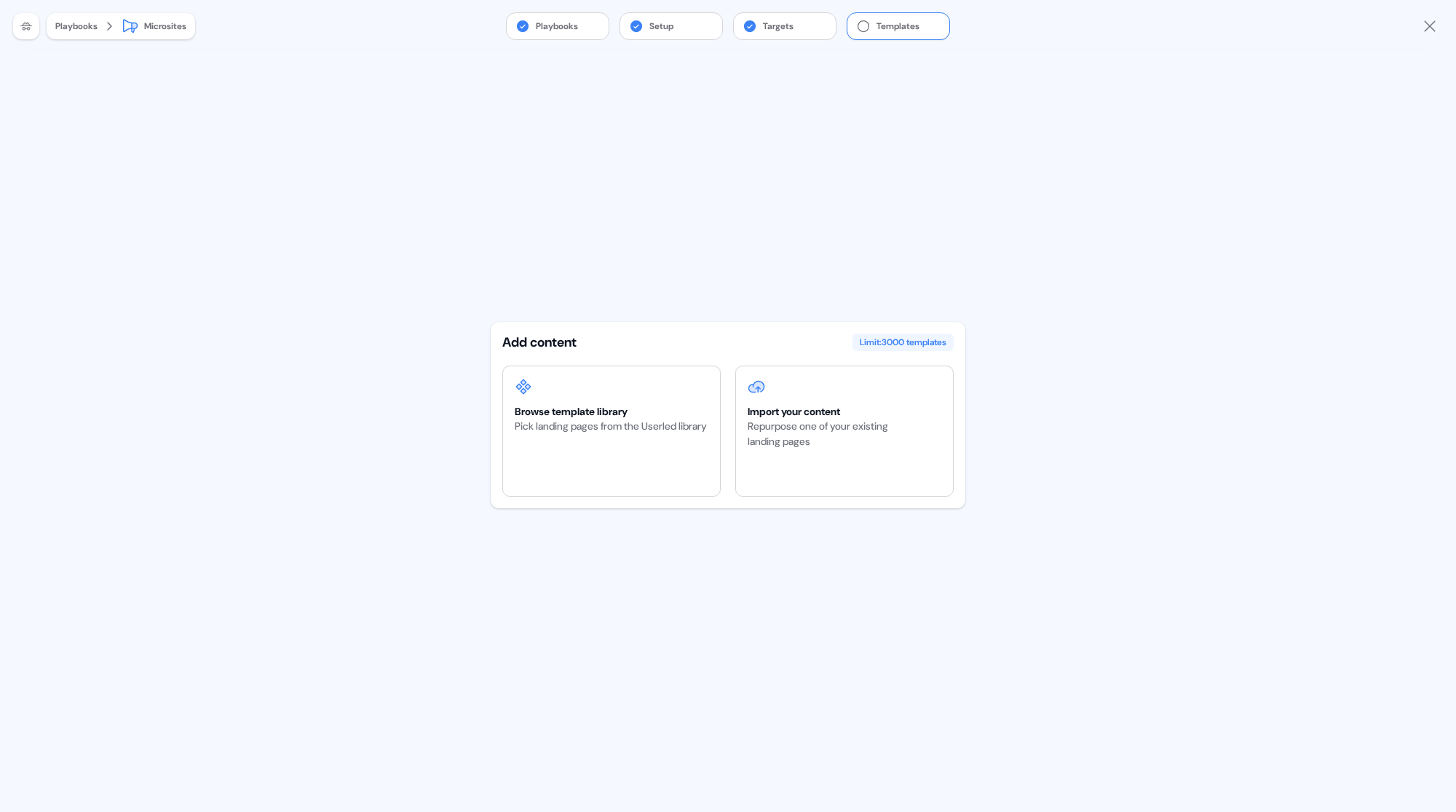
click at [724, 251] on div "Add content Limit: 3000 templates Browse template library Pick landing pages fr…" at bounding box center [728, 432] width 475 height 760
click at [725, 279] on div "Add content Limit: 3000 templates Browse template library Pick landing pages fr…" at bounding box center [728, 432] width 475 height 760
click at [570, 416] on div "Browse template library" at bounding box center [610, 411] width 192 height 14
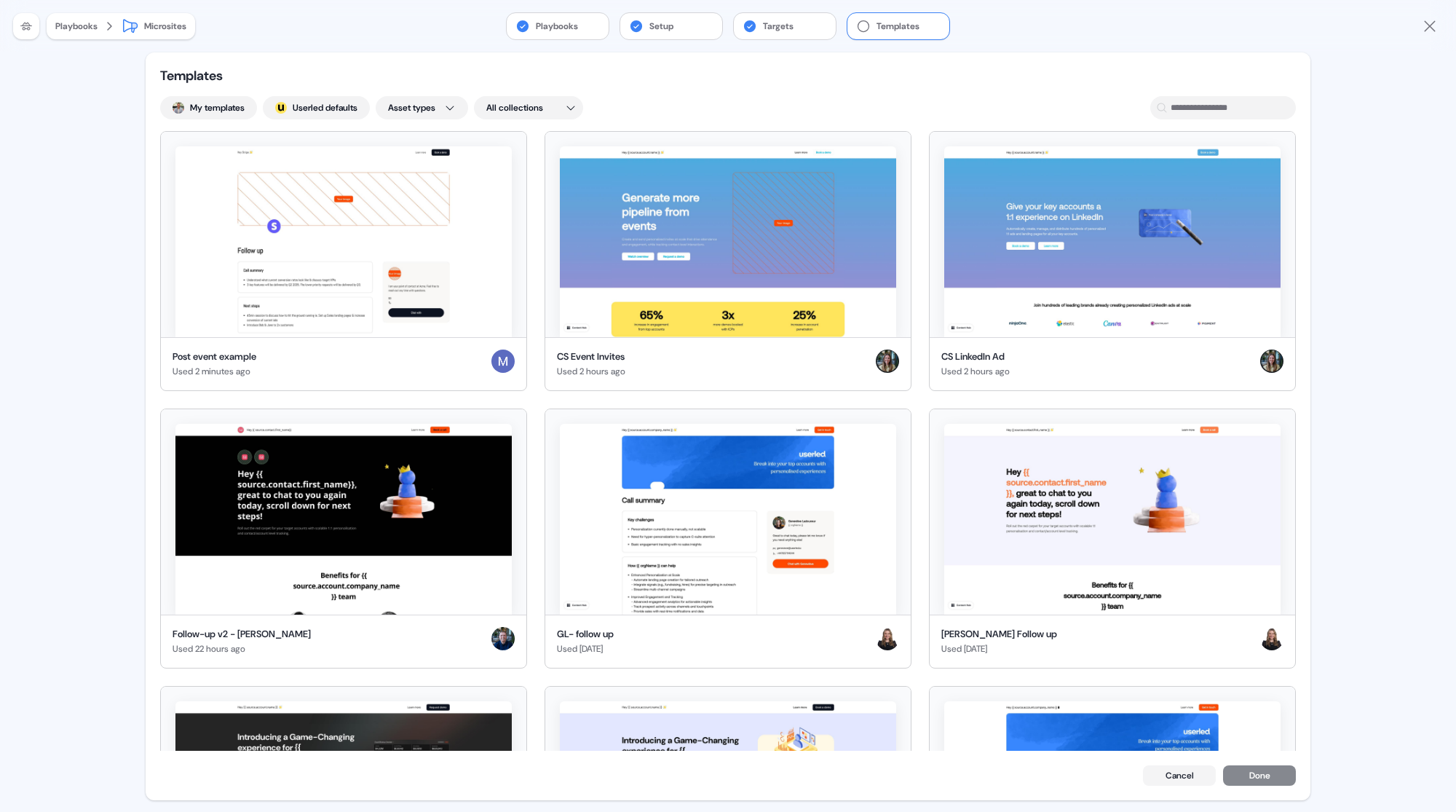
click at [734, 75] on div "Templates My templates ; Userled defaults Asset types All collections Post even…" at bounding box center [728, 425] width 1165 height 747
click at [1123, 463] on img at bounding box center [1113, 519] width 336 height 191
click at [108, 214] on div "Playbooks Setup Targets Templates Playbooks Microsites Templates My templates ;…" at bounding box center [728, 406] width 1456 height 812
click at [1048, 484] on img at bounding box center [1113, 519] width 336 height 191
click at [1148, 523] on img at bounding box center [1113, 519] width 336 height 191
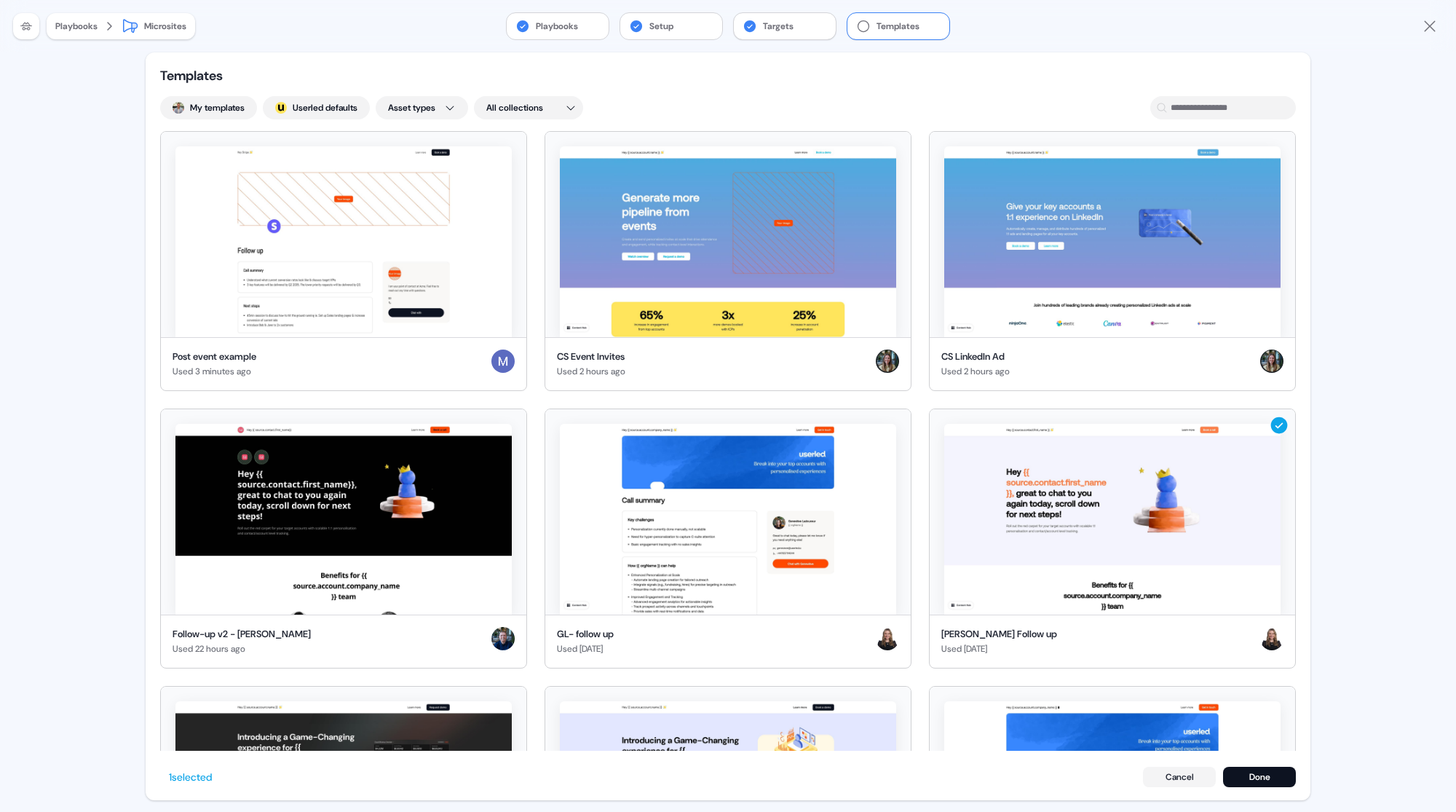
click at [768, 27] on button "Targets" at bounding box center [785, 27] width 102 height 27
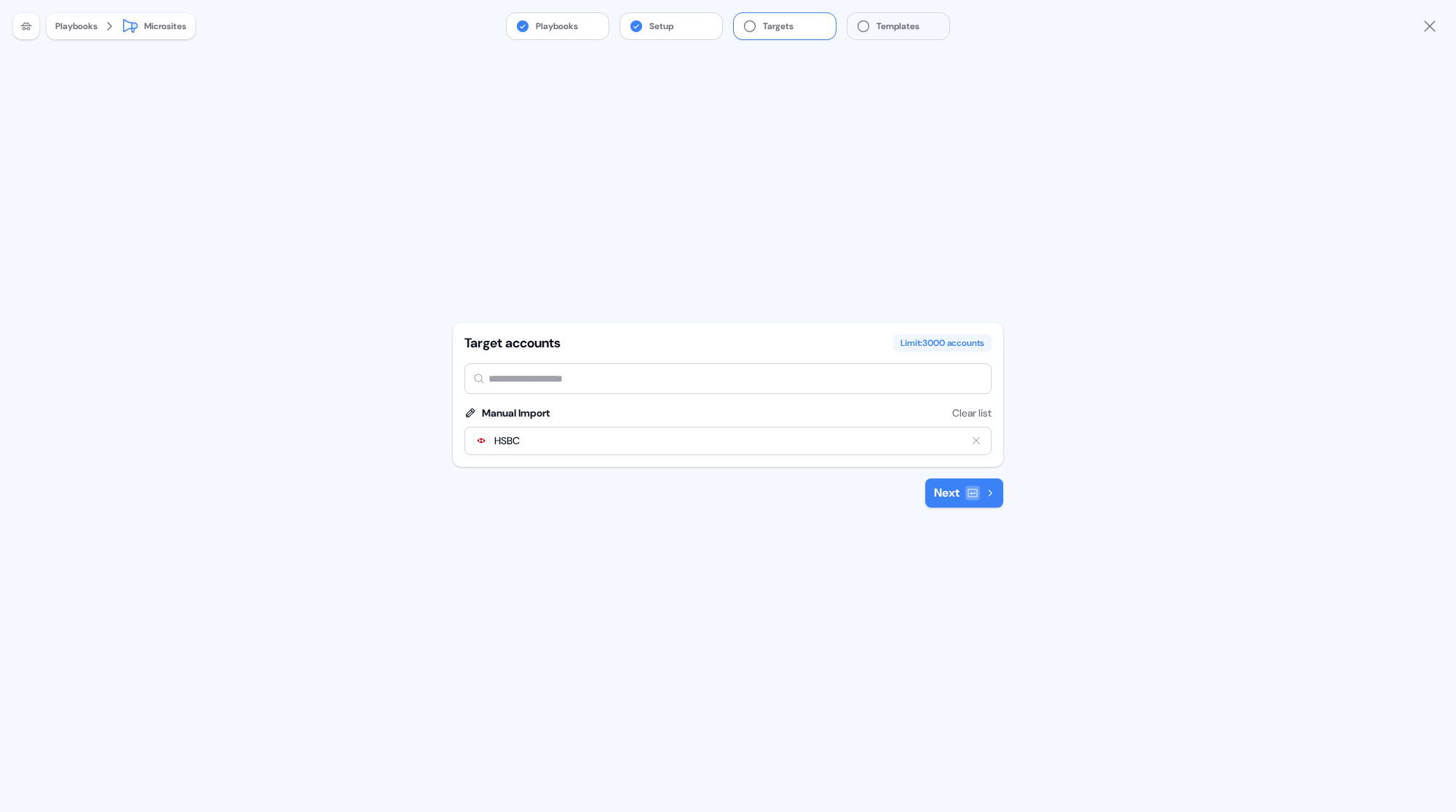
click at [947, 493] on button "Next" at bounding box center [964, 493] width 78 height 29
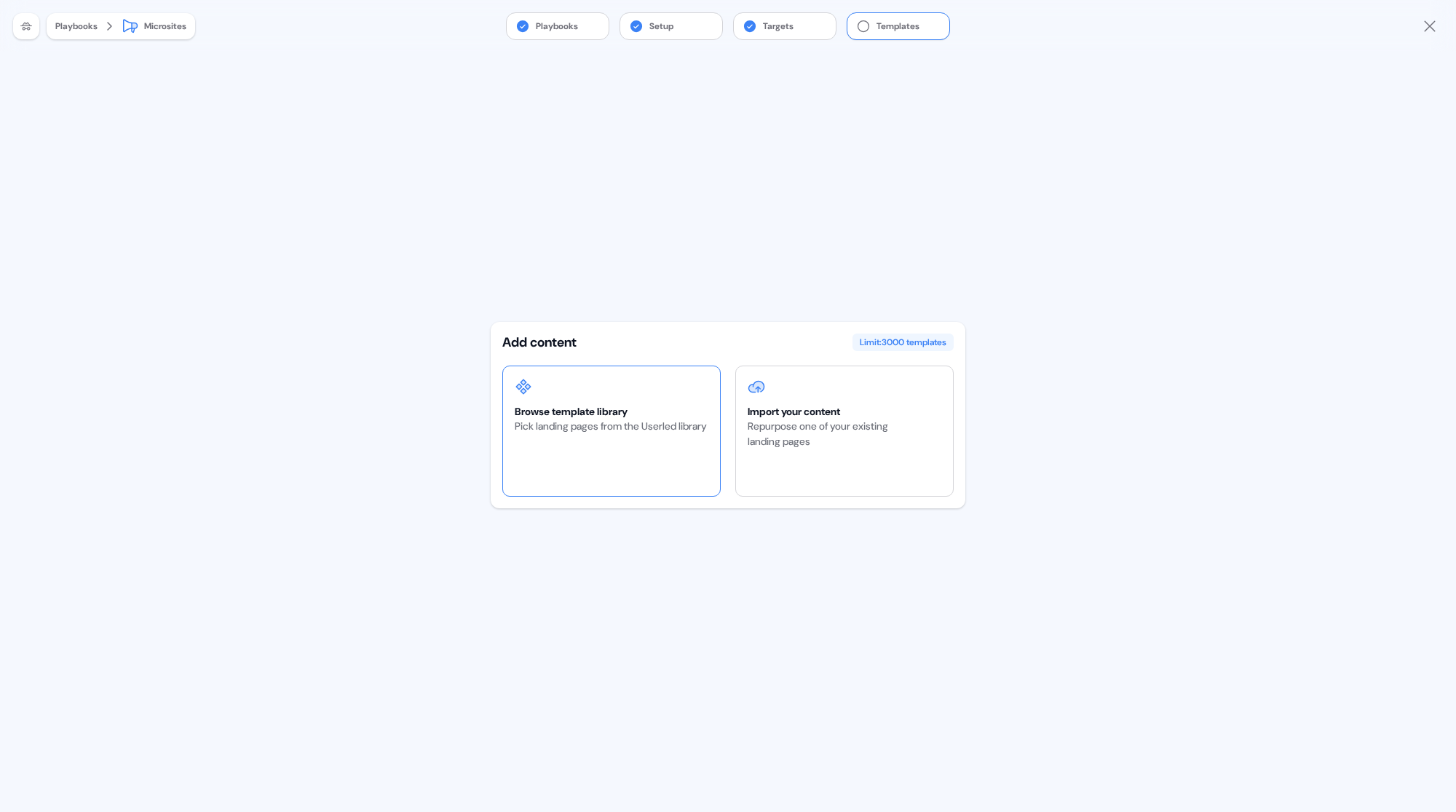
click at [655, 434] on div "Pick landing pages from the Userled library" at bounding box center [610, 425] width 192 height 15
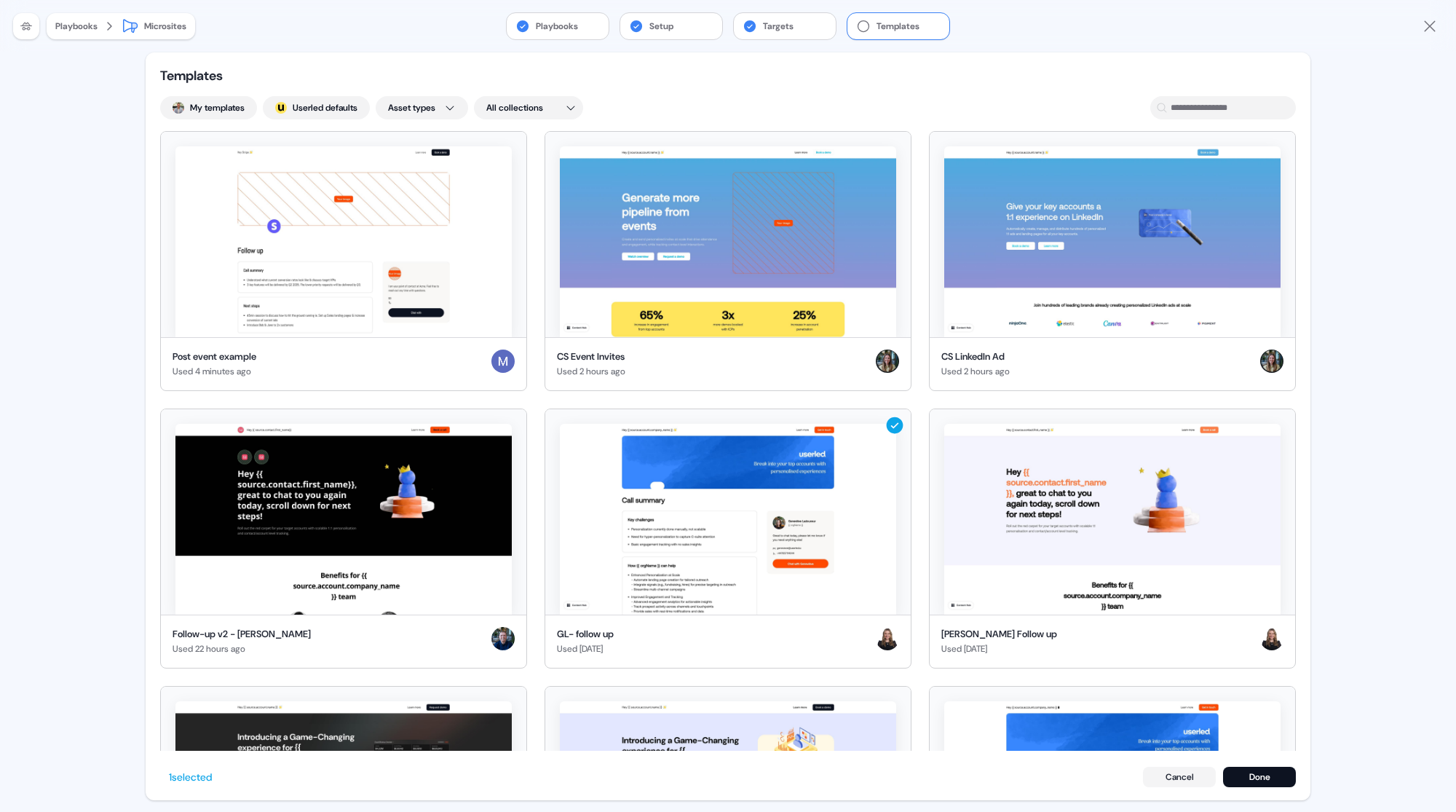
click at [1129, 536] on img at bounding box center [1113, 519] width 336 height 191
click at [839, 509] on img at bounding box center [728, 519] width 336 height 191
click at [1061, 525] on img at bounding box center [1113, 519] width 336 height 191
click at [950, 514] on img at bounding box center [1113, 519] width 336 height 191
click at [841, 499] on img at bounding box center [728, 519] width 336 height 191
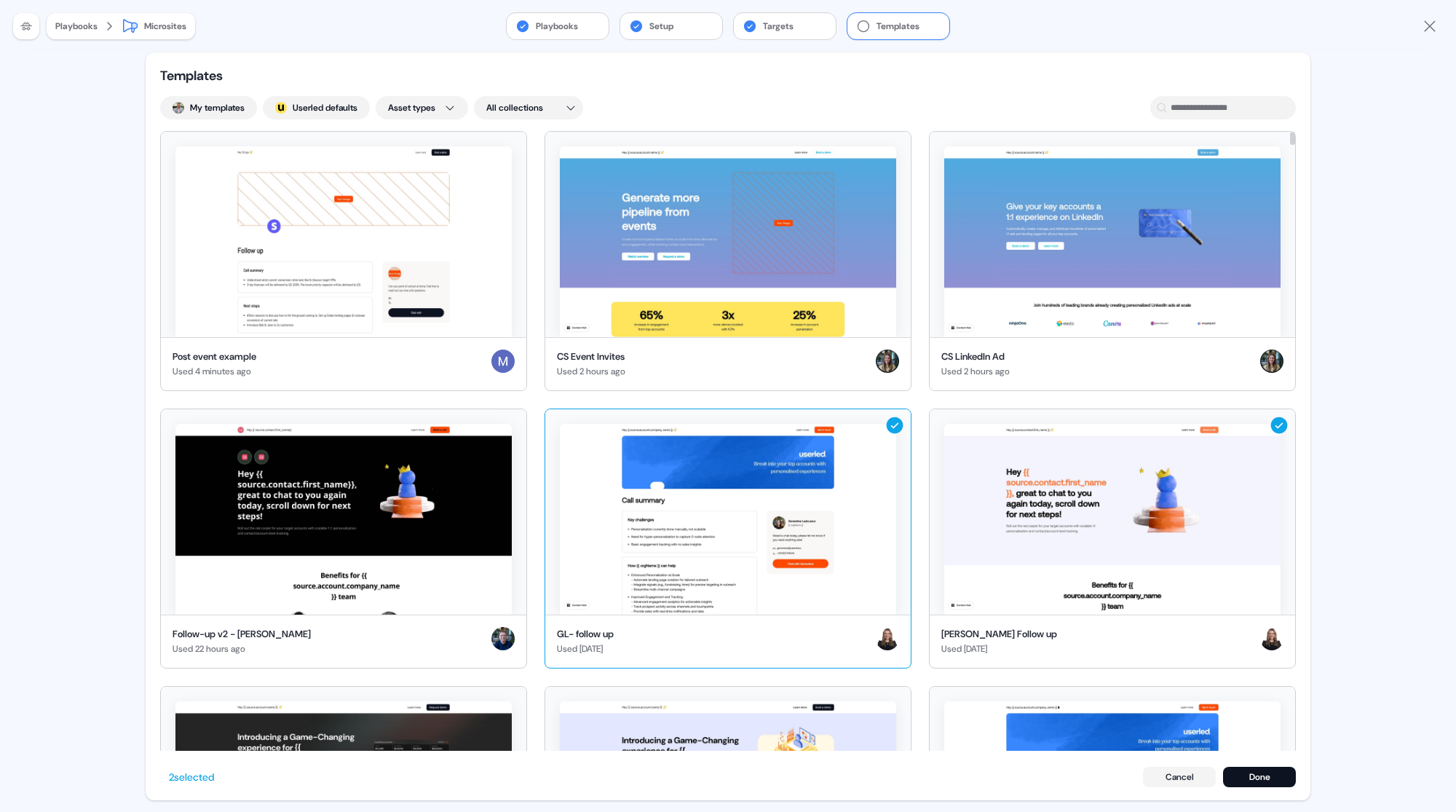
click at [817, 486] on img at bounding box center [728, 519] width 336 height 191
click at [1253, 770] on button "Done" at bounding box center [1260, 777] width 73 height 20
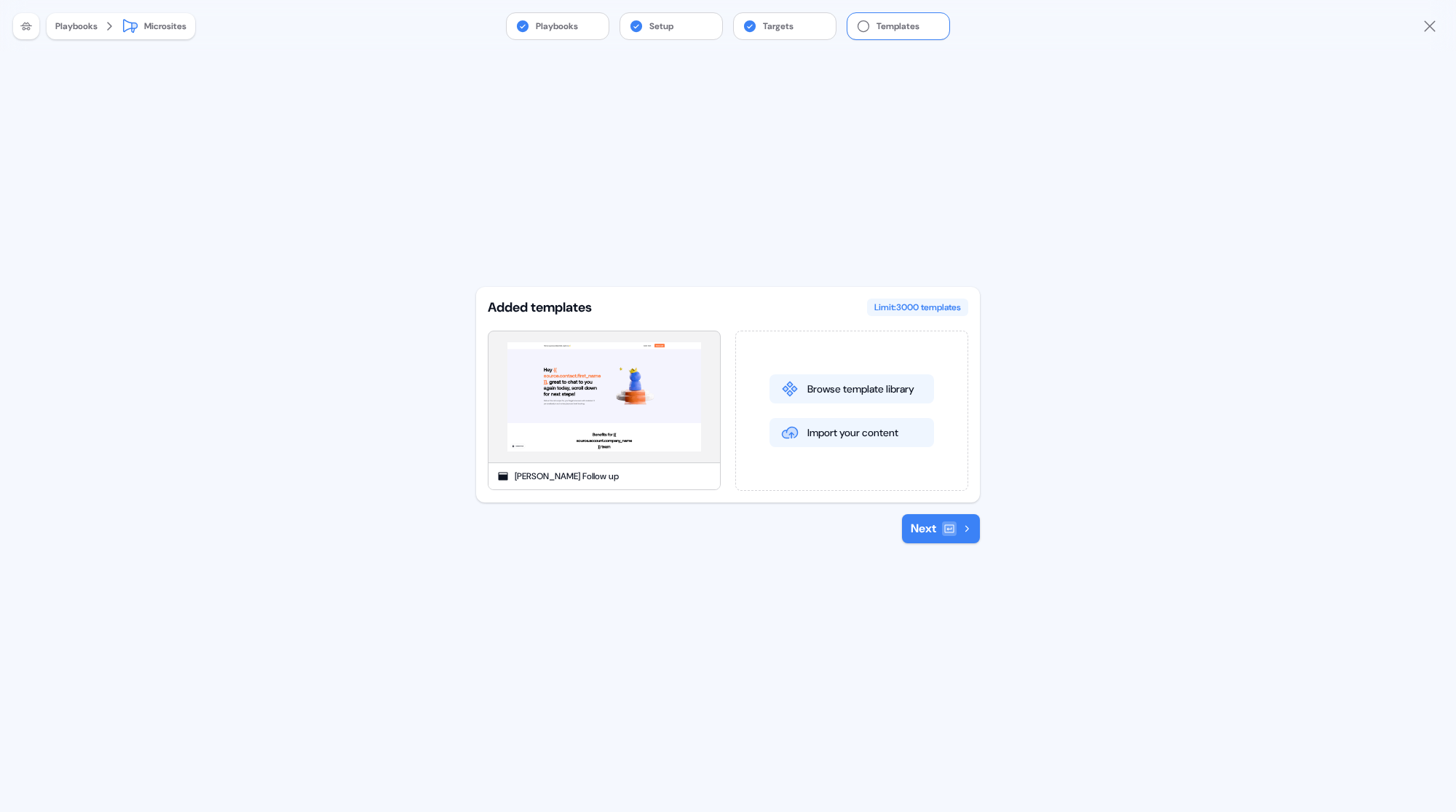
click at [923, 525] on button "Next" at bounding box center [941, 528] width 78 height 29
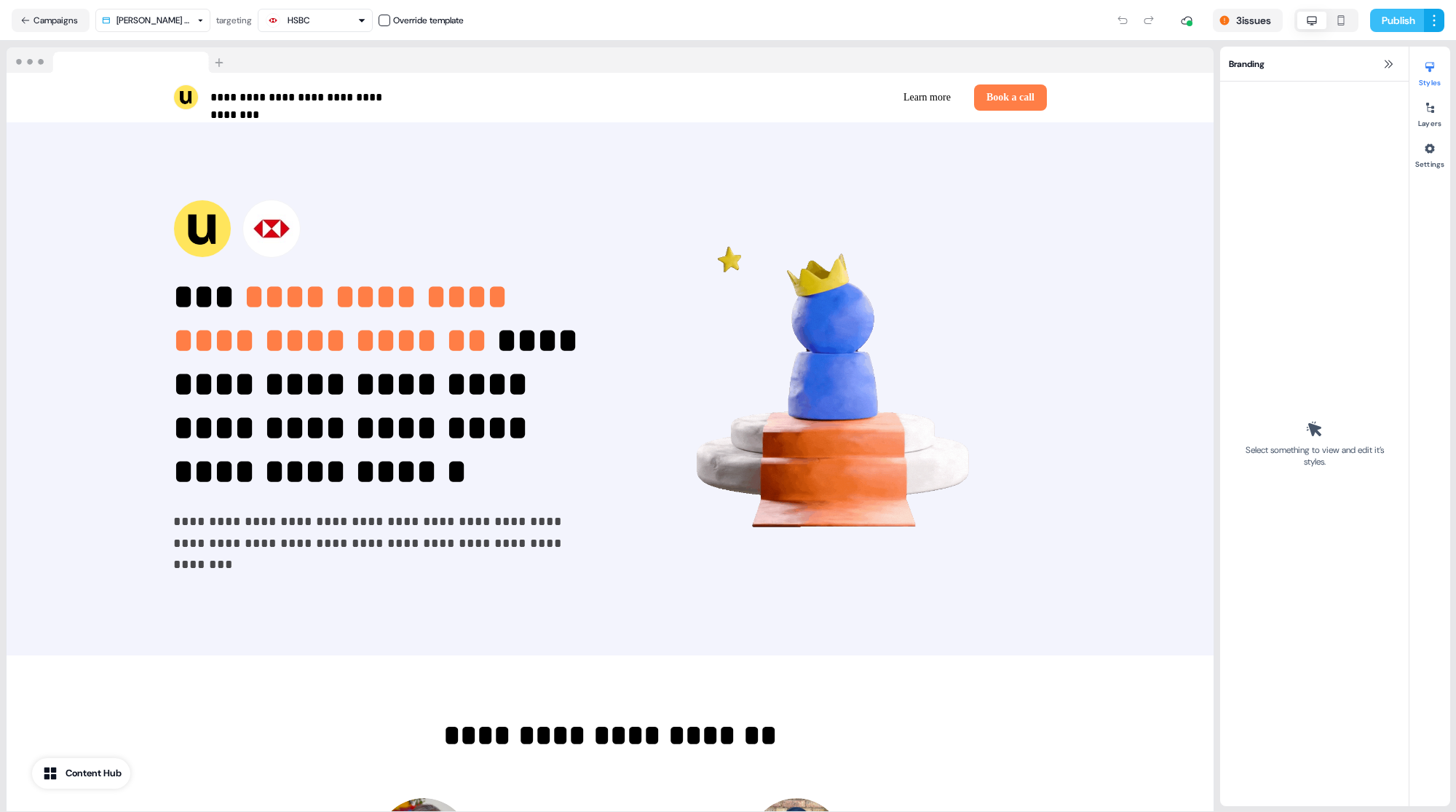
click at [1396, 13] on button "Publish" at bounding box center [1397, 20] width 54 height 23
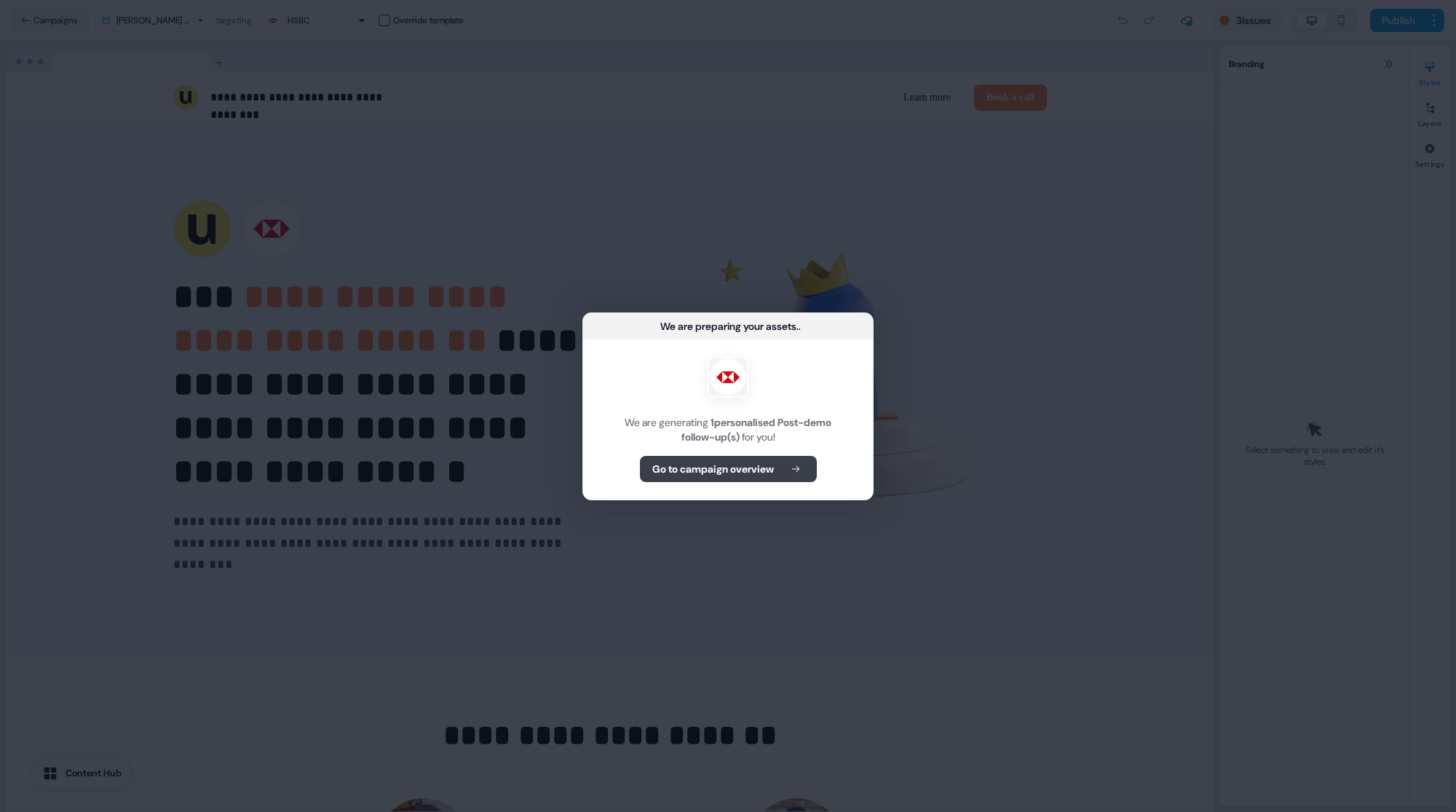
click at [728, 468] on b "Go to campaign overview" at bounding box center [713, 469] width 121 height 14
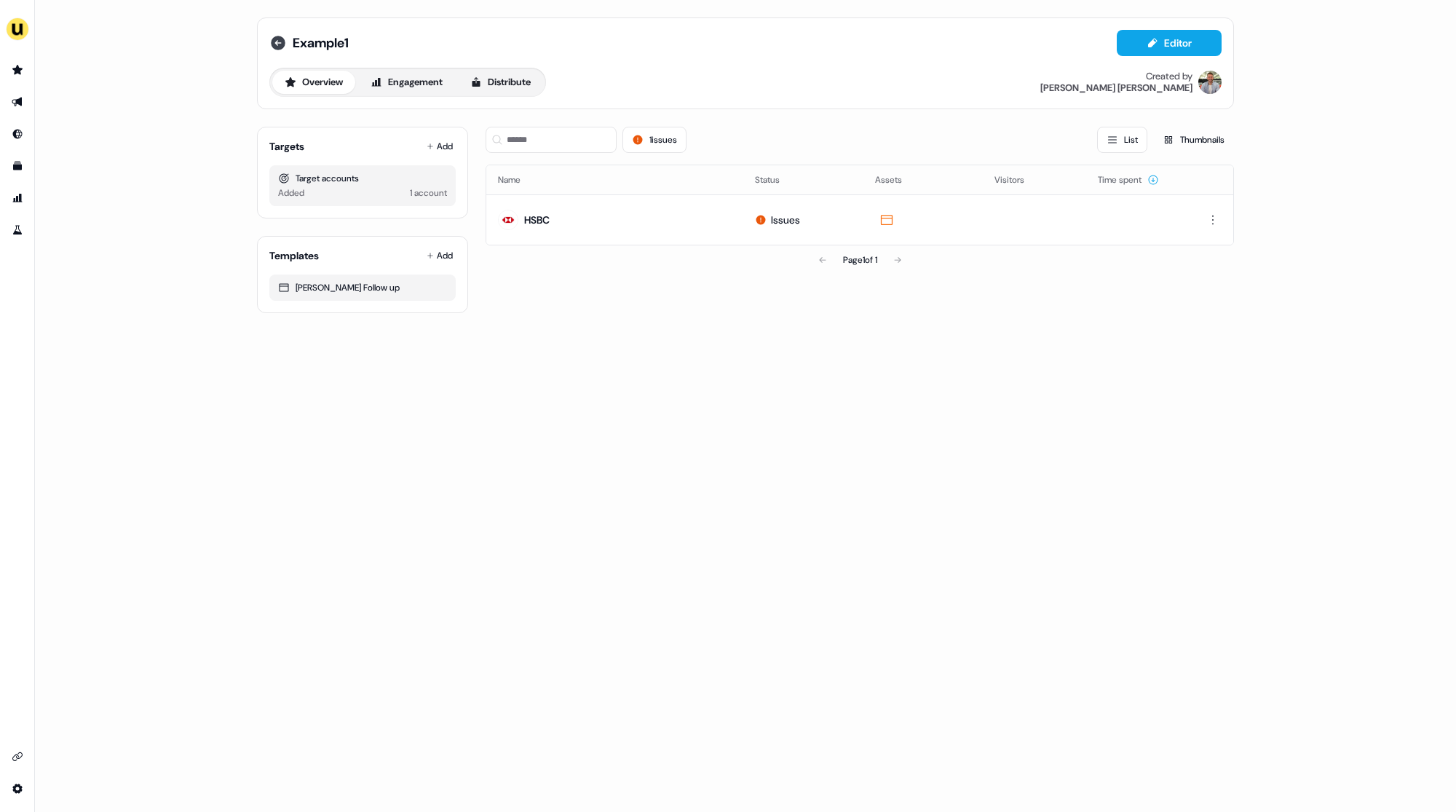
click at [280, 40] on icon at bounding box center [278, 42] width 14 height 14
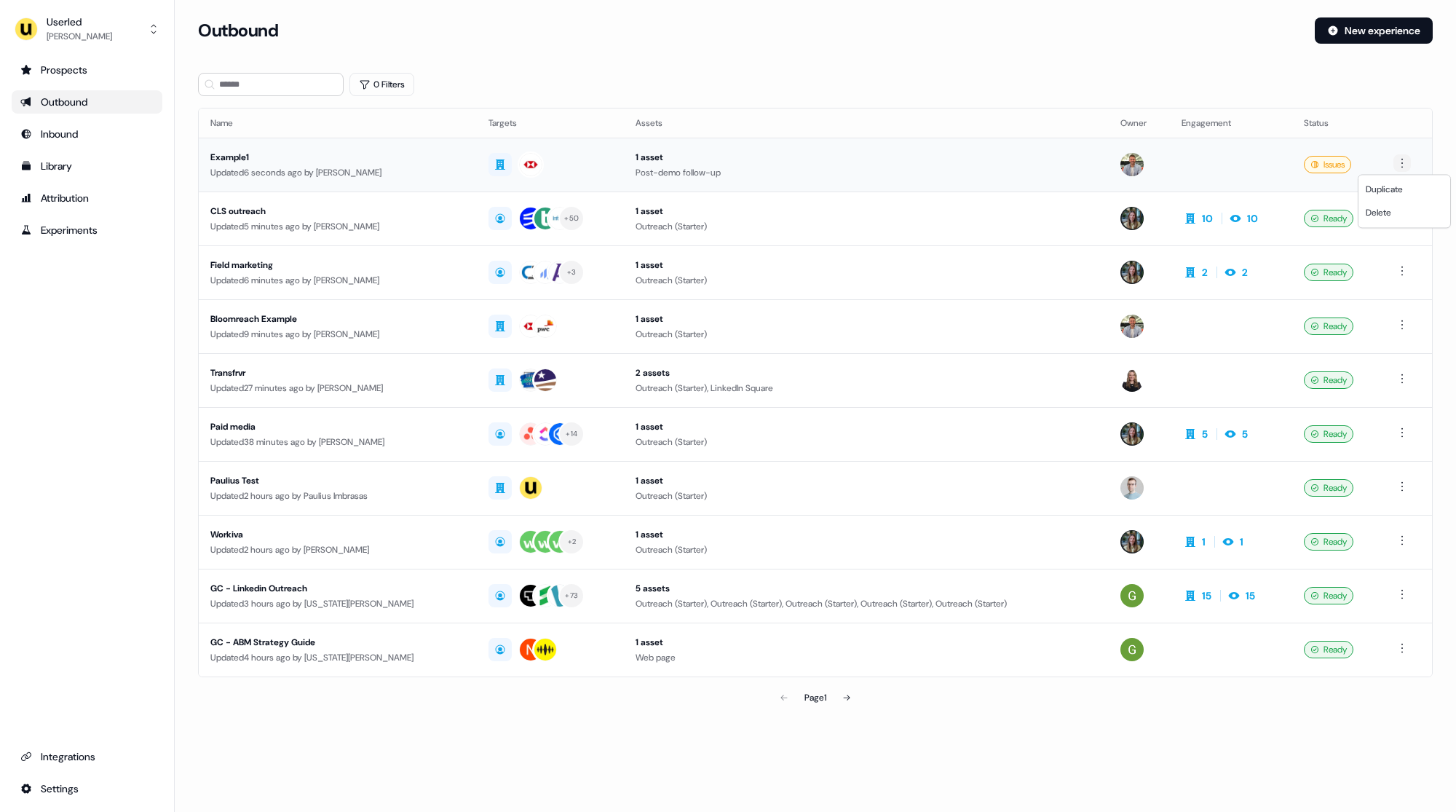
click at [1403, 162] on html "For the best experience switch devices to a bigger screen. Go to Userled.io Use…" at bounding box center [728, 406] width 1456 height 812
click at [1387, 215] on span "Delete" at bounding box center [1378, 212] width 26 height 11
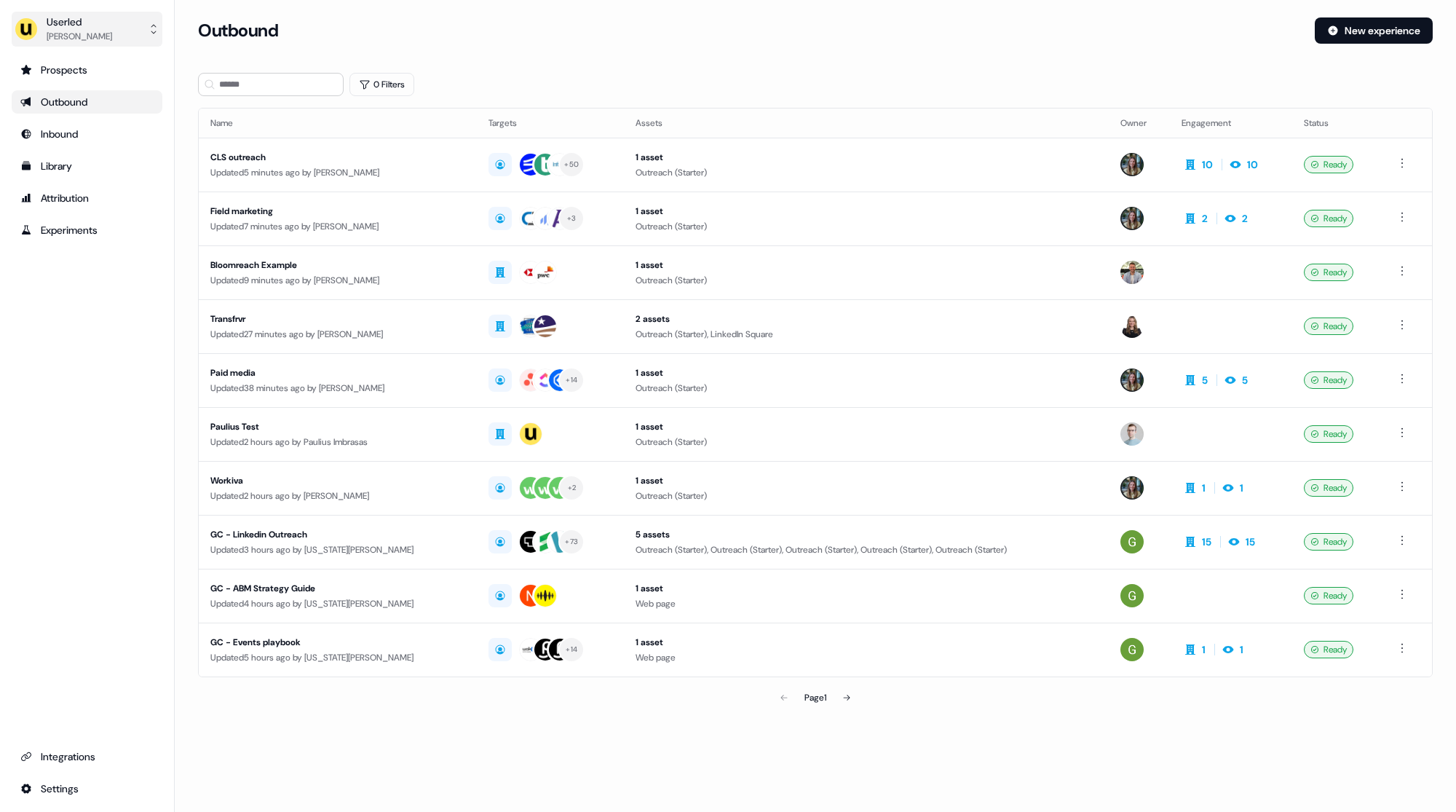
click at [93, 20] on div "Userled" at bounding box center [80, 21] width 65 height 14
click at [97, 68] on div "Impersonate (Admin)" at bounding box center [87, 69] width 138 height 27
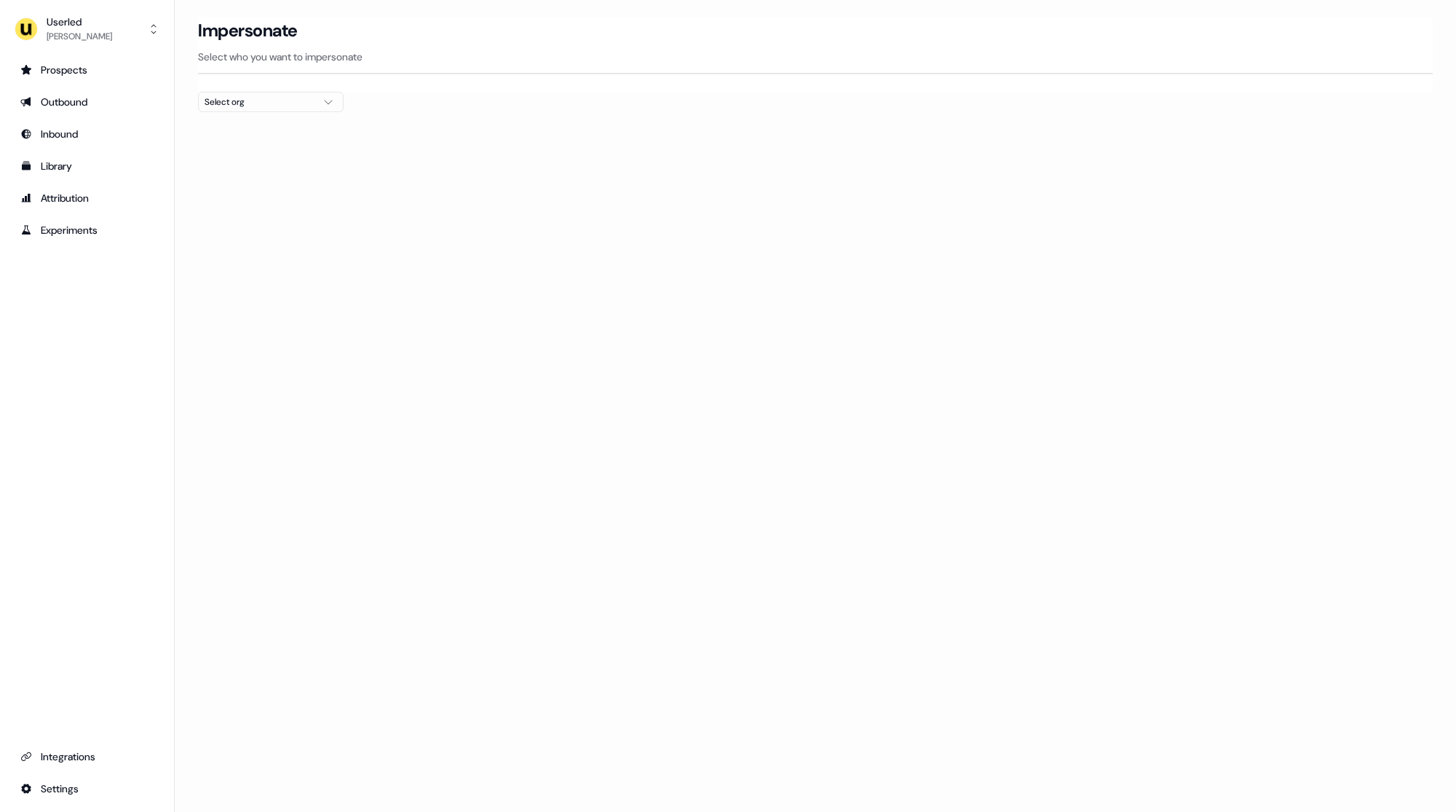
click at [278, 89] on div "Impersonate Select who you want to impersonate" at bounding box center [816, 55] width 1235 height 74
click at [279, 109] on button "Select org" at bounding box center [271, 102] width 146 height 20
click at [257, 201] on div "Maki People" at bounding box center [271, 200] width 144 height 23
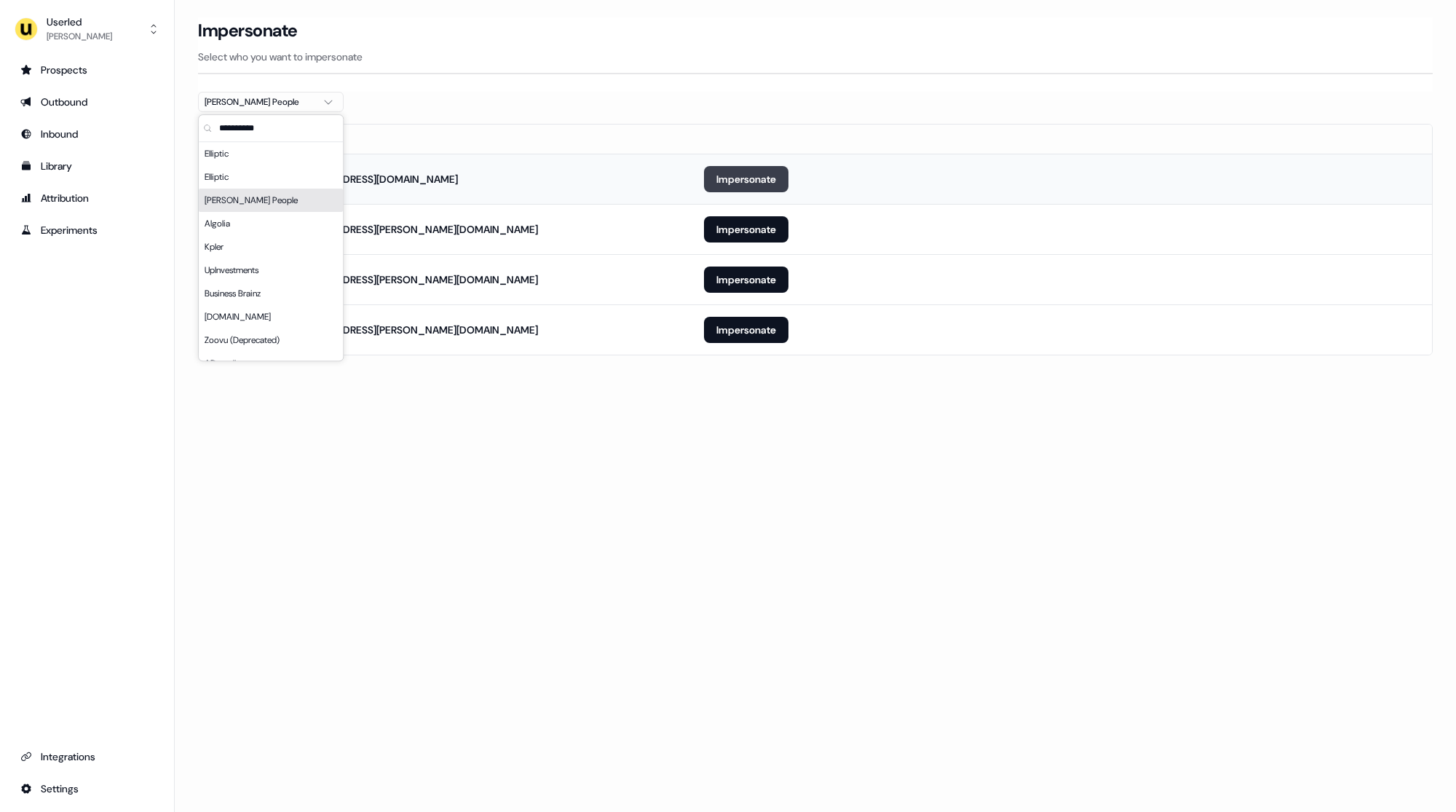
click at [738, 175] on button "Impersonate" at bounding box center [746, 180] width 84 height 27
